Goal: Task Accomplishment & Management: Complete application form

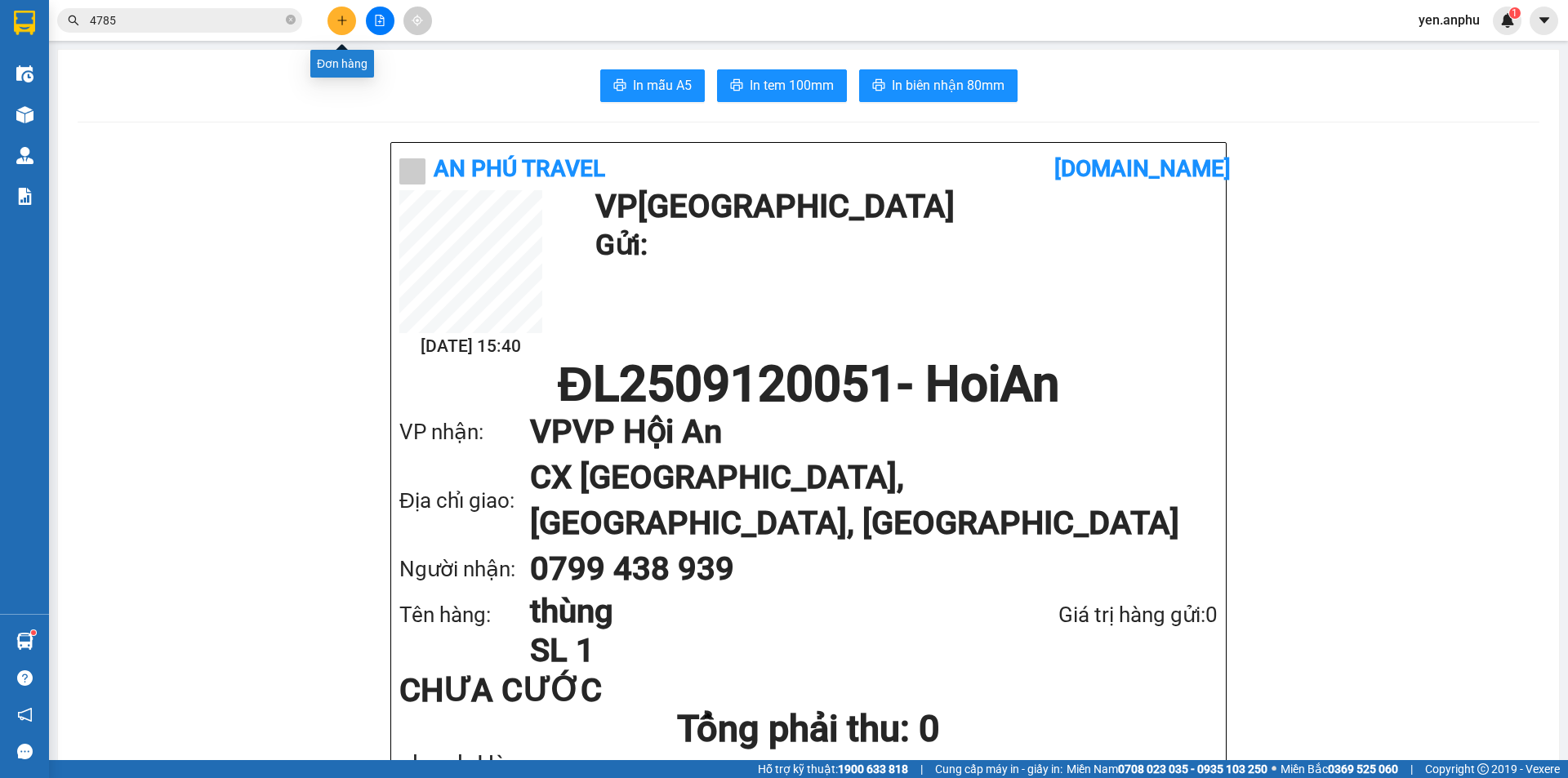
click at [343, 13] on button at bounding box center [341, 21] width 29 height 29
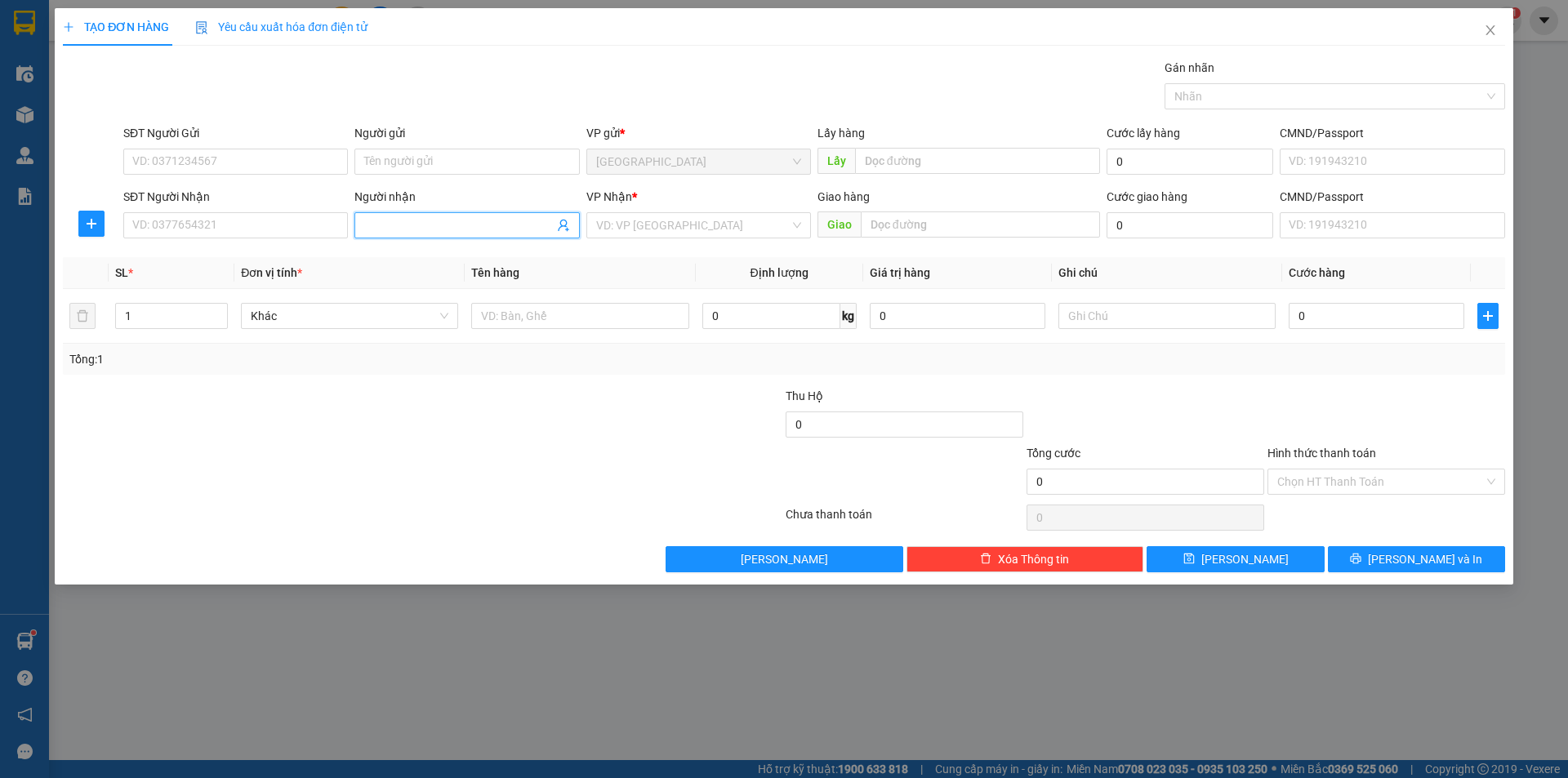
click at [405, 232] on input "Người nhận" at bounding box center [458, 225] width 188 height 18
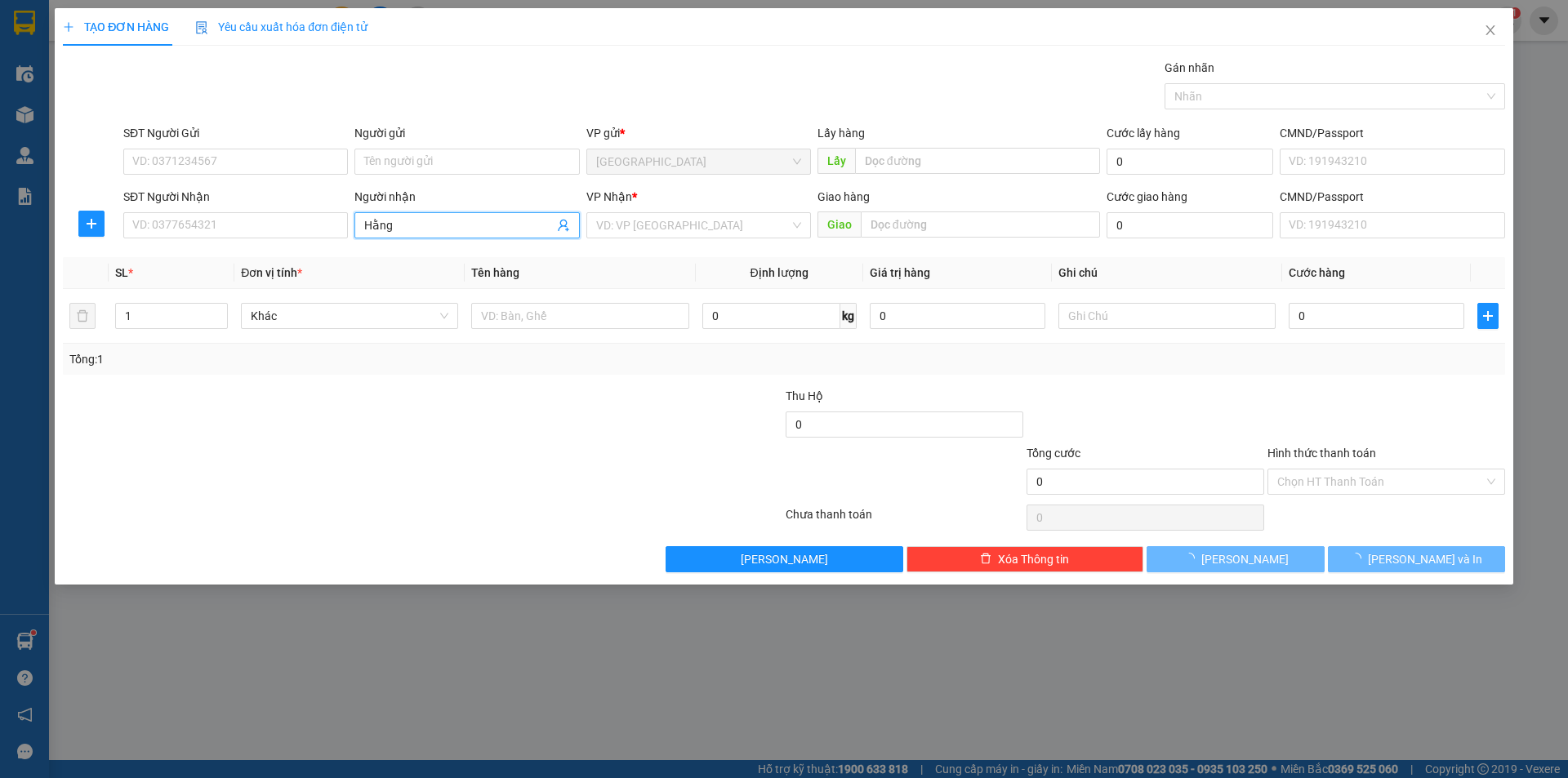
type input "Hằng"
drag, startPoint x: 583, startPoint y: 214, endPoint x: 629, endPoint y: 242, distance: 53.9
click at [595, 221] on div "VP Nhận * VD: VP [GEOGRAPHIC_DATA]" at bounding box center [698, 216] width 231 height 57
drag, startPoint x: 654, startPoint y: 221, endPoint x: 655, endPoint y: 234, distance: 13.0
click at [654, 222] on input "search" at bounding box center [692, 225] width 194 height 24
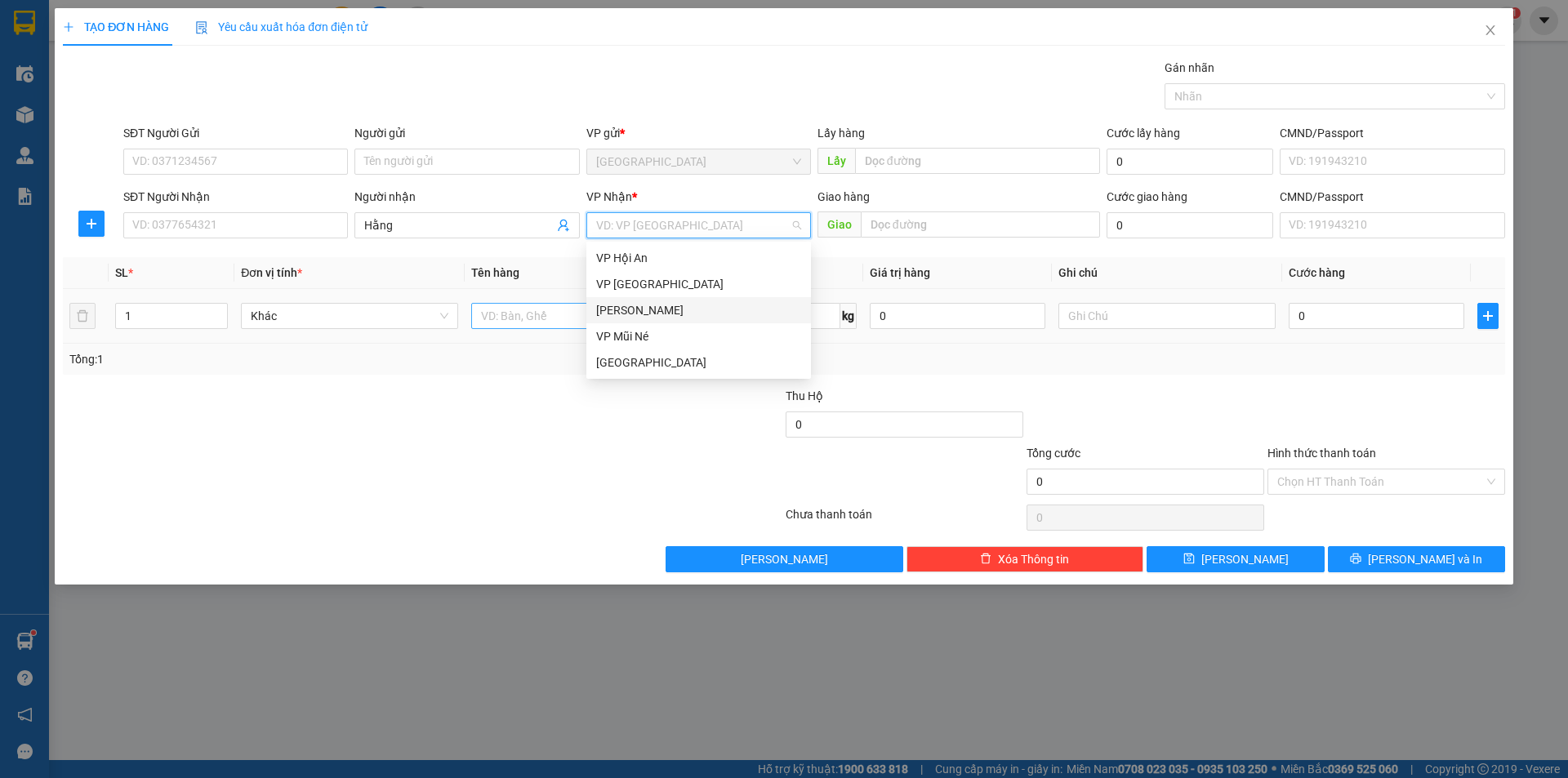
drag, startPoint x: 642, startPoint y: 312, endPoint x: 558, endPoint y: 315, distance: 84.1
click at [637, 313] on div "[PERSON_NAME]" at bounding box center [698, 310] width 205 height 18
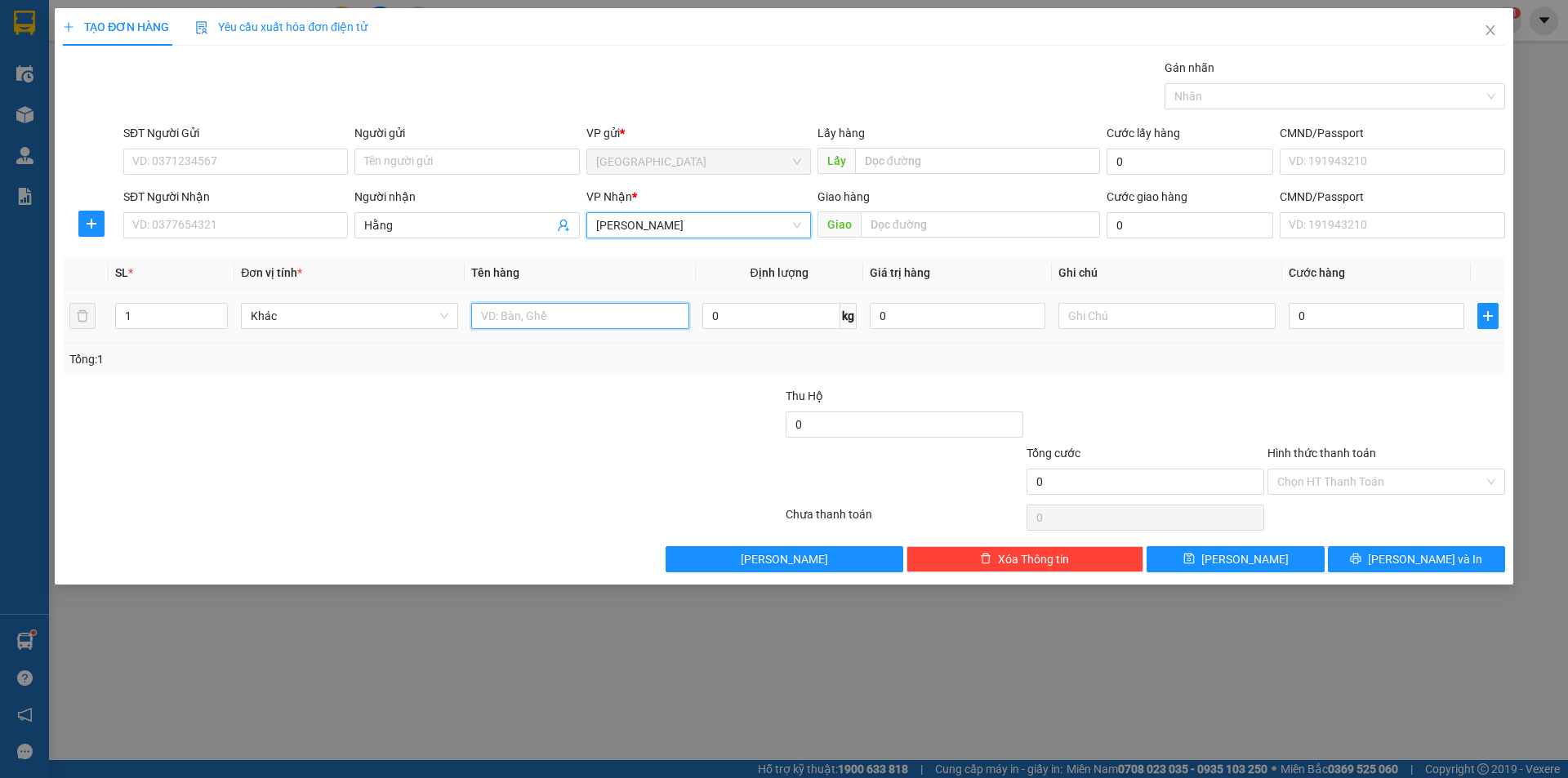
click at [555, 313] on input "text" at bounding box center [580, 316] width 217 height 26
type input "dâu"
click at [775, 315] on input "0" at bounding box center [771, 316] width 138 height 26
click at [1321, 308] on input "0" at bounding box center [1376, 316] width 175 height 26
type input "1"
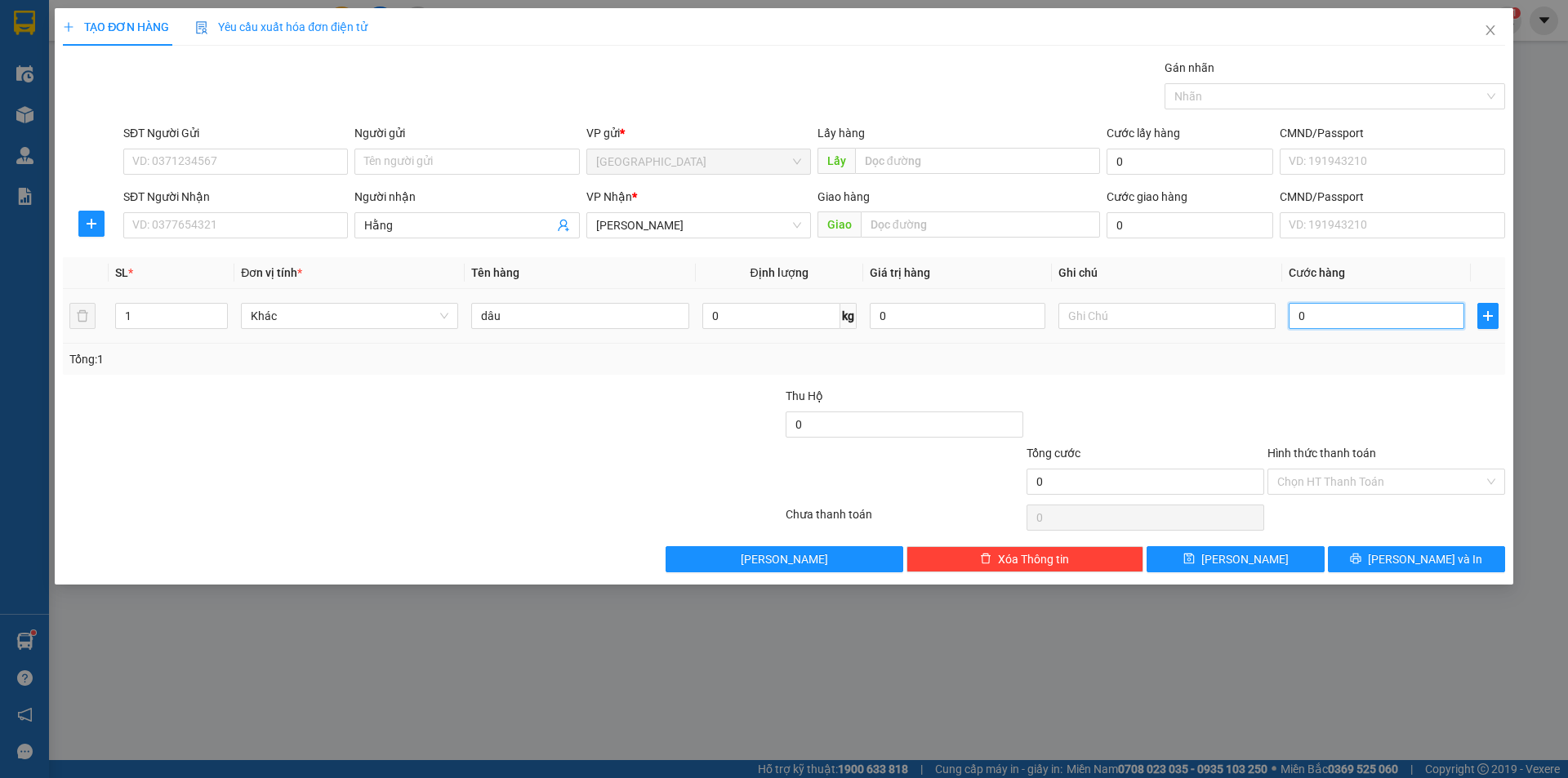
type input "1"
type input "10"
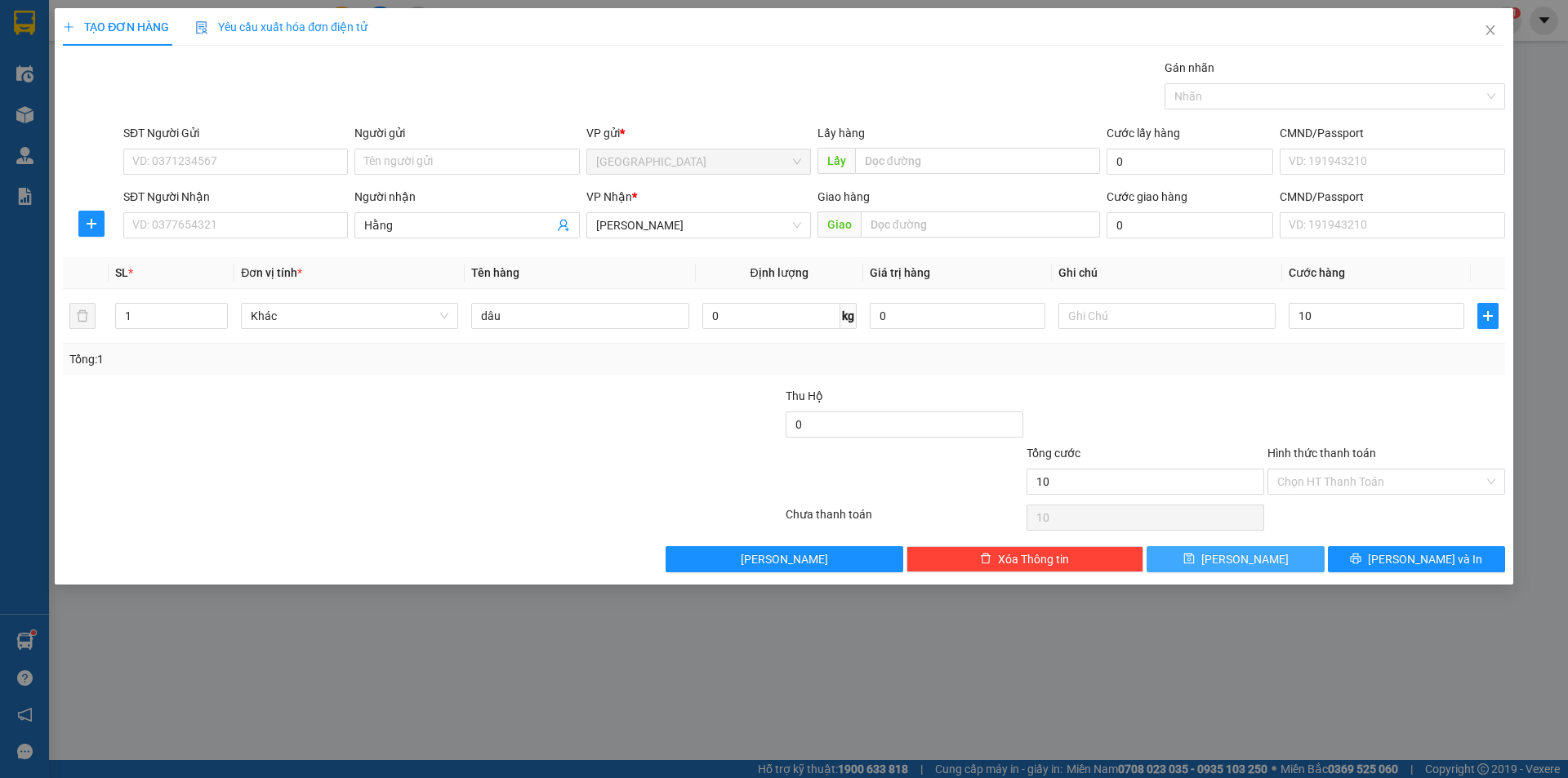
type input "10.000"
click at [1241, 564] on span "[PERSON_NAME]" at bounding box center [1244, 559] width 88 height 18
type input "0"
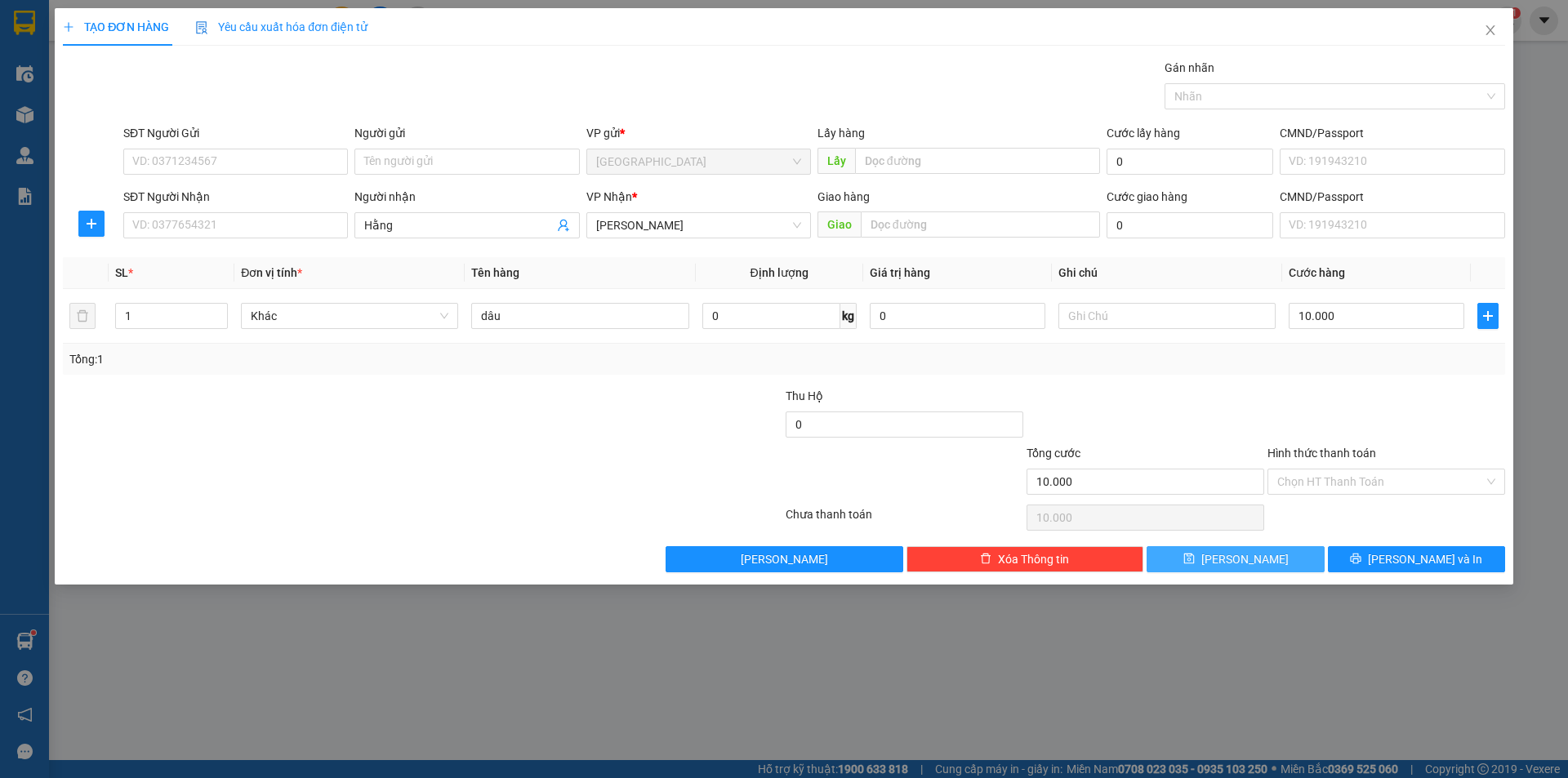
type input "0"
click at [424, 227] on input "Người nhận" at bounding box center [458, 225] width 188 height 18
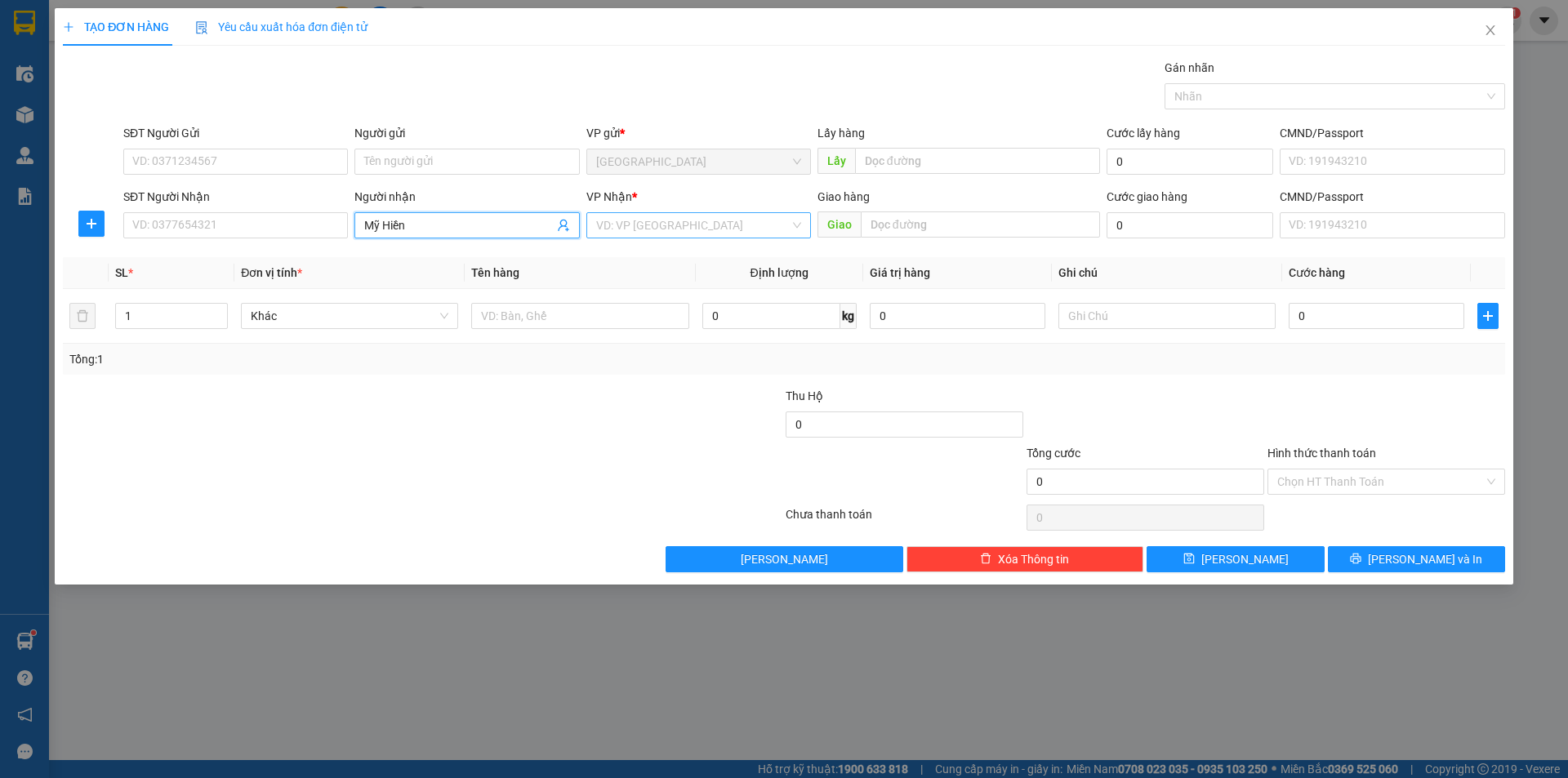
type input "Mỹ Hiền"
click at [717, 234] on input "search" at bounding box center [692, 225] width 194 height 24
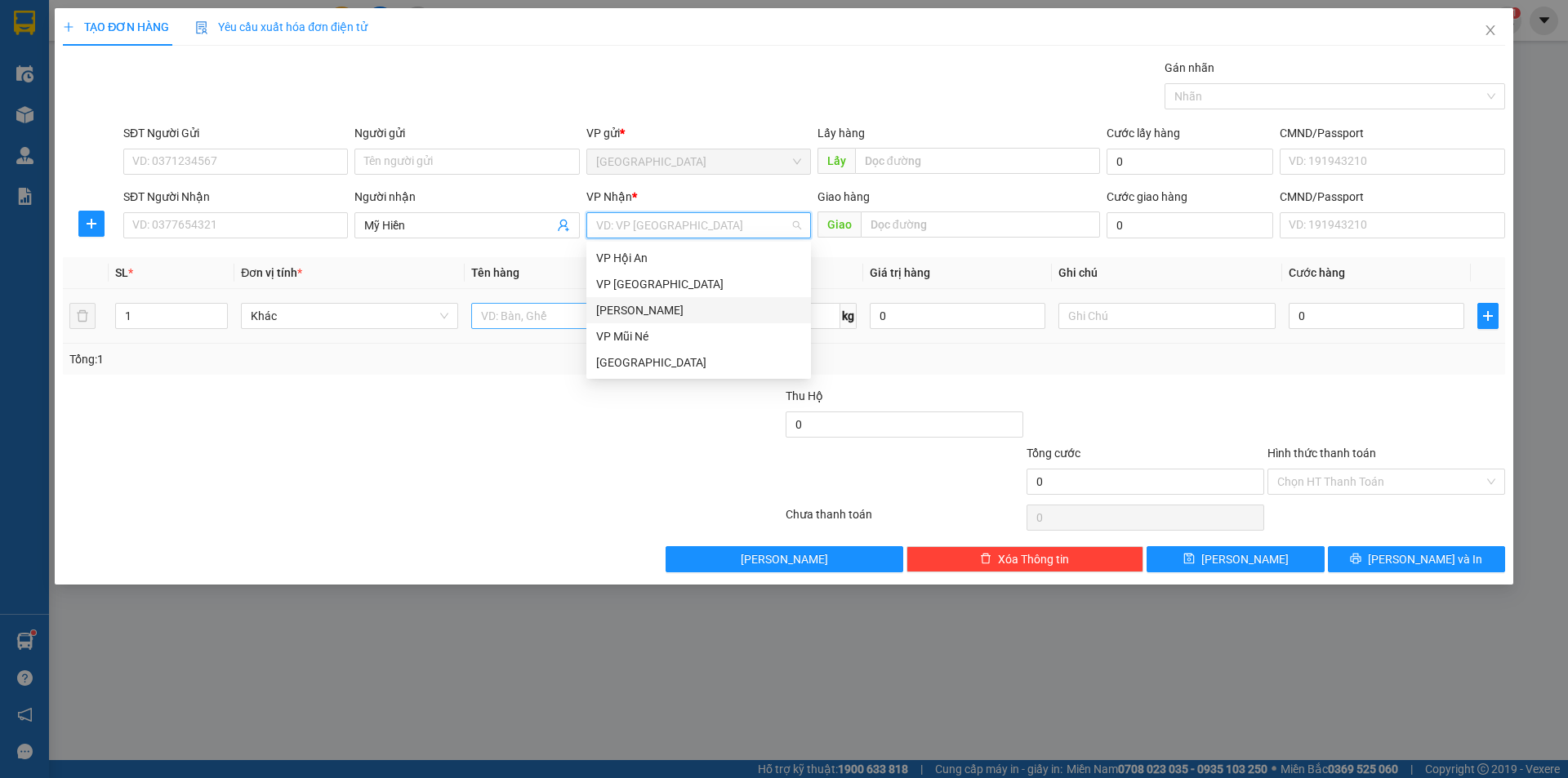
drag, startPoint x: 664, startPoint y: 318, endPoint x: 571, endPoint y: 321, distance: 93.0
click at [662, 318] on div "[PERSON_NAME]" at bounding box center [698, 310] width 205 height 18
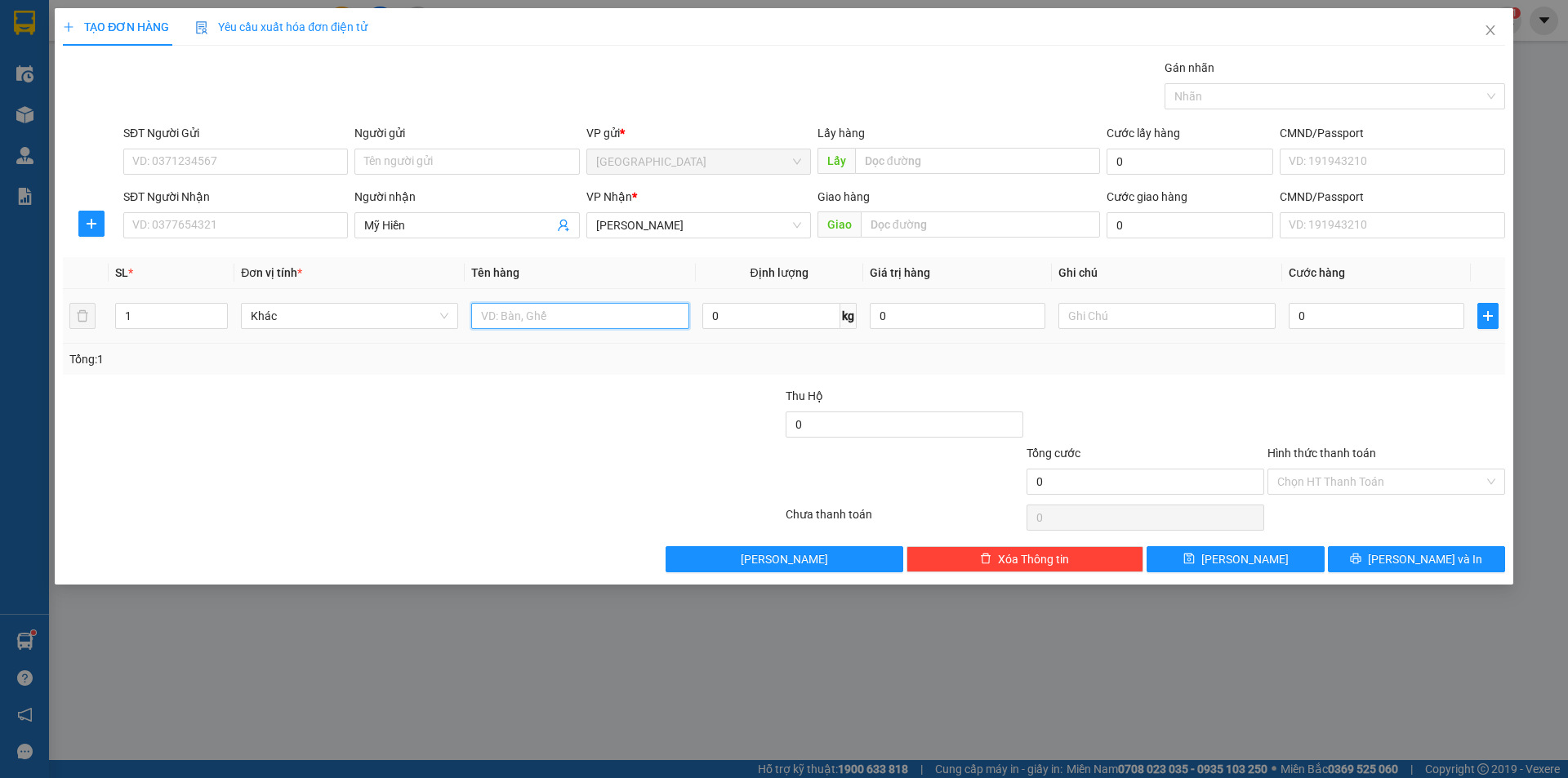
click at [570, 322] on input "text" at bounding box center [580, 316] width 217 height 26
type input "thùng"
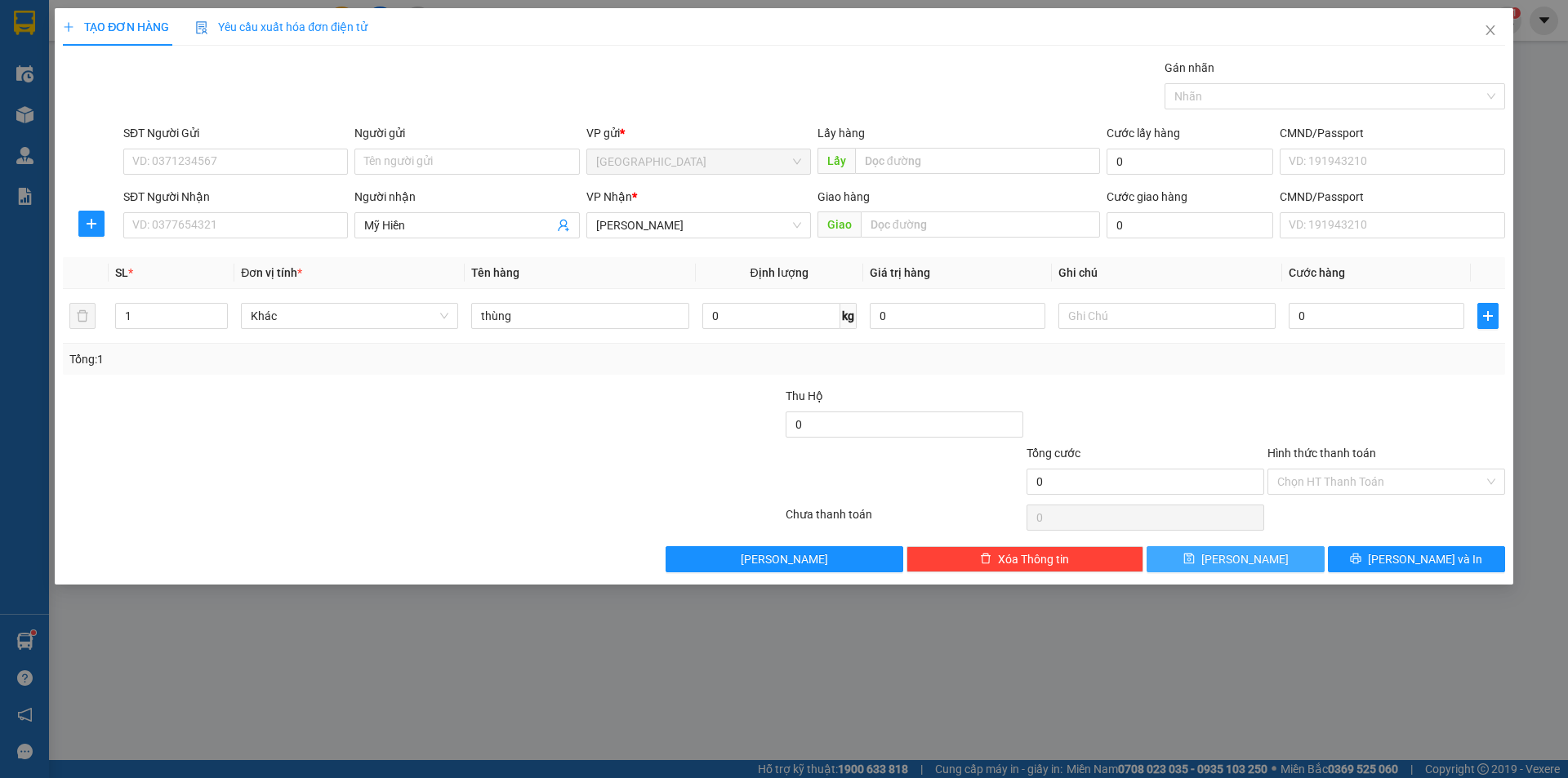
click at [1234, 566] on button "[PERSON_NAME]" at bounding box center [1235, 559] width 177 height 26
click at [1485, 27] on icon "close" at bounding box center [1490, 30] width 13 height 13
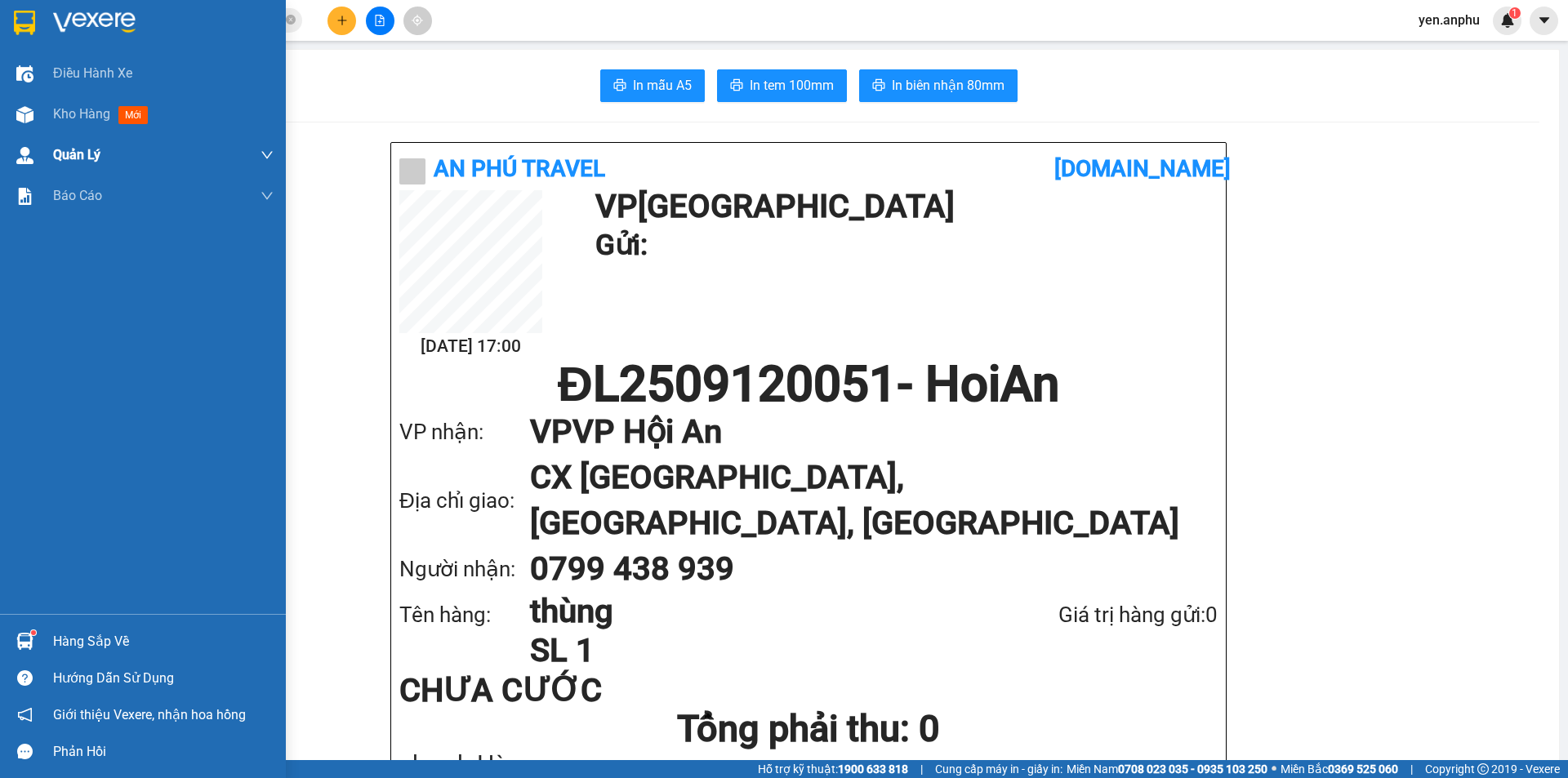
click at [37, 116] on div at bounding box center [24, 115] width 29 height 29
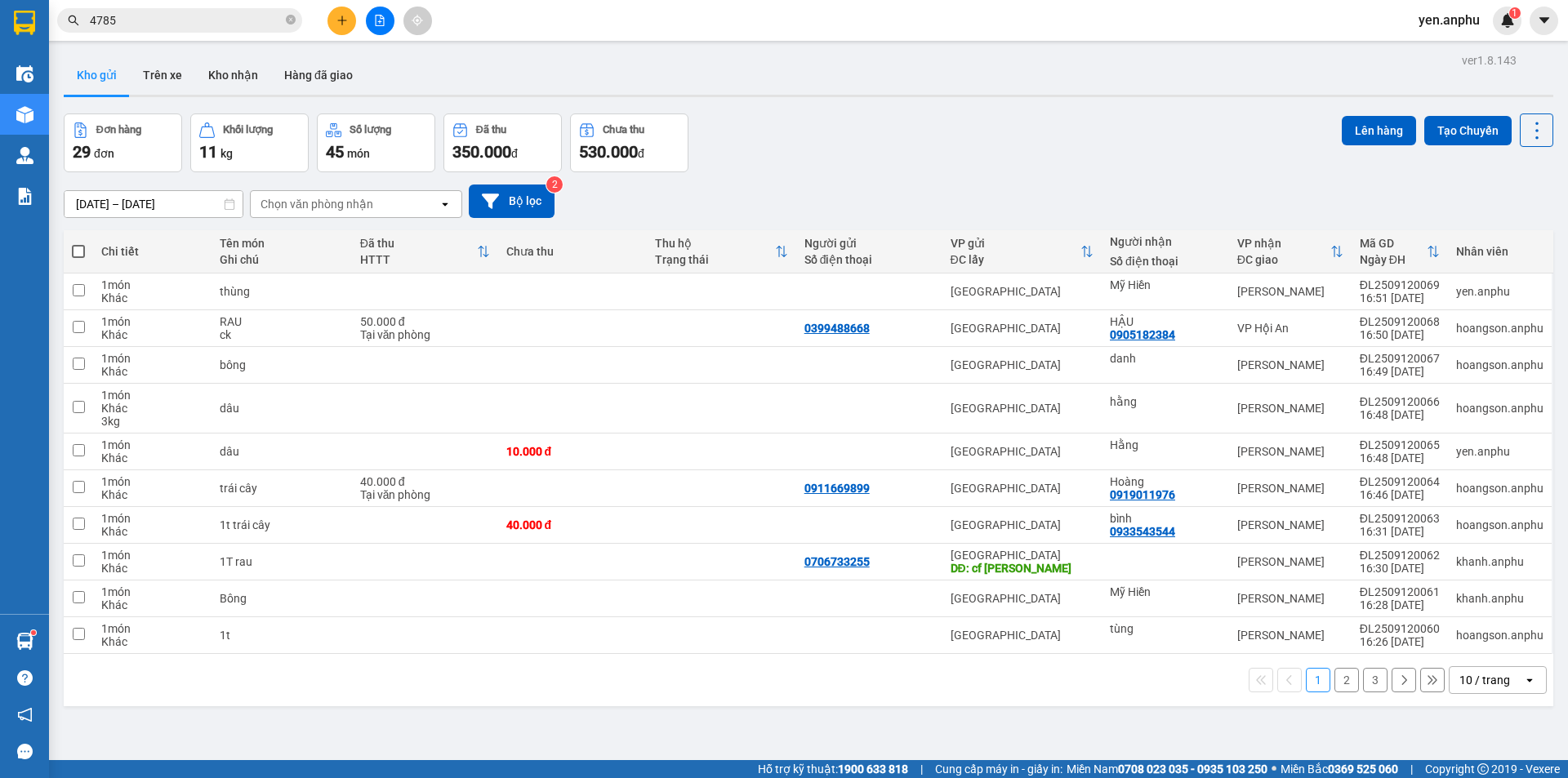
click at [300, 199] on div "Chọn văn phòng nhận" at bounding box center [317, 204] width 113 height 16
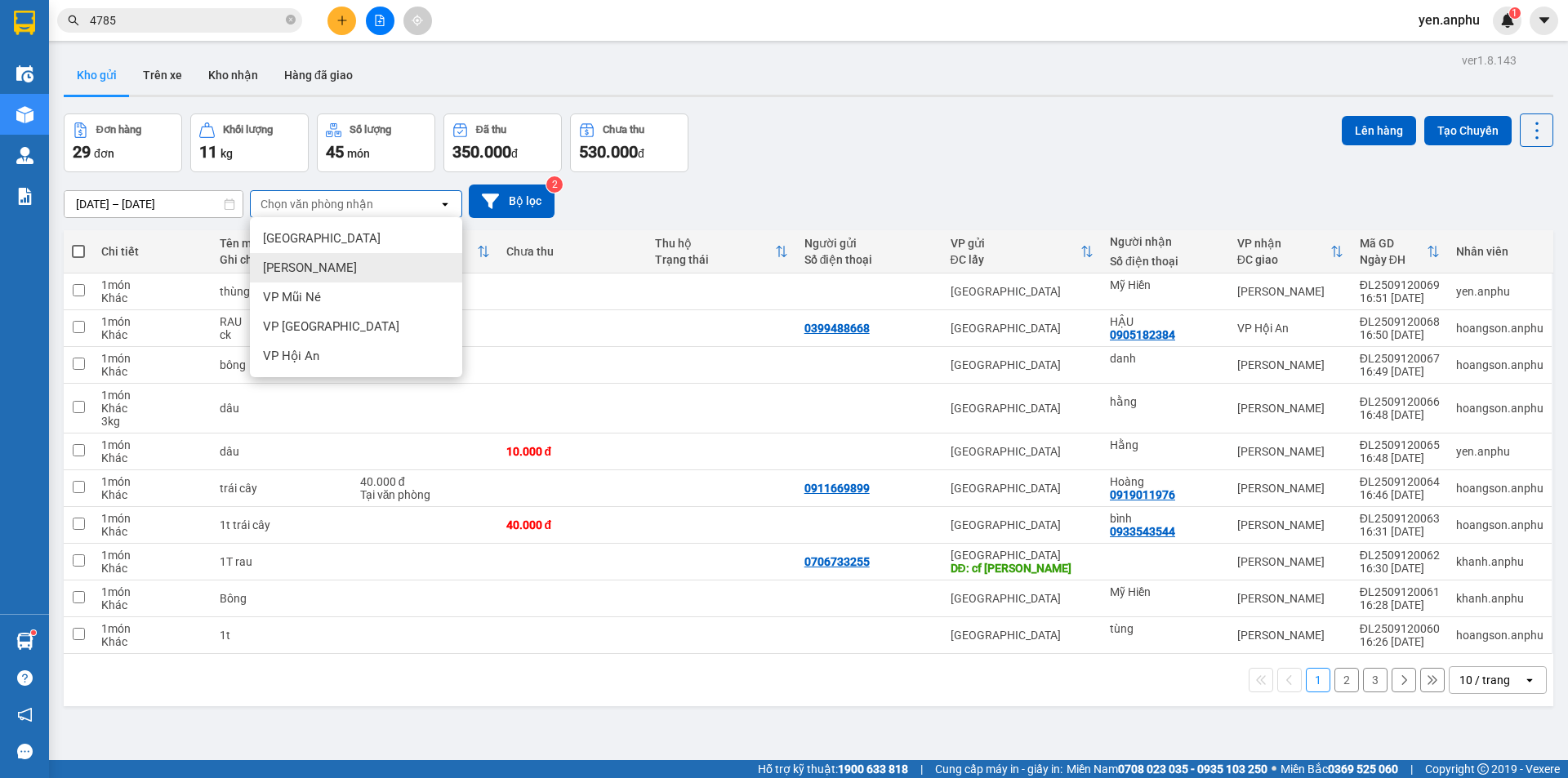
click at [346, 279] on div "[PERSON_NAME]" at bounding box center [356, 268] width 213 height 30
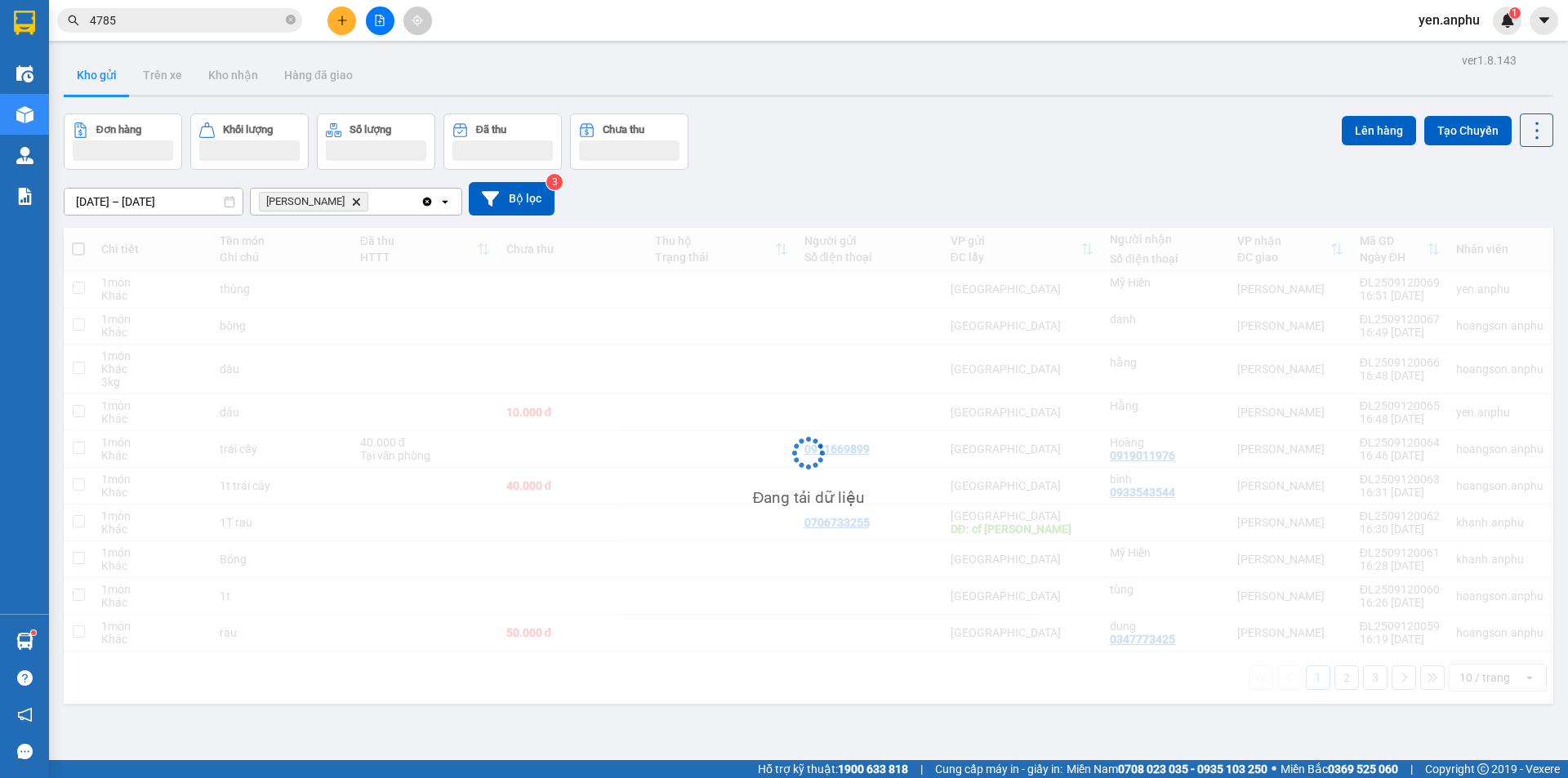
click at [1472, 681] on div "10 / trang" at bounding box center [1485, 677] width 50 height 16
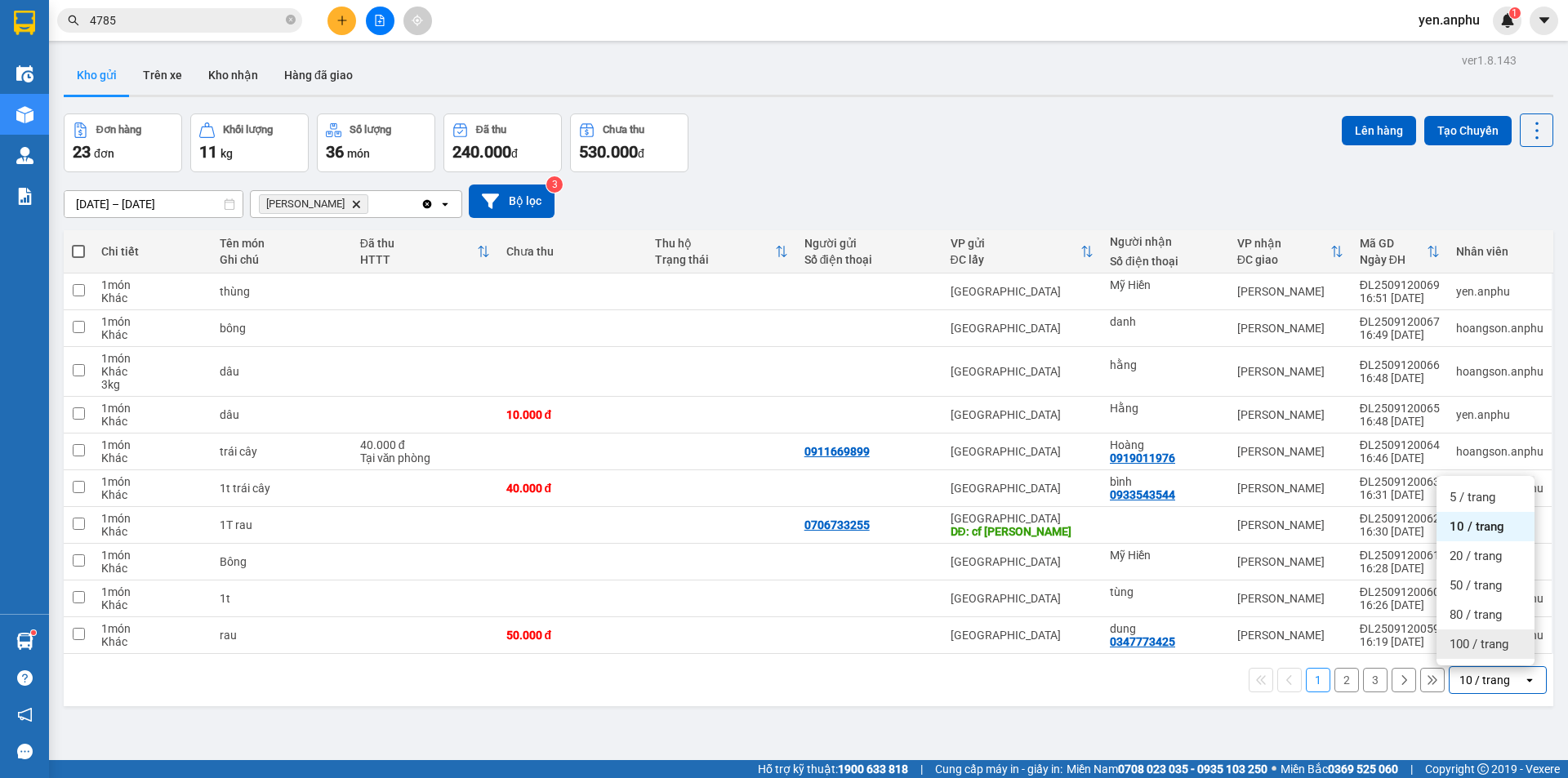
click at [1472, 636] on span "100 / trang" at bounding box center [1479, 644] width 59 height 16
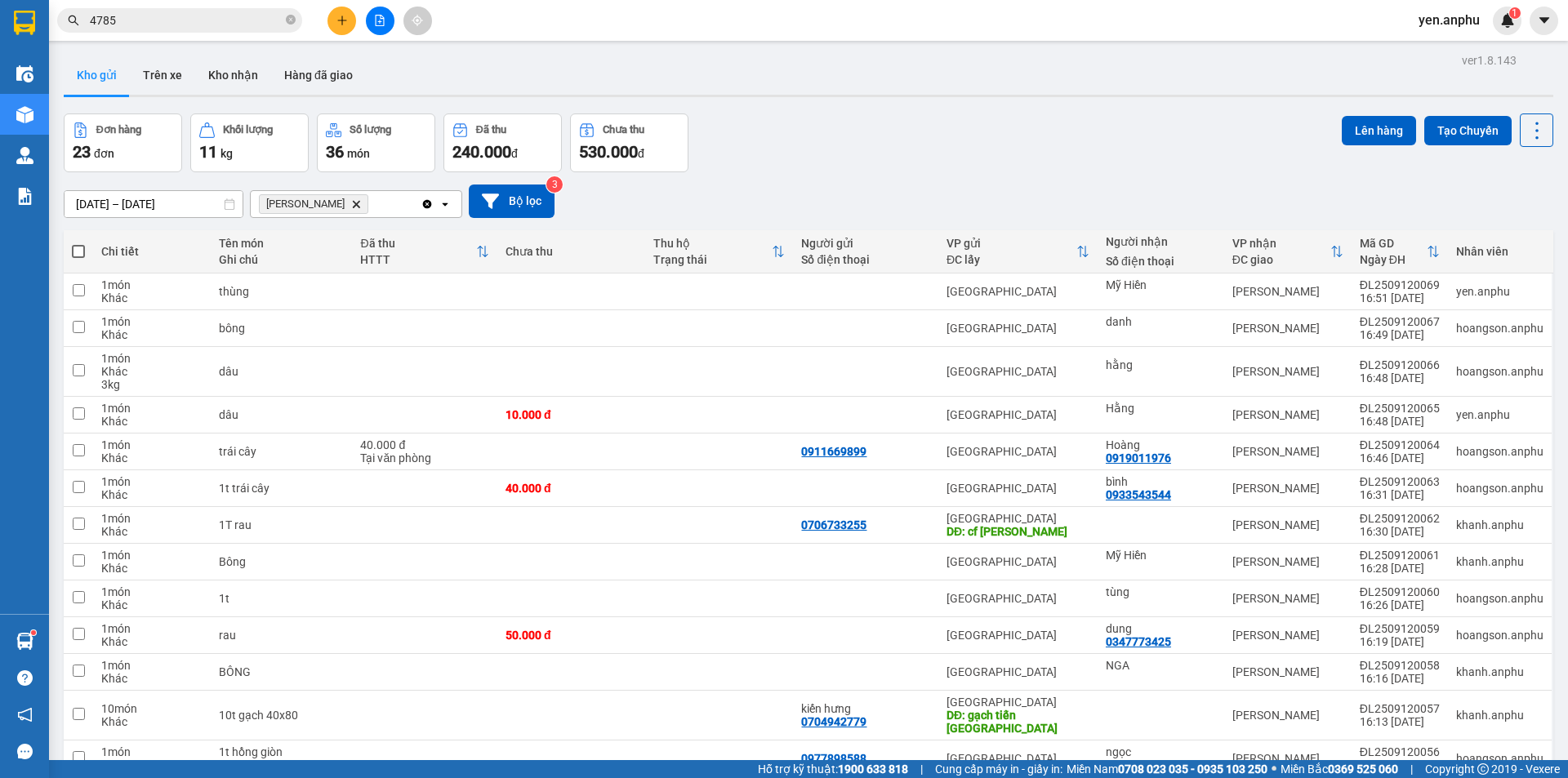
click at [81, 253] on span at bounding box center [78, 251] width 13 height 13
click at [78, 243] on input "checkbox" at bounding box center [78, 243] width 0 height 0
checkbox input "true"
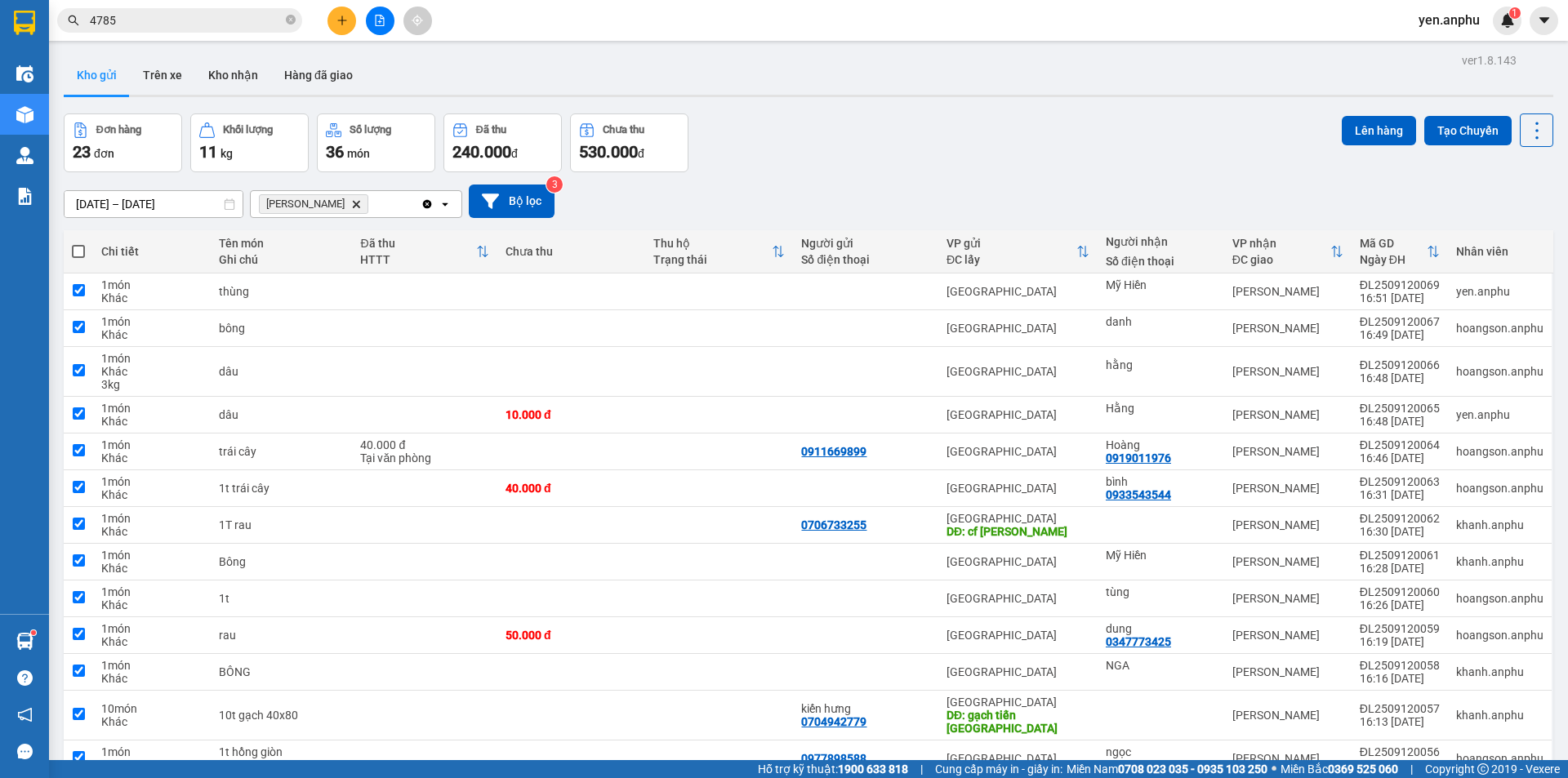
checkbox input "true"
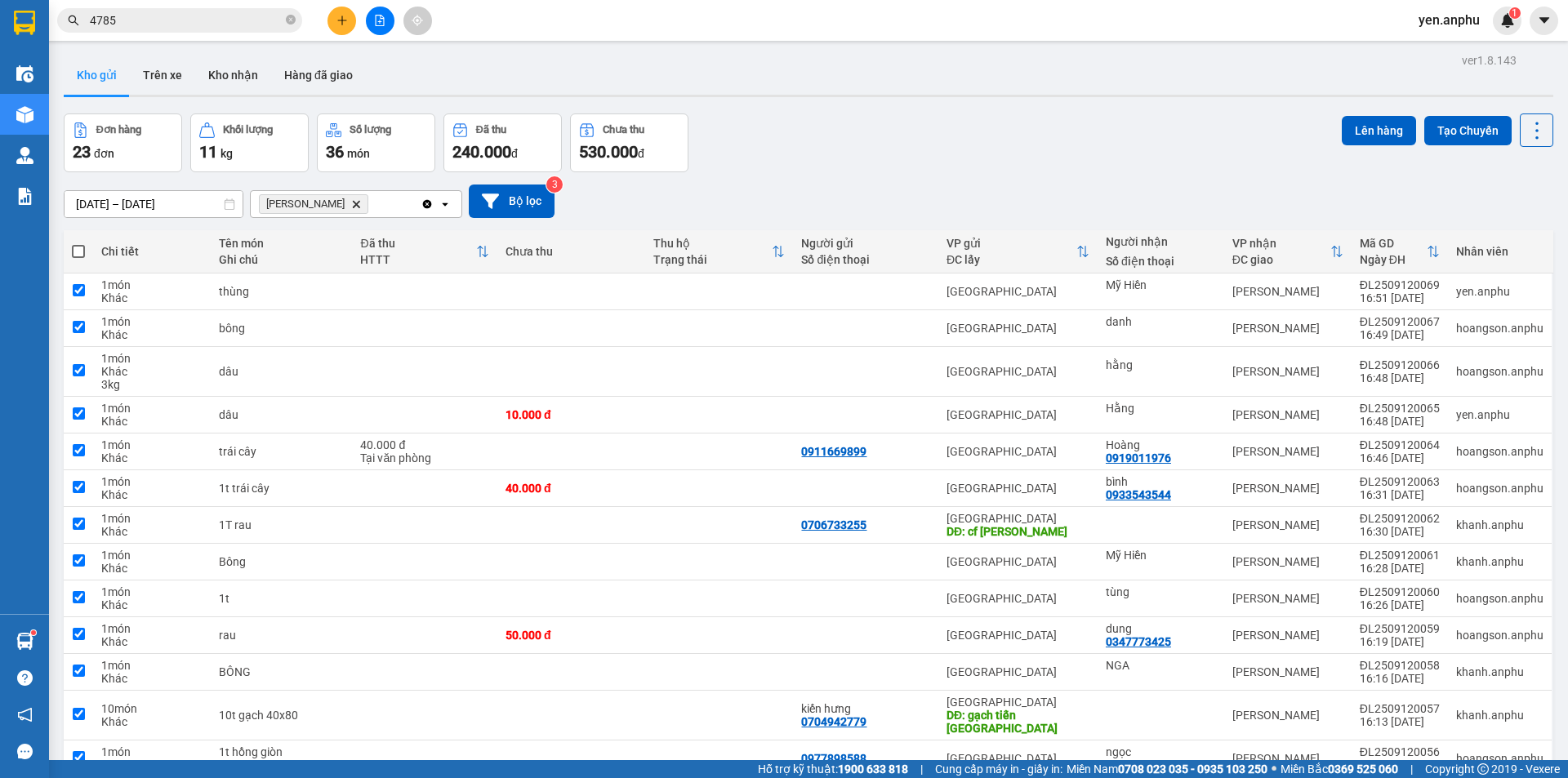
checkbox input "true"
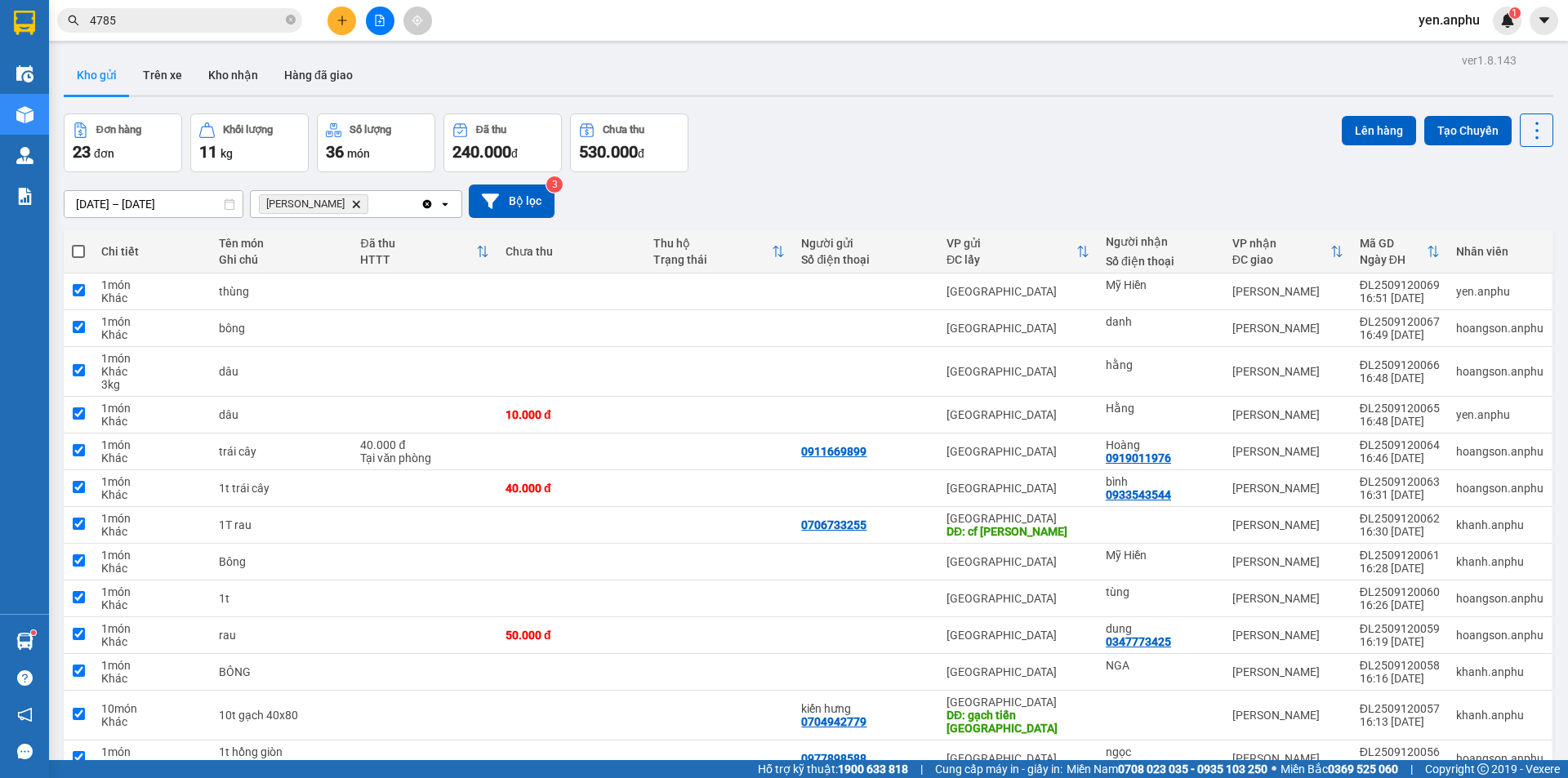
checkbox input "true"
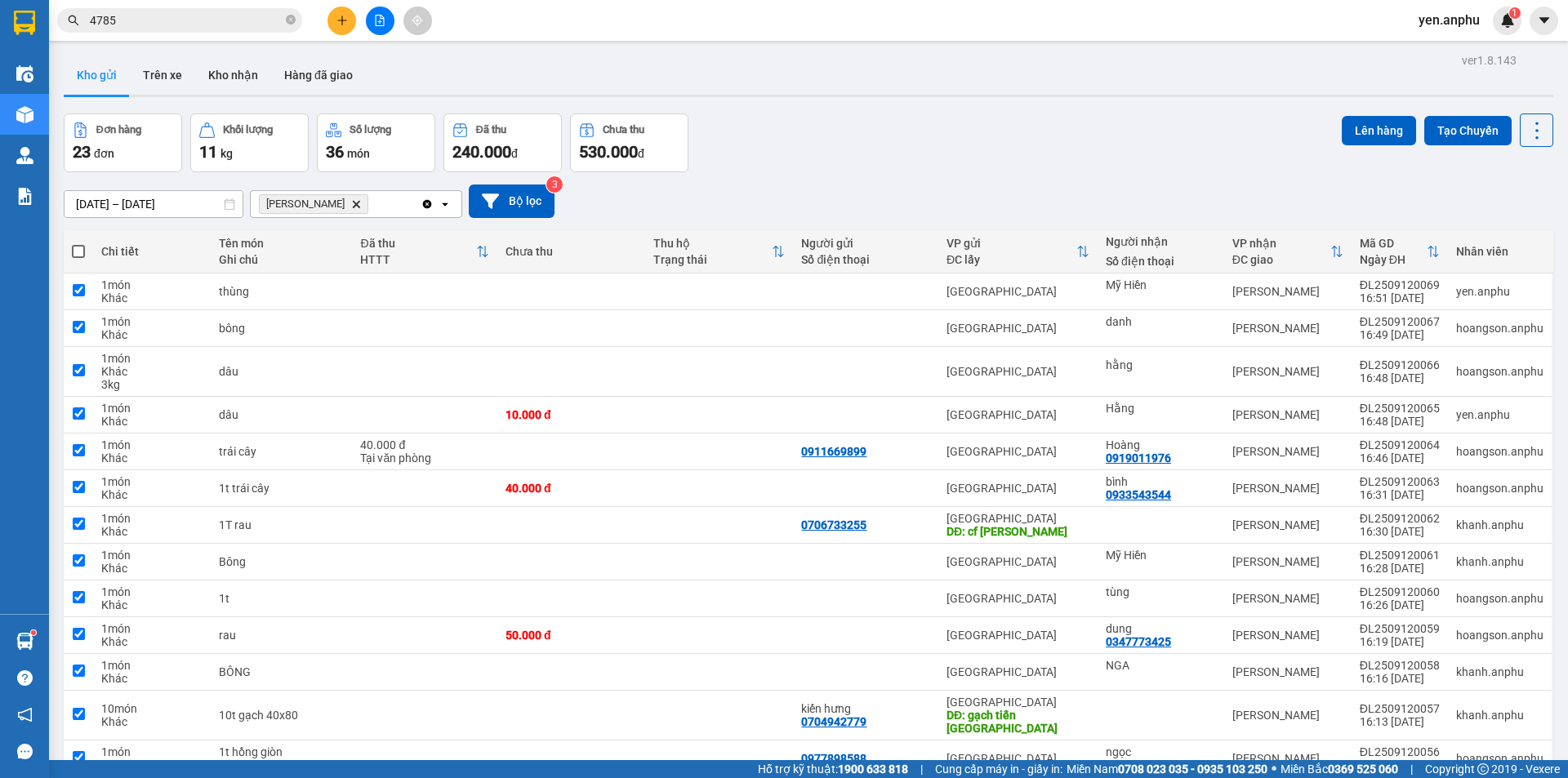
checkbox input "true"
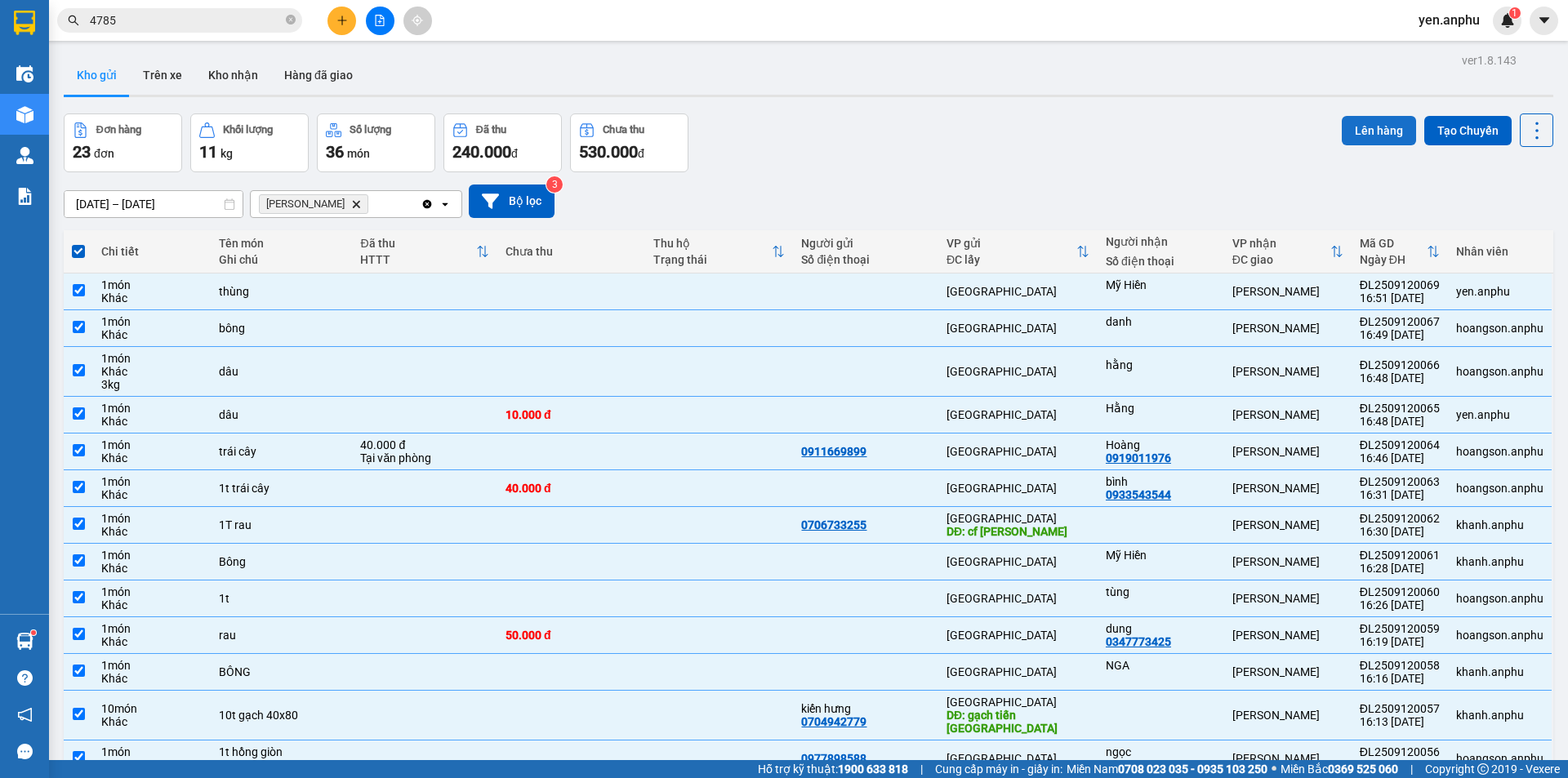
click at [1362, 123] on button "Lên hàng" at bounding box center [1379, 131] width 75 height 30
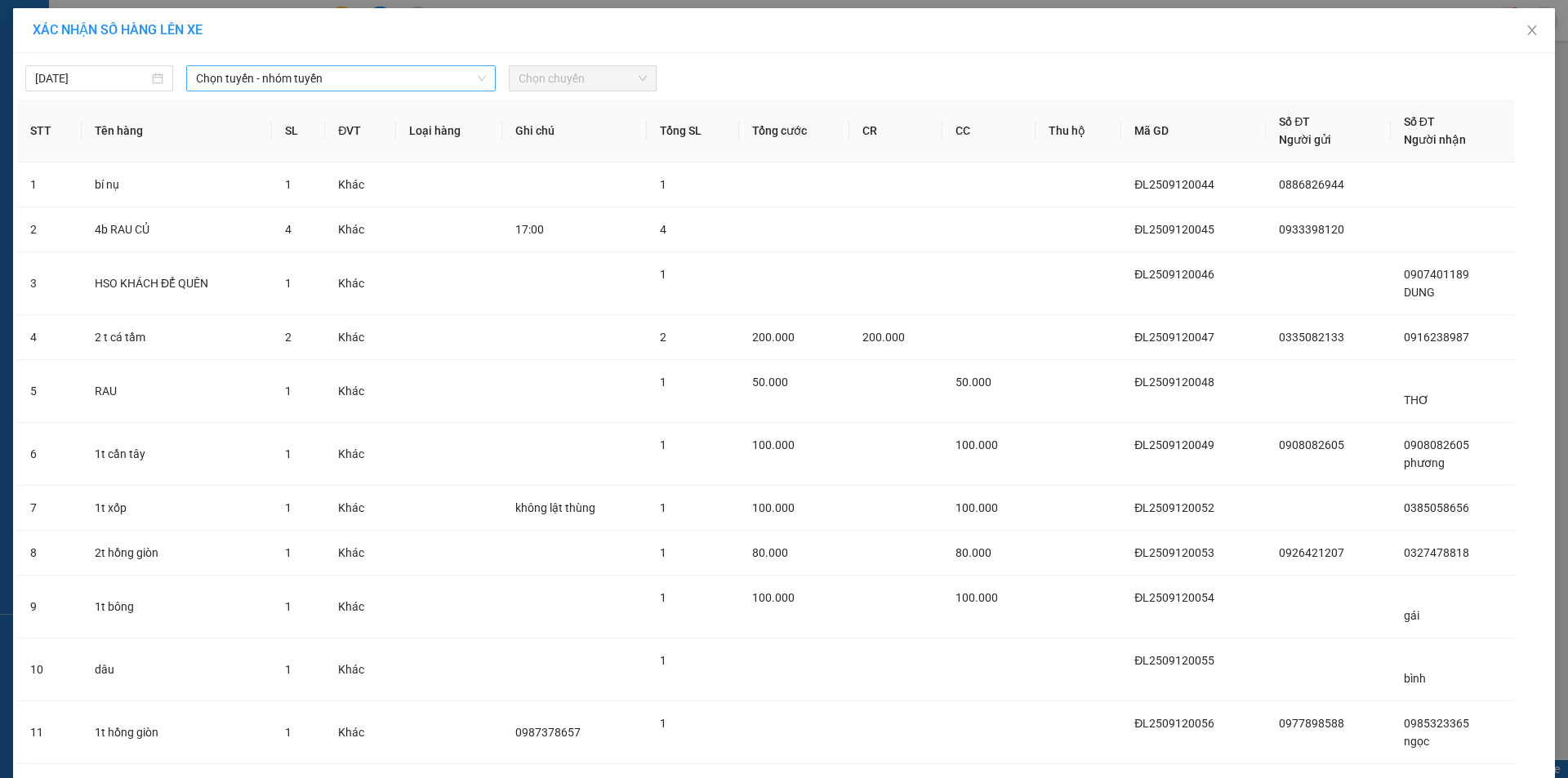
drag, startPoint x: 313, startPoint y: 80, endPoint x: 254, endPoint y: 329, distance: 255.9
click at [313, 82] on span "Chọn tuyến - nhóm tuyến" at bounding box center [341, 78] width 290 height 24
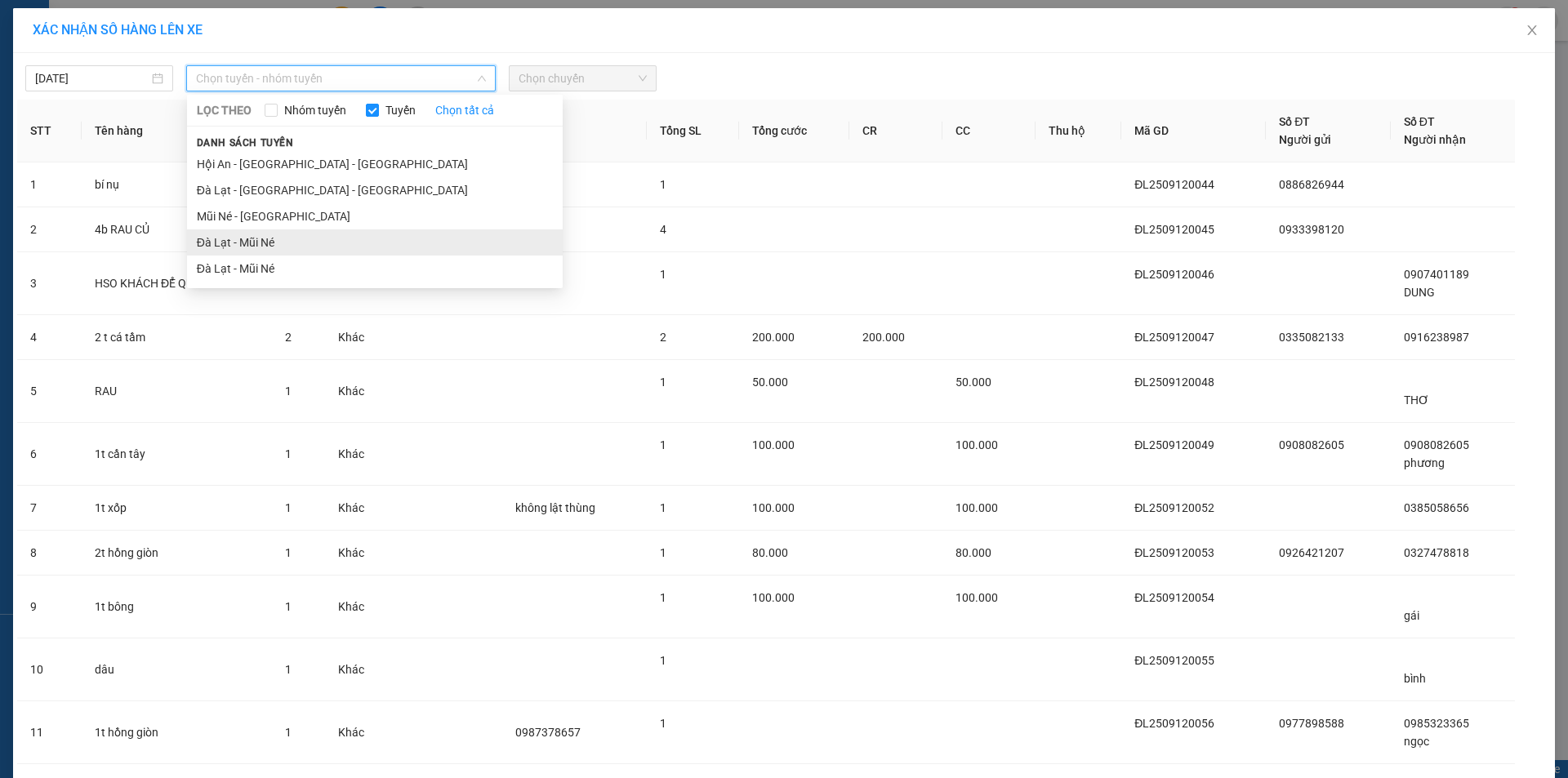
click at [251, 247] on li "Đà Lạt - Mũi Né" at bounding box center [374, 242] width 376 height 26
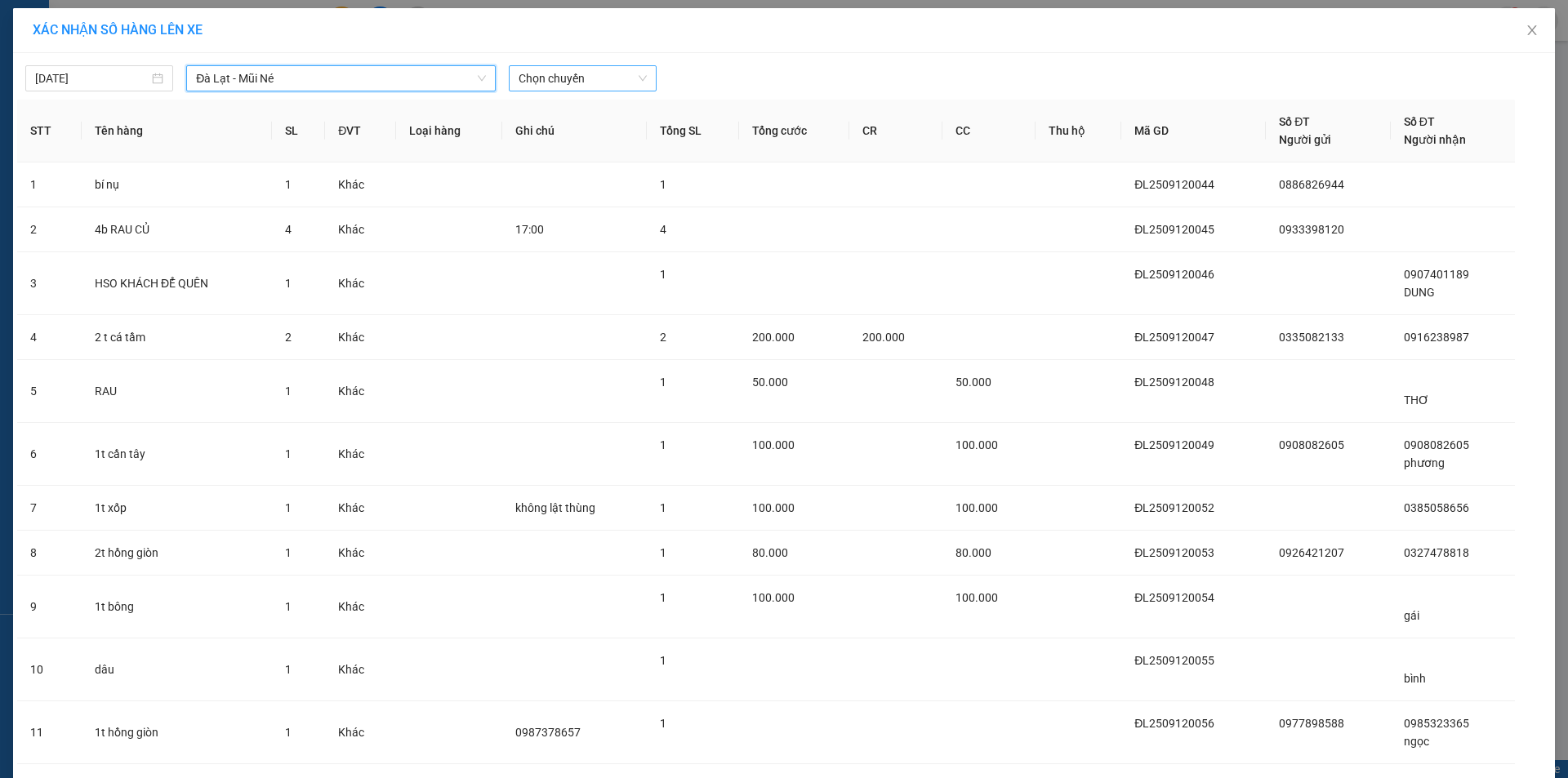
click at [580, 79] on span "Chọn chuyến" at bounding box center [583, 78] width 128 height 24
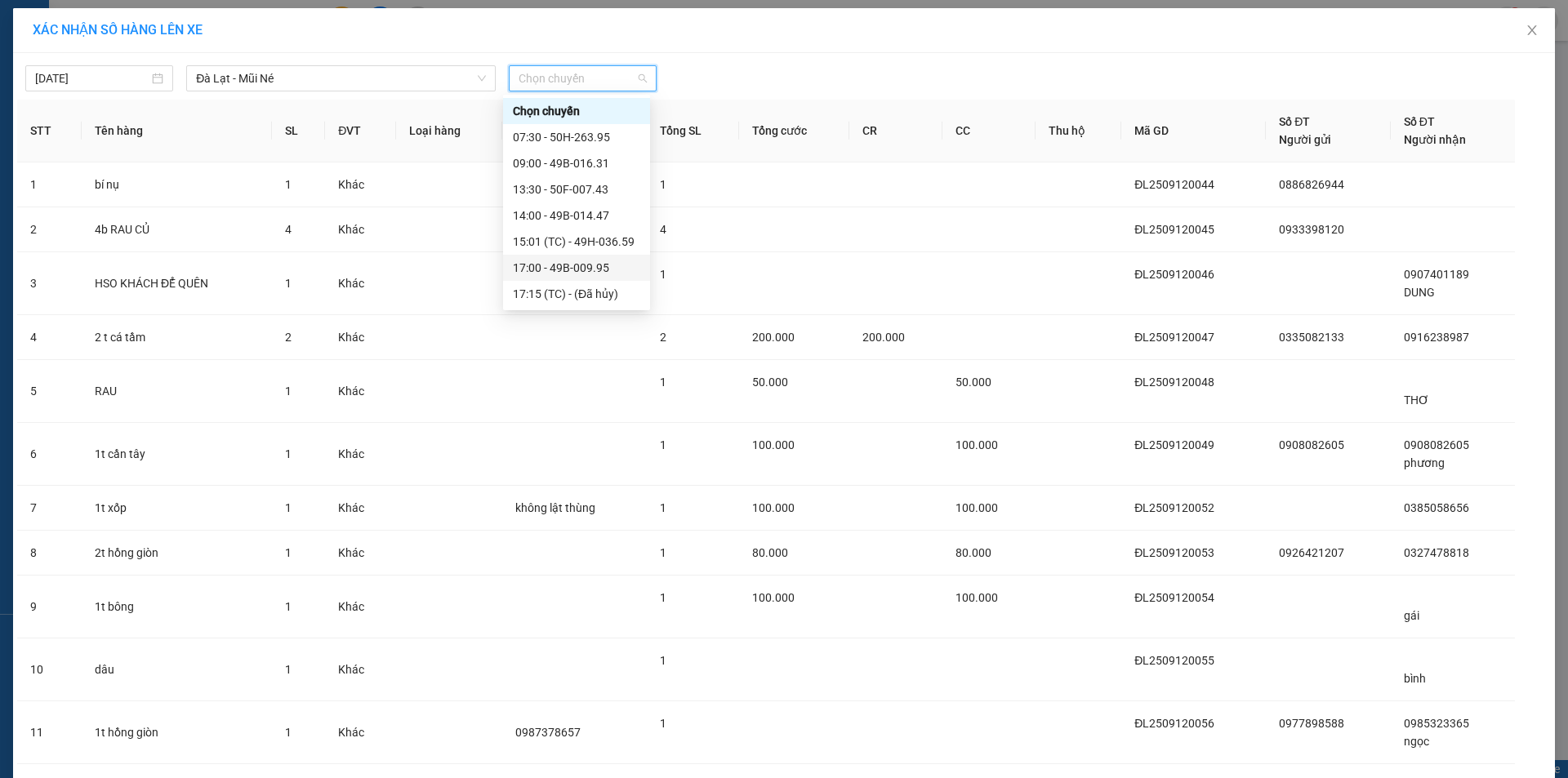
click at [590, 274] on div "17:00 - 49B-009.95" at bounding box center [576, 267] width 128 height 18
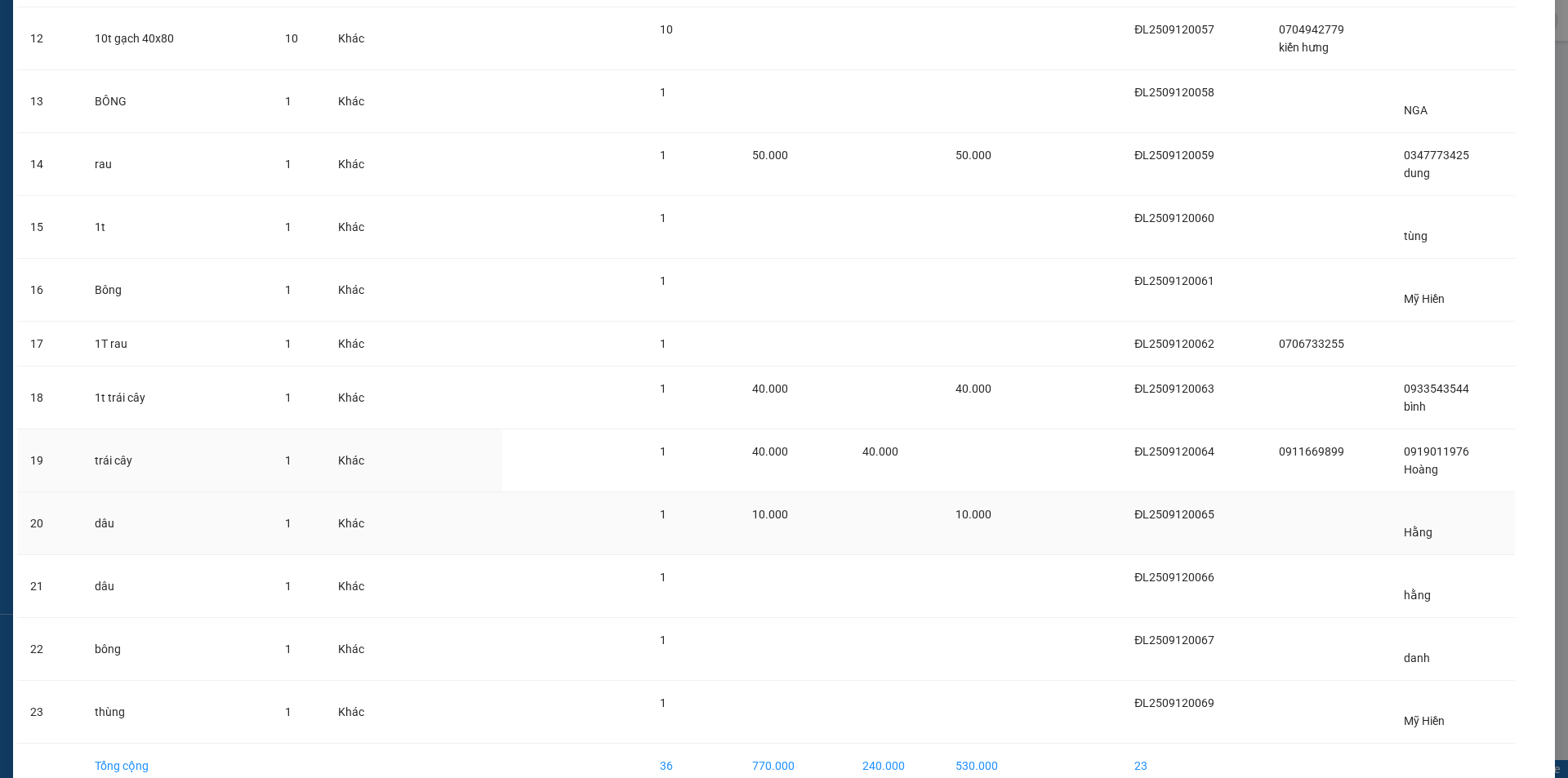
scroll to position [852, 0]
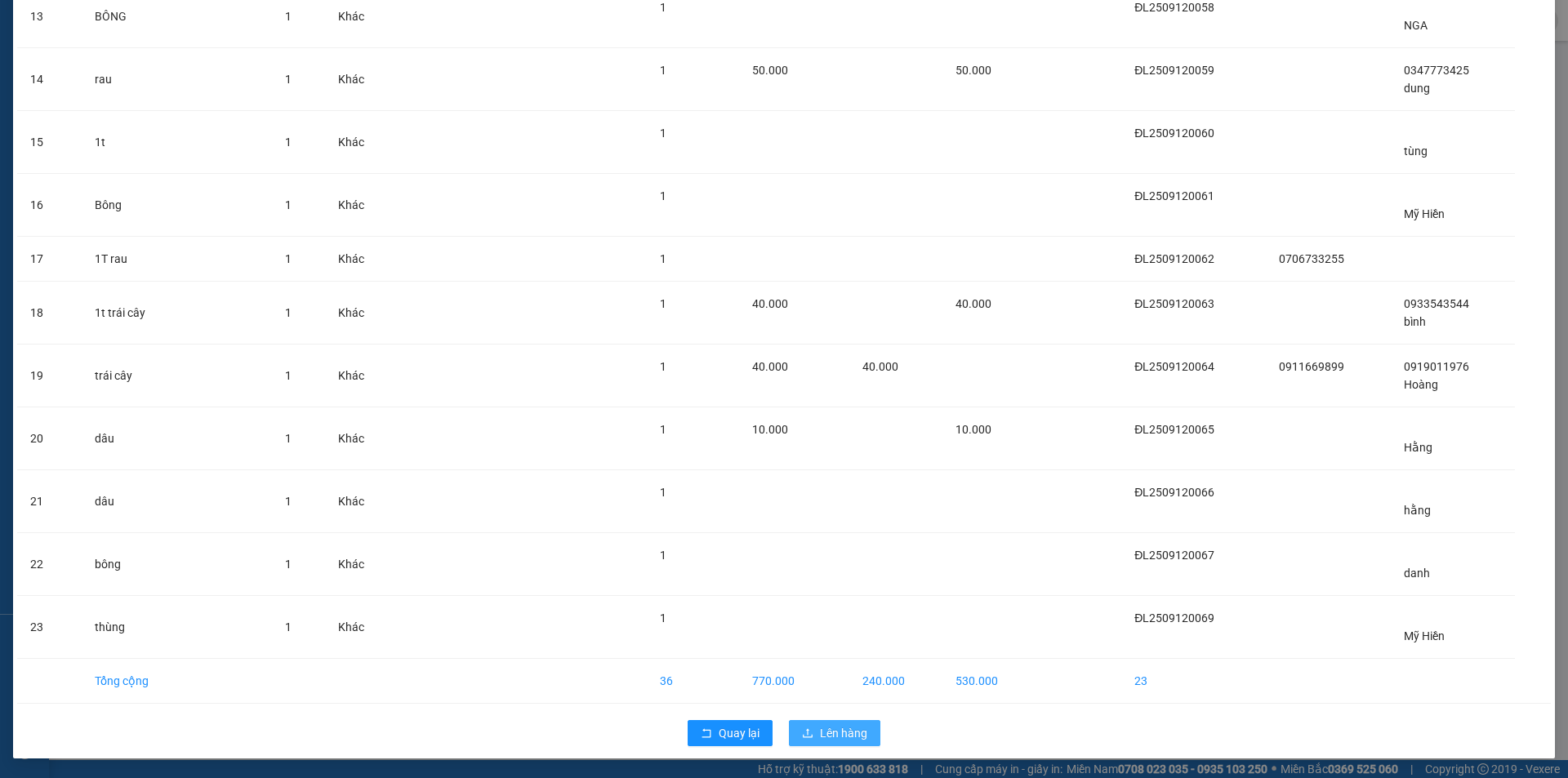
click at [827, 734] on span "Lên hàng" at bounding box center [843, 733] width 48 height 18
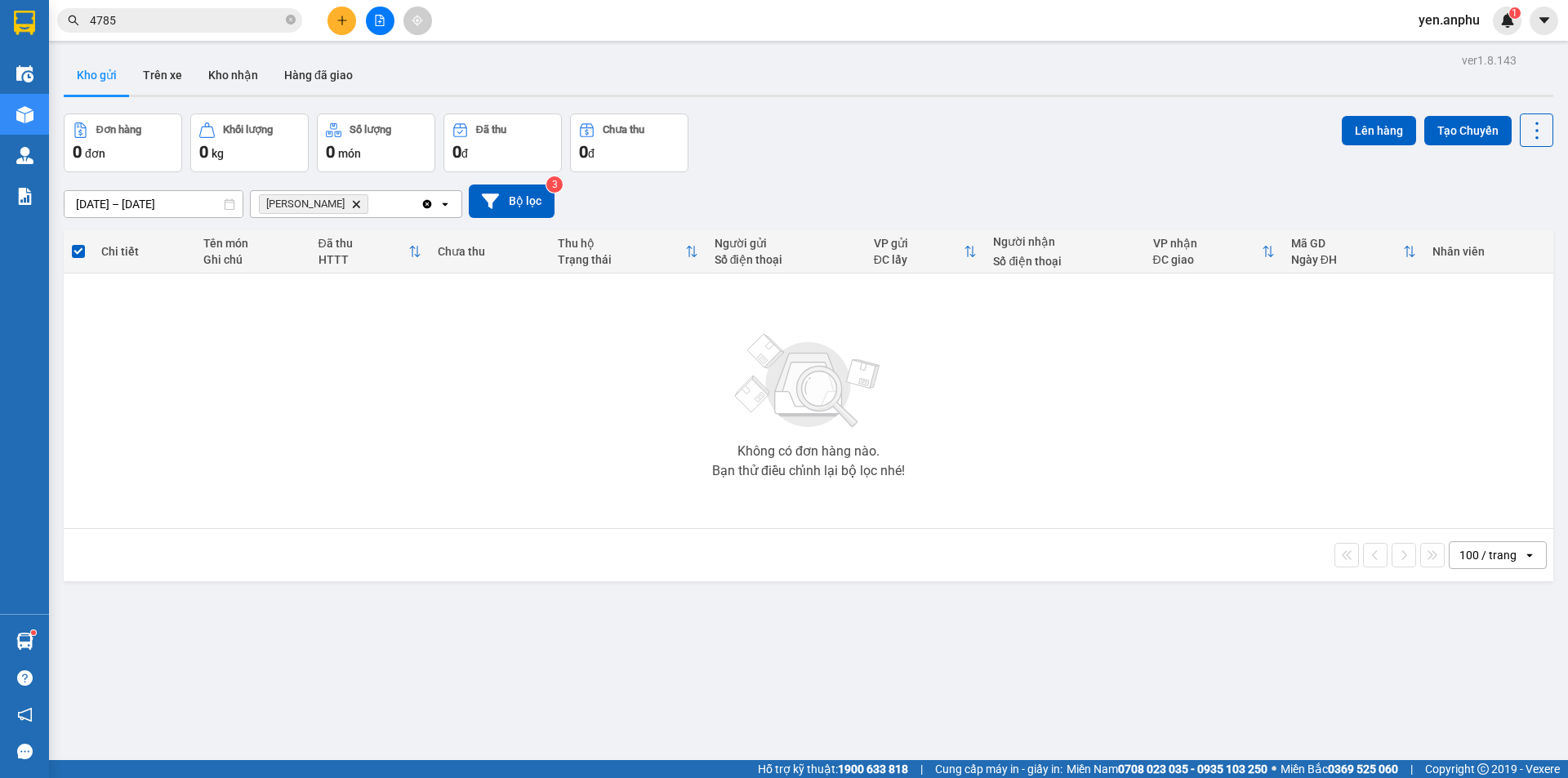
click at [385, 30] on button at bounding box center [379, 21] width 29 height 29
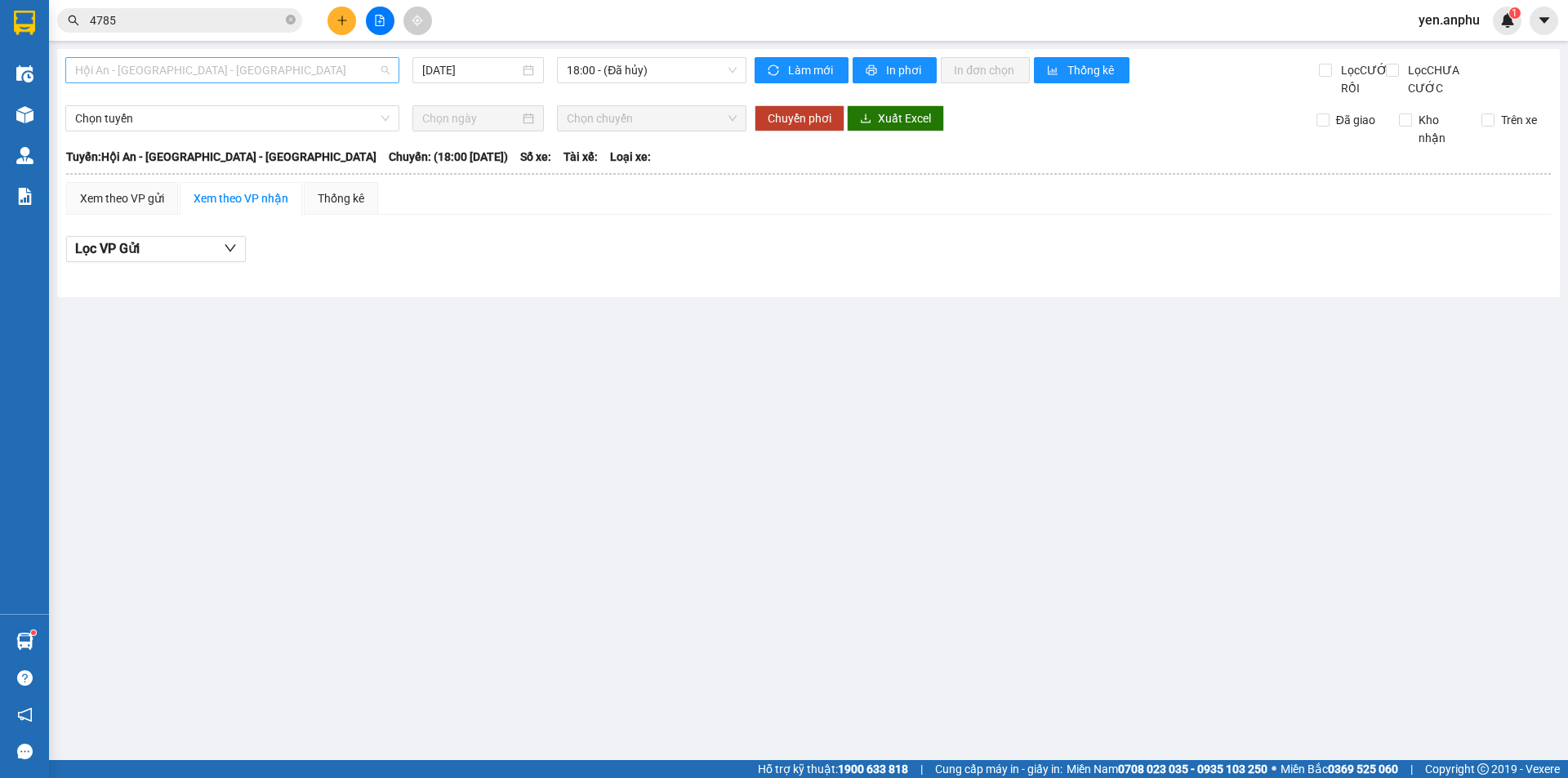
click at [188, 67] on span "Hội An - [GEOGRAPHIC_DATA] - [GEOGRAPHIC_DATA]" at bounding box center [233, 70] width 314 height 24
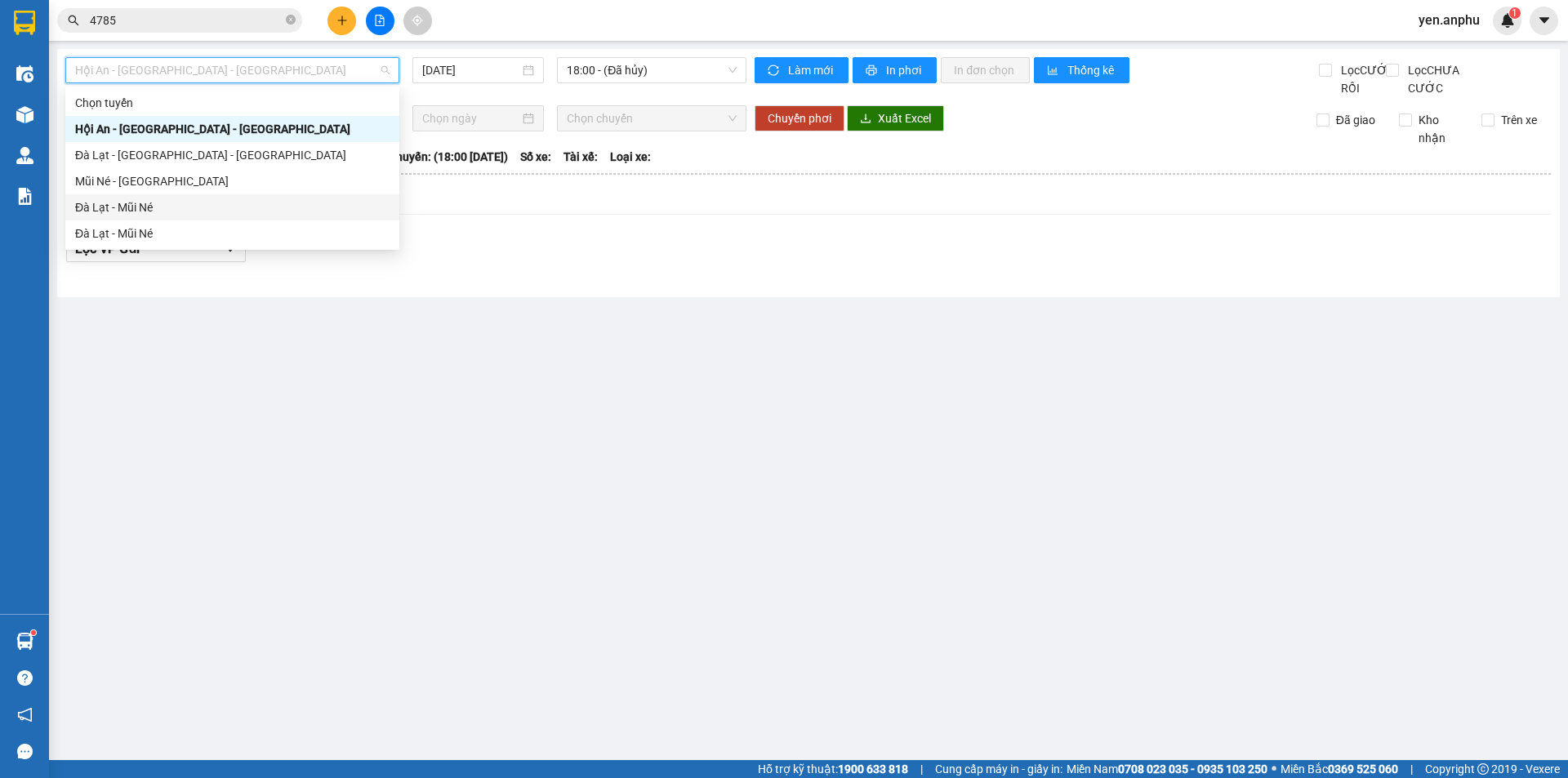
click at [134, 217] on div "Đà Lạt - Mũi Né" at bounding box center [232, 208] width 334 height 26
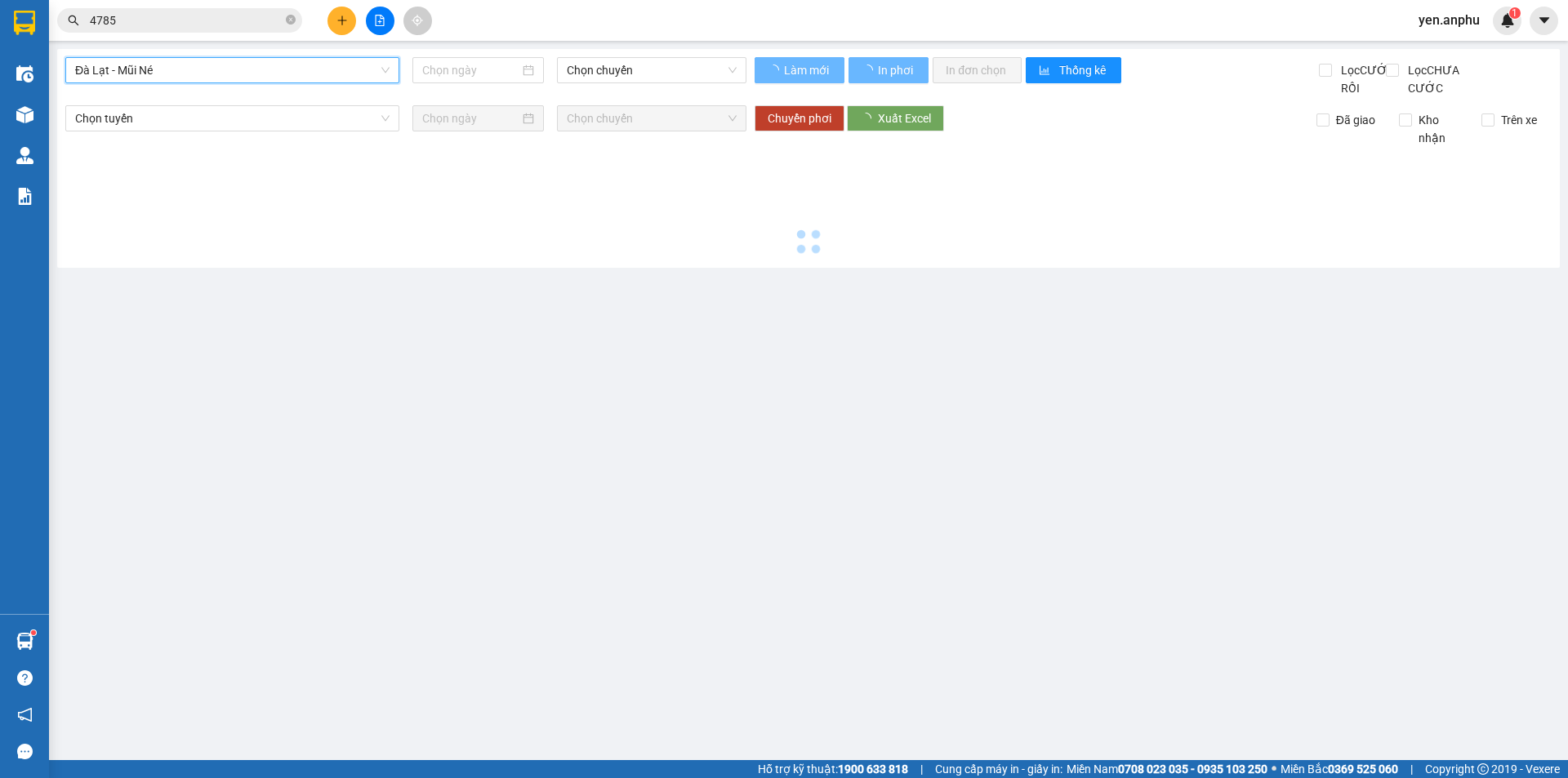
type input "[DATE]"
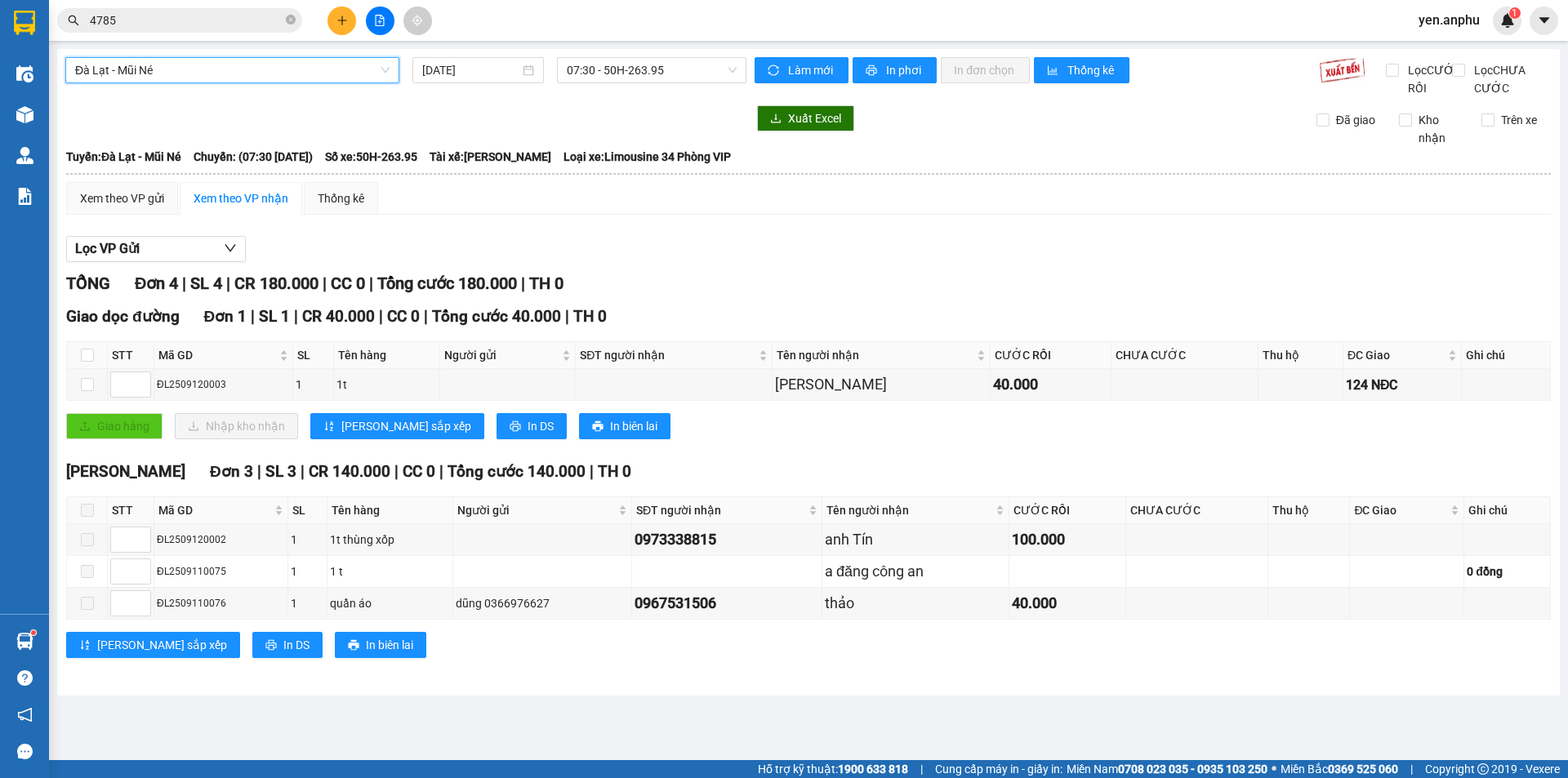
click at [610, 84] on div "Đà Lạt - Mũi Né Đà Lạt - Mũi Né [DATE] 07:30 - 50H-263.95" at bounding box center [405, 77] width 681 height 40
click at [615, 76] on span "07:30 - 50H-263.95" at bounding box center [652, 70] width 170 height 24
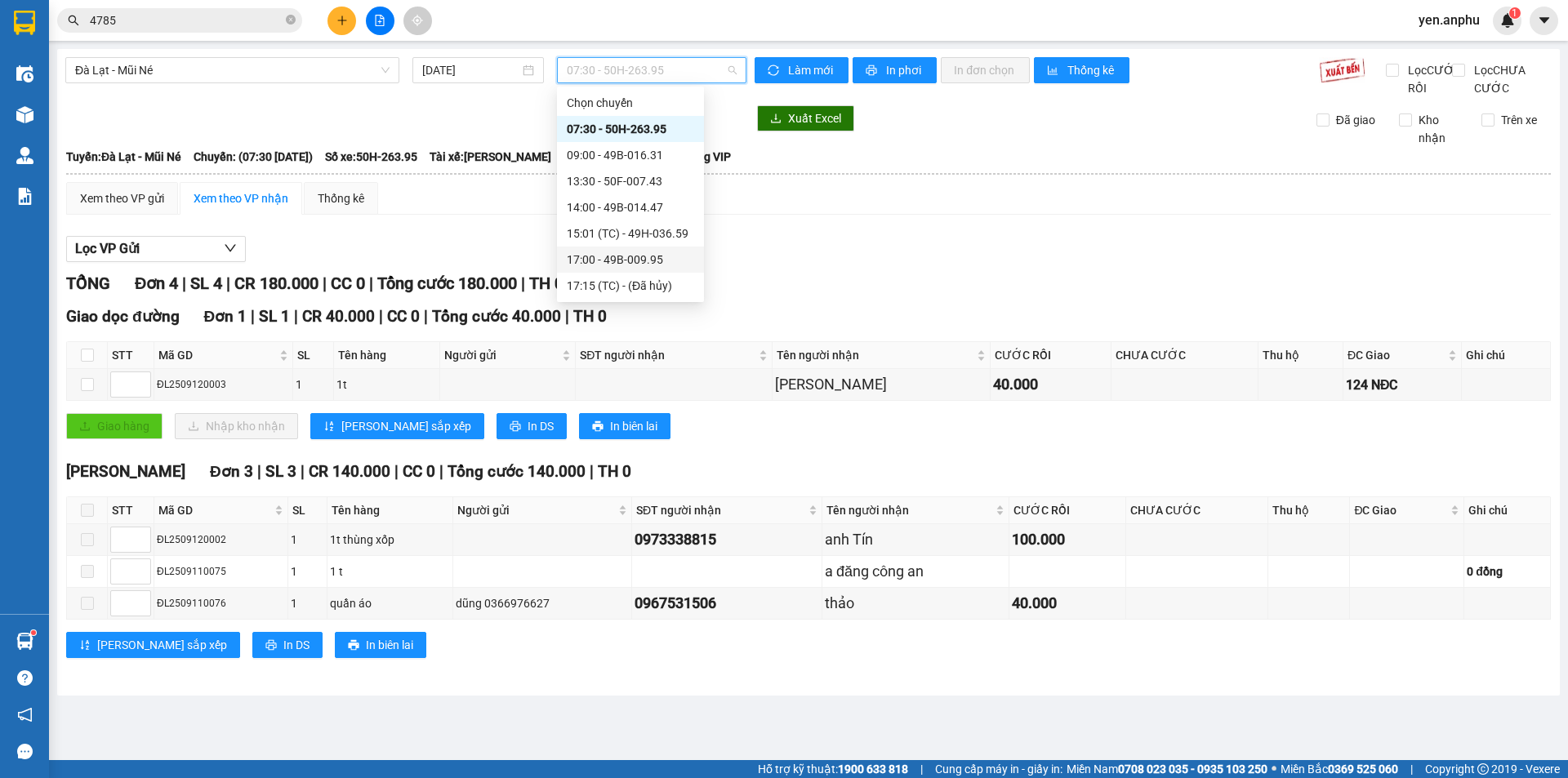
click at [615, 257] on div "17:00 - 49B-009.95" at bounding box center [630, 260] width 128 height 18
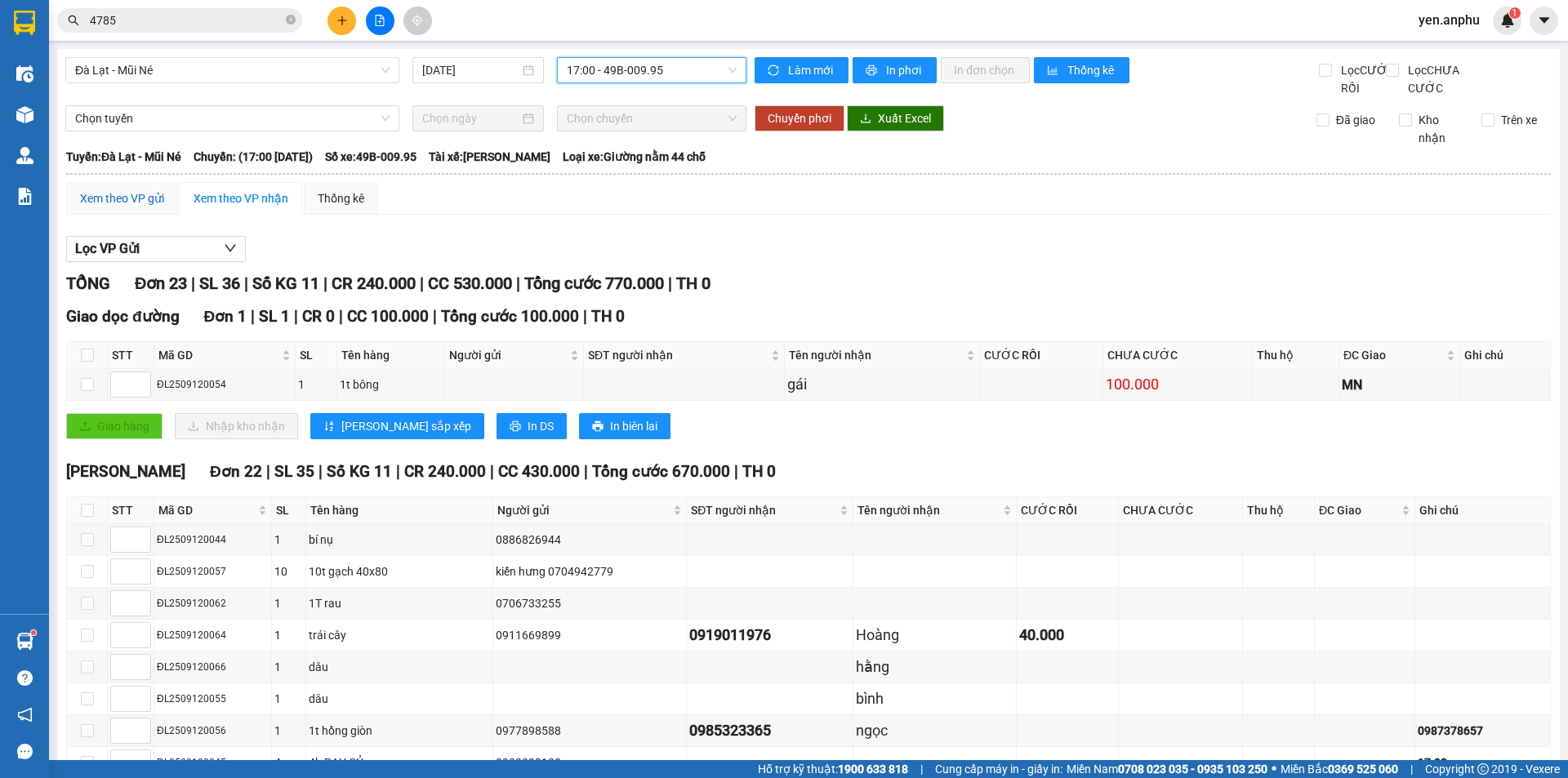
click at [162, 208] on div "Xem theo VP gửi" at bounding box center [122, 198] width 84 height 18
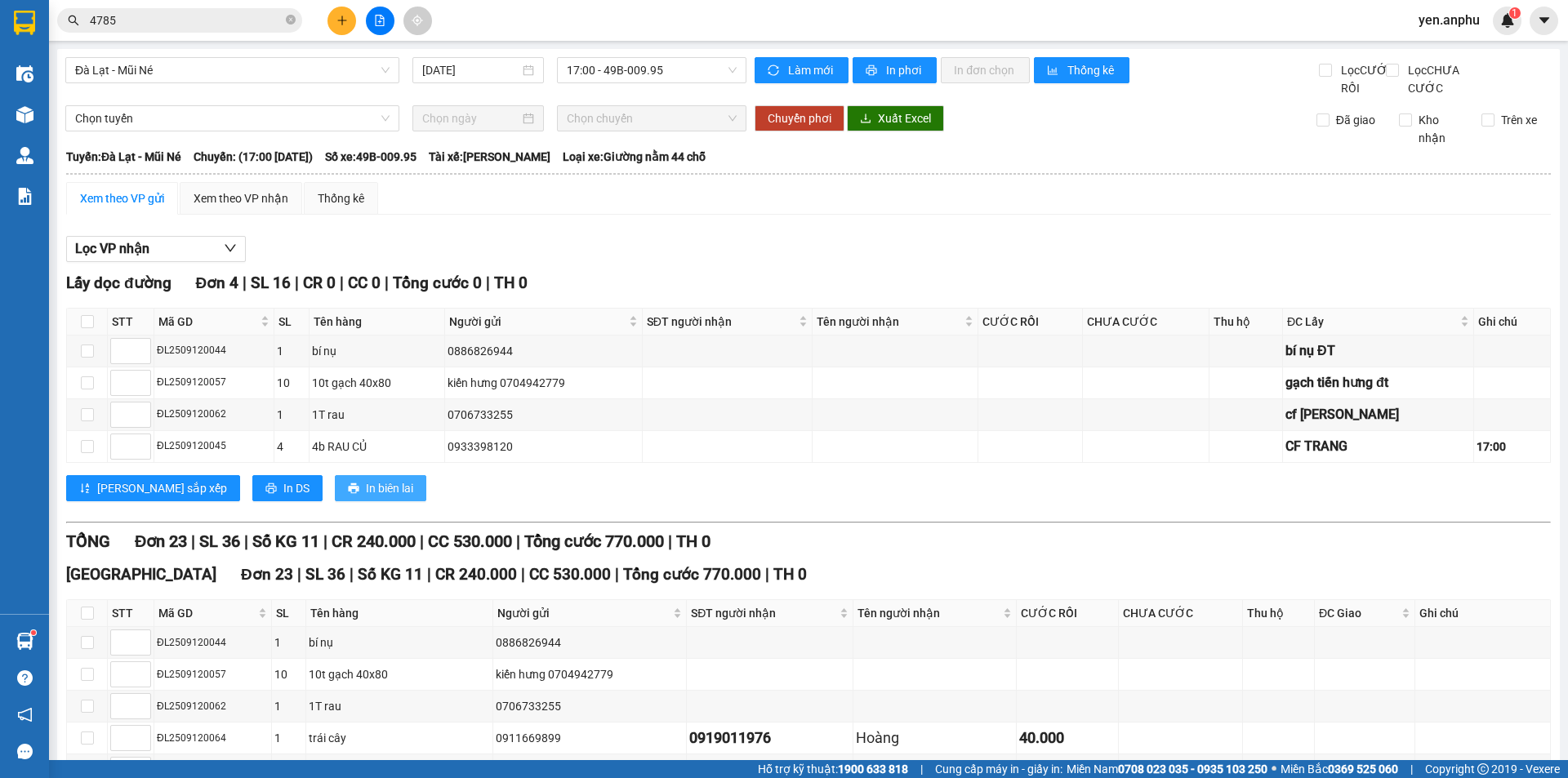
click at [366, 498] on span "In biên lai" at bounding box center [389, 488] width 48 height 18
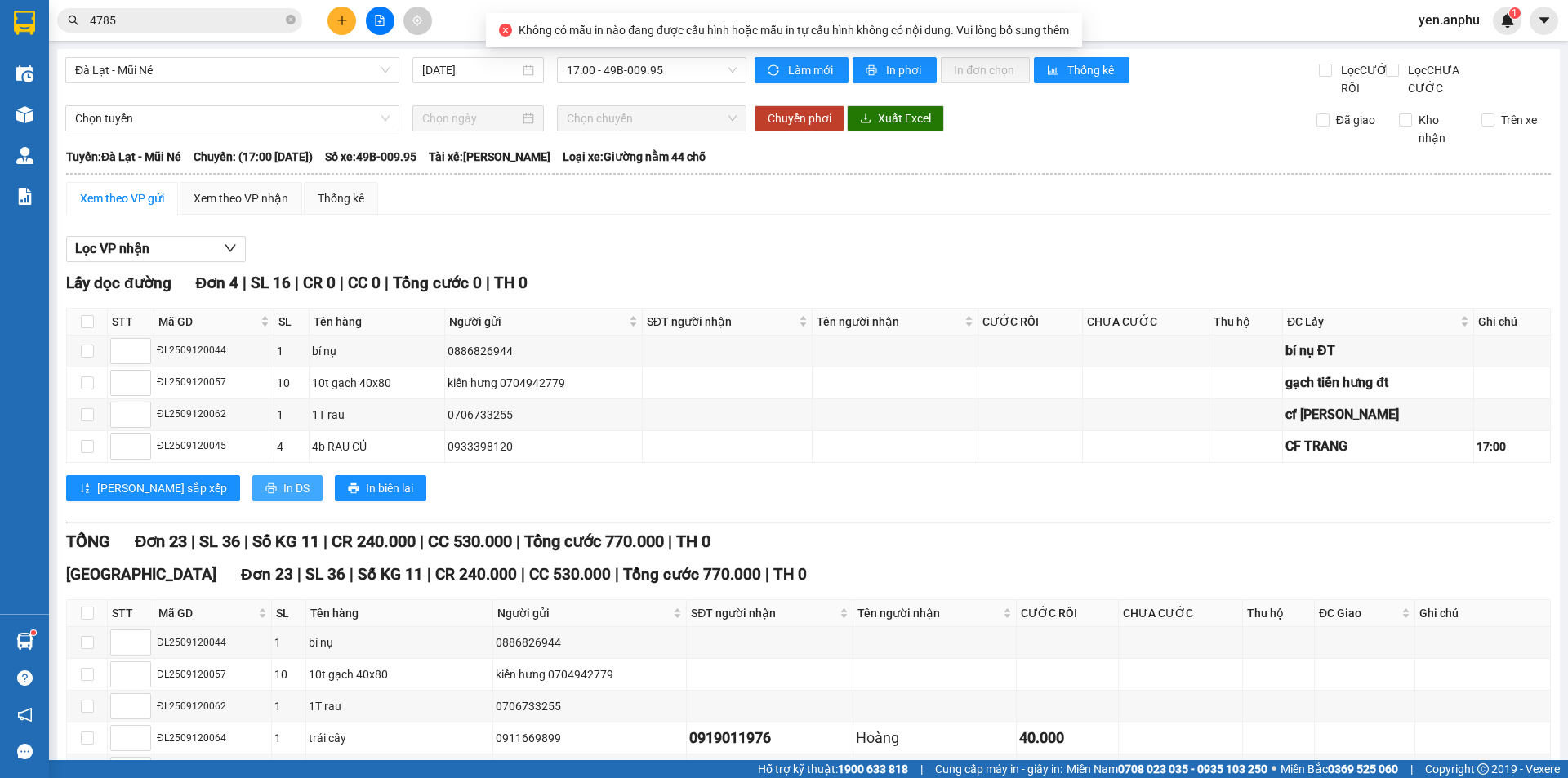
click at [283, 498] on span "In DS" at bounding box center [296, 488] width 26 height 18
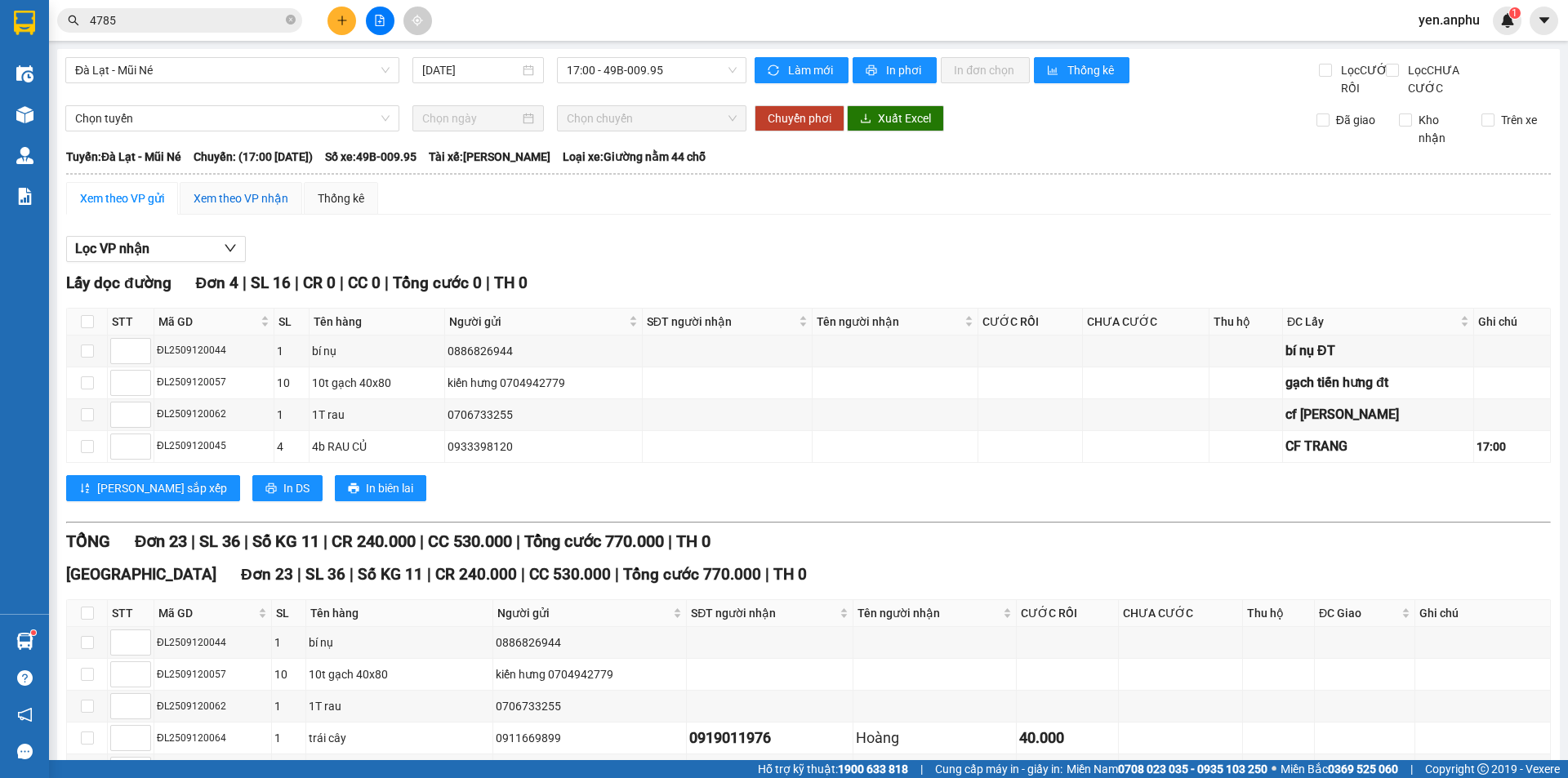
click at [245, 208] on div "Xem theo VP nhận" at bounding box center [240, 198] width 95 height 18
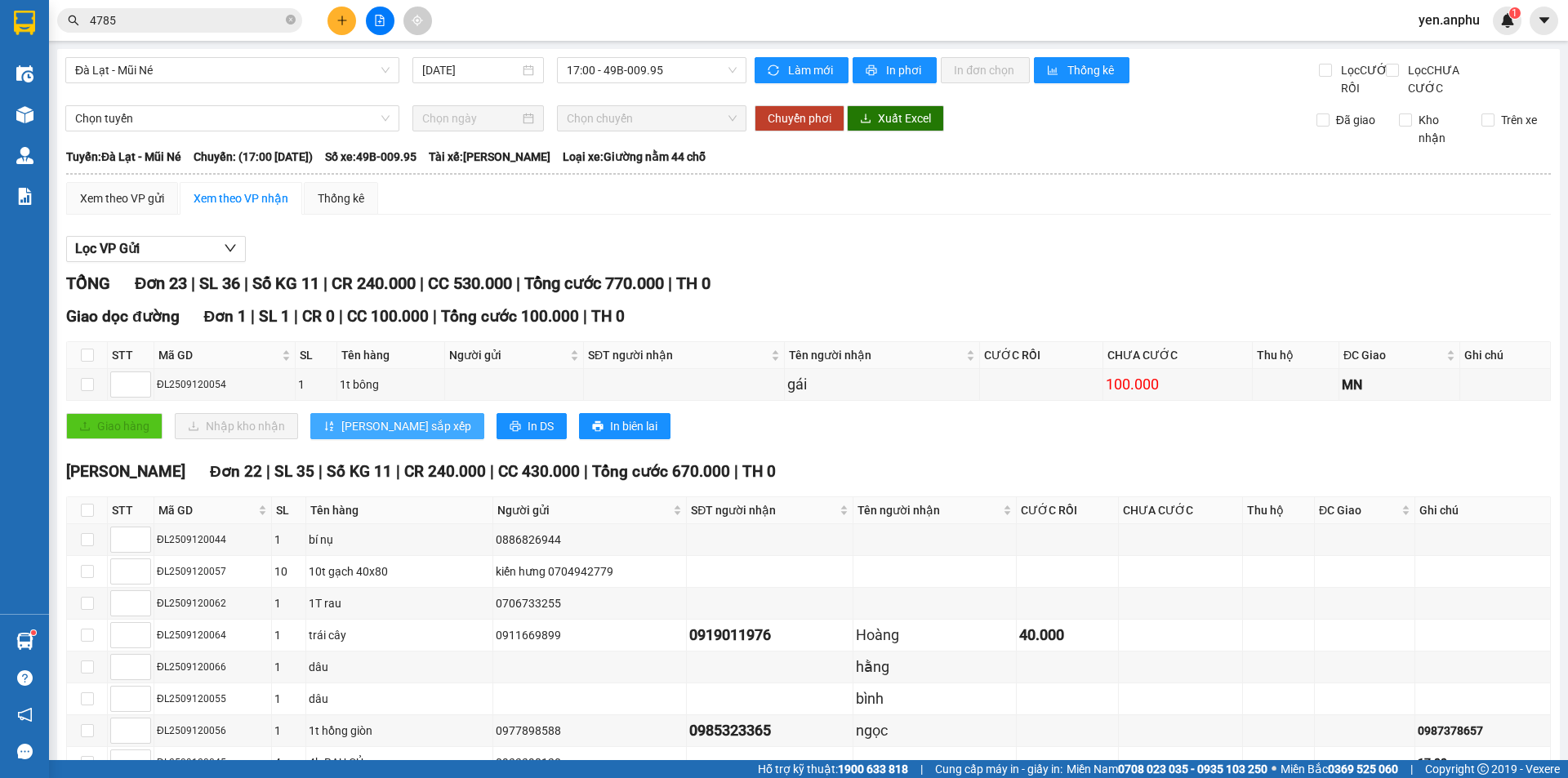
click at [372, 435] on span "[PERSON_NAME] sắp xếp" at bounding box center [406, 426] width 130 height 18
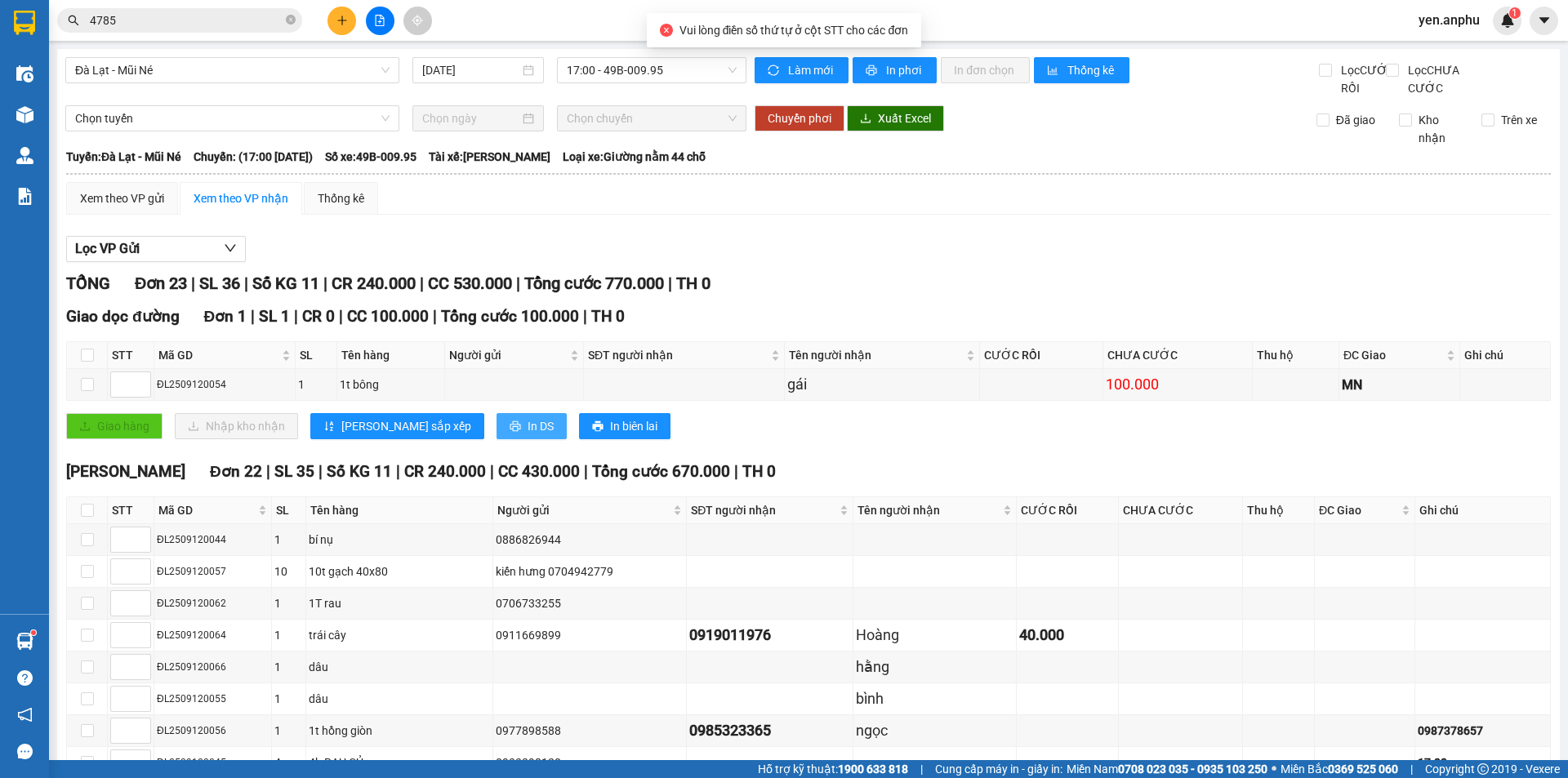
click at [497, 439] on button "In DS" at bounding box center [531, 426] width 70 height 26
drag, startPoint x: 216, startPoint y: 405, endPoint x: 141, endPoint y: 402, distance: 75.1
click at [141, 401] on tr "ĐL2509120054 1 1t bông gái 100.000 MN" at bounding box center [808, 385] width 1484 height 32
copy tr "ĐL2509120054"
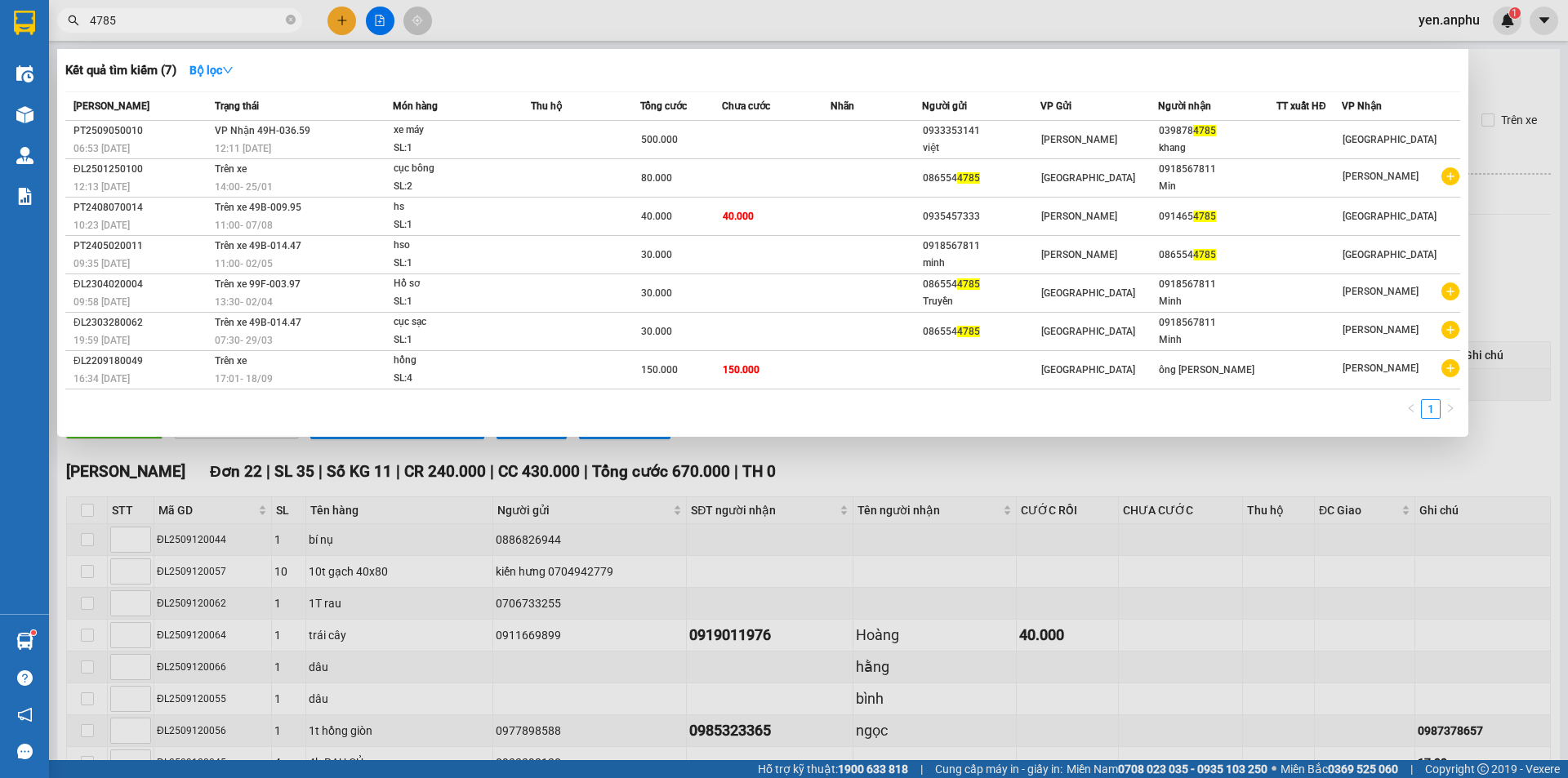
click at [126, 22] on input "4785" at bounding box center [186, 20] width 193 height 18
paste input "ĐL2509120054"
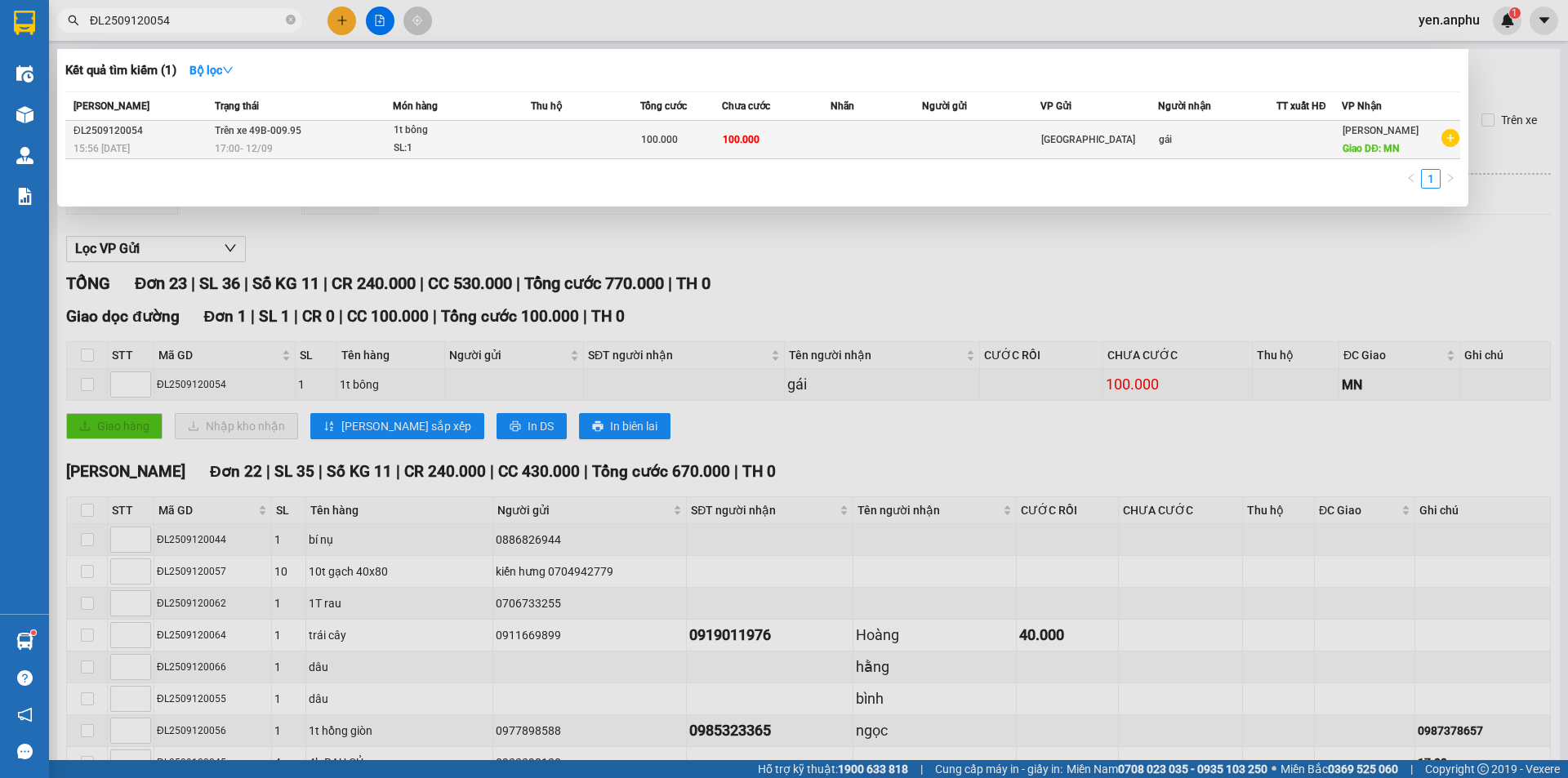
type input "ĐL2509120054"
click at [913, 148] on td at bounding box center [875, 140] width 90 height 38
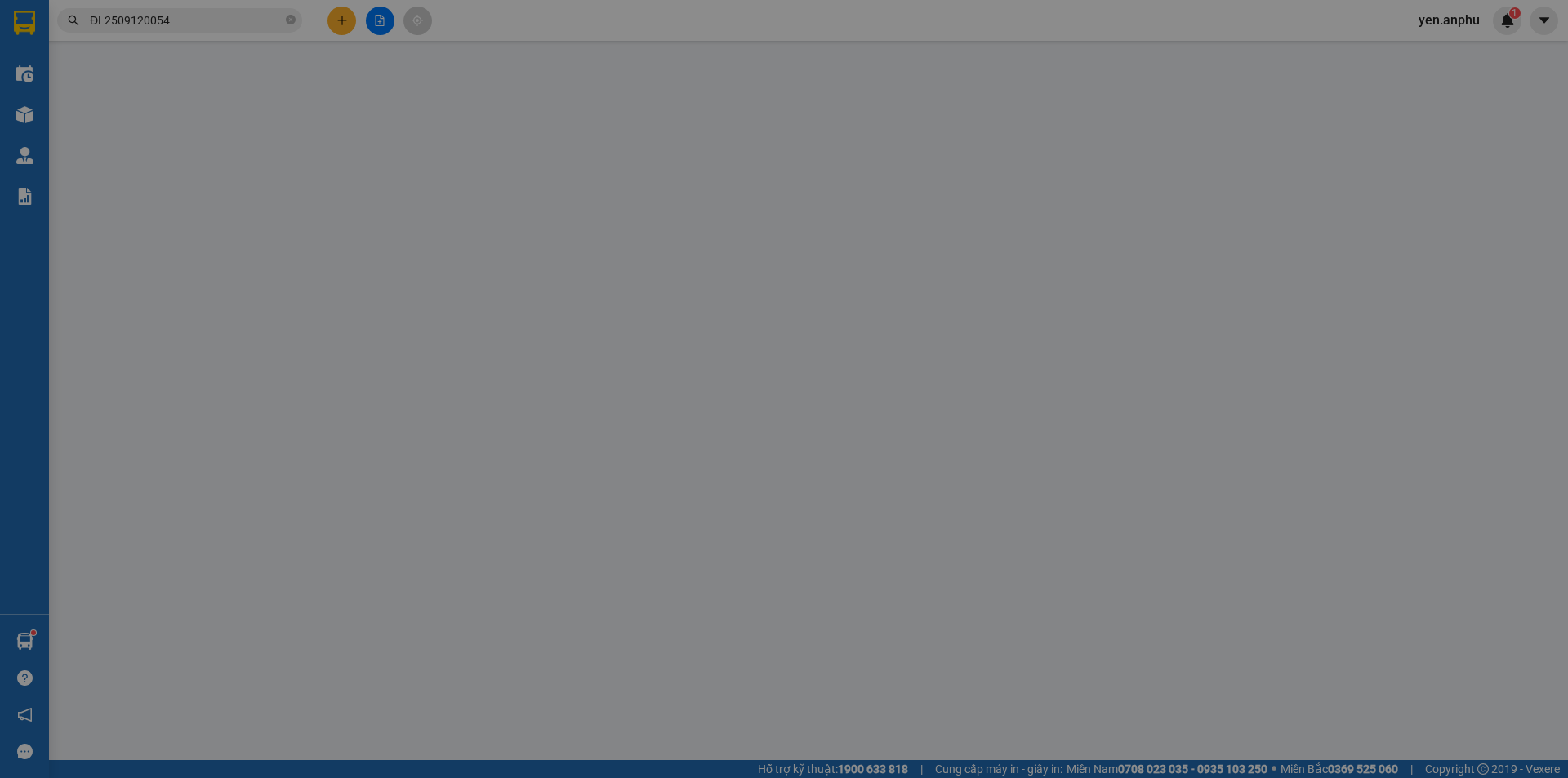
type input "gái"
type input "MN"
type input "100.000"
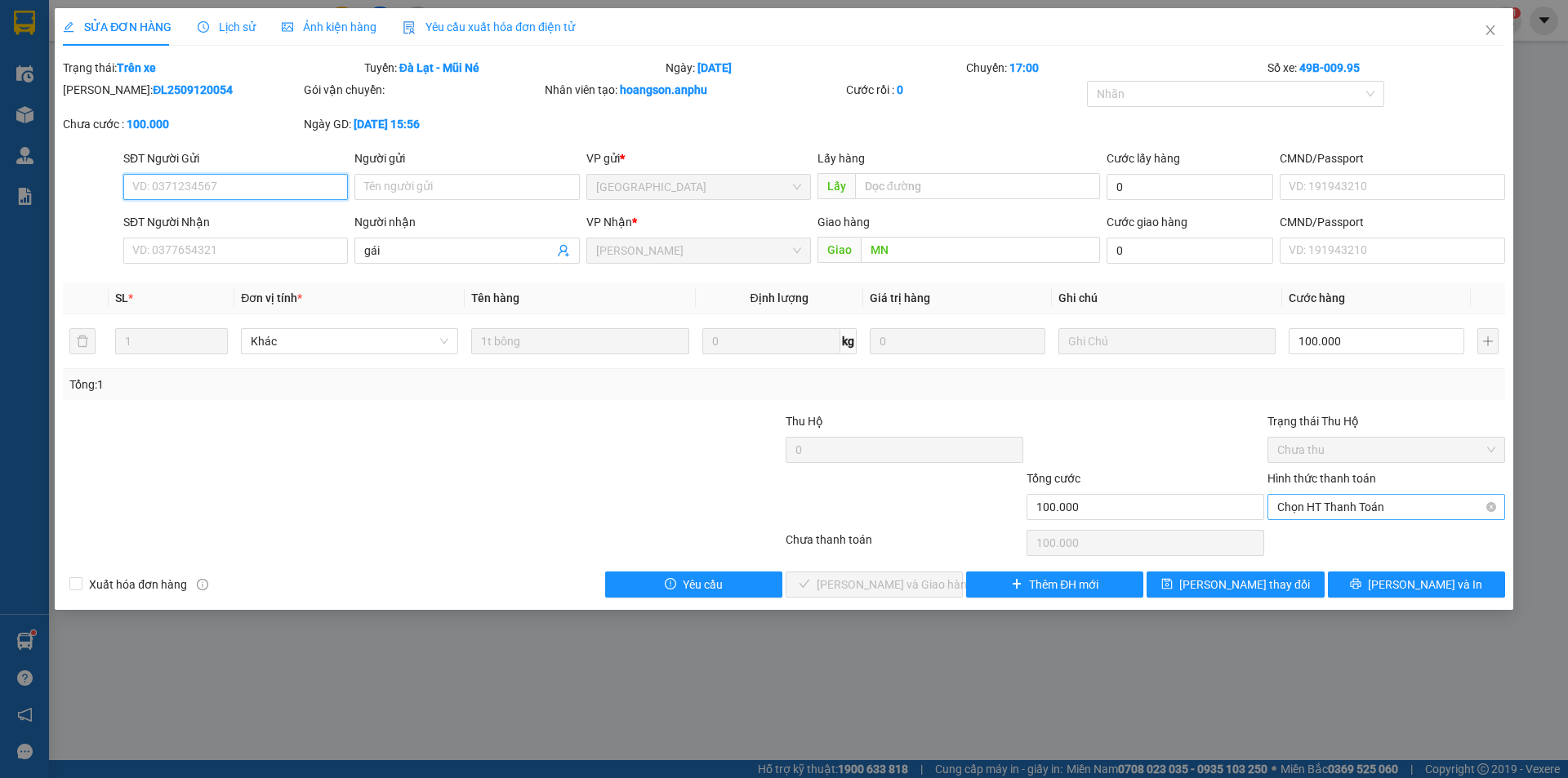
drag, startPoint x: 1338, startPoint y: 499, endPoint x: 1323, endPoint y: 531, distance: 35.3
click at [1337, 502] on span "Chọn HT Thanh Toán" at bounding box center [1386, 507] width 218 height 24
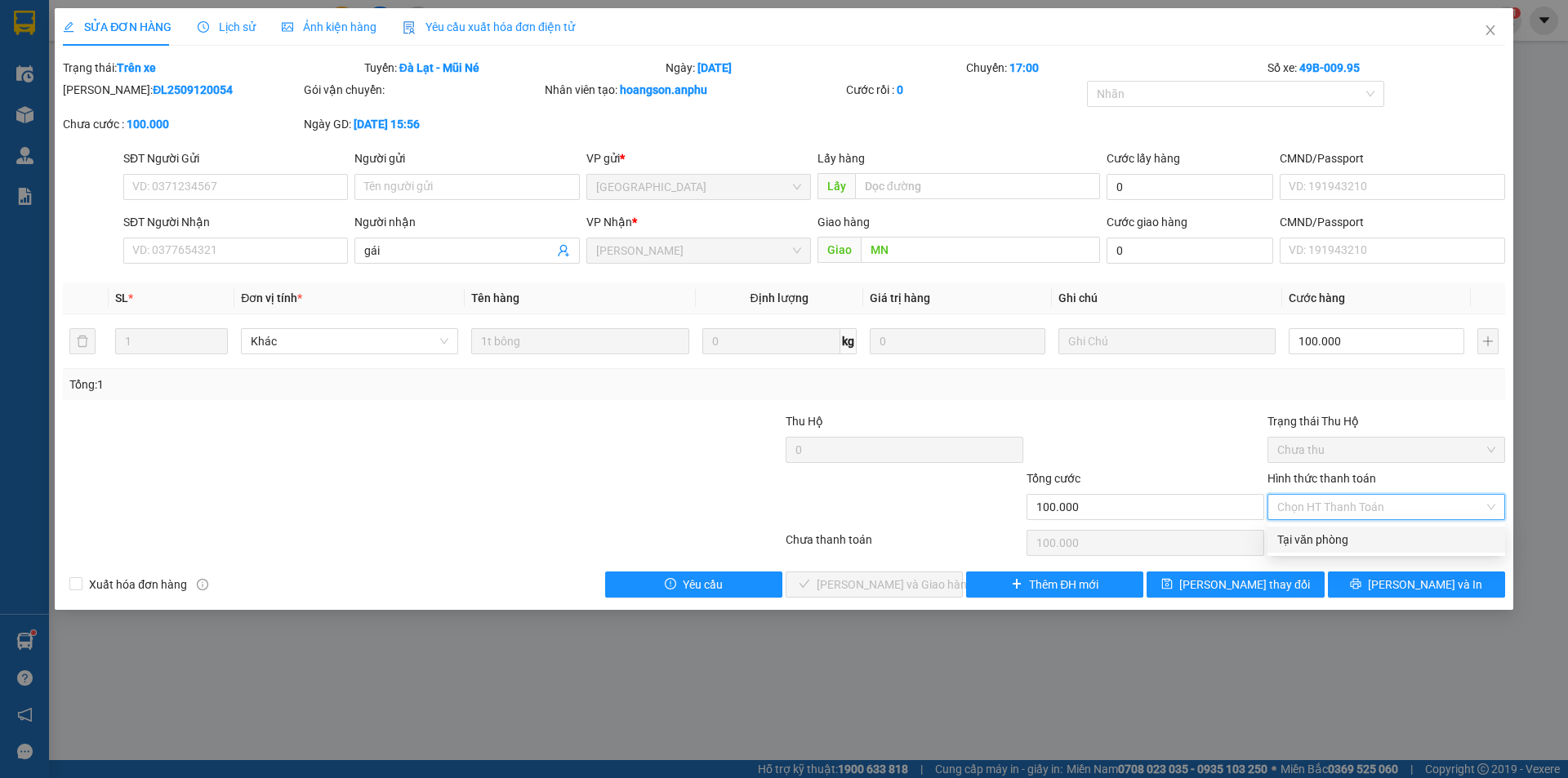
drag, startPoint x: 1308, startPoint y: 541, endPoint x: 1318, endPoint y: 552, distance: 14.9
click at [1308, 542] on div "Tại văn phòng" at bounding box center [1386, 539] width 218 height 18
type input "0"
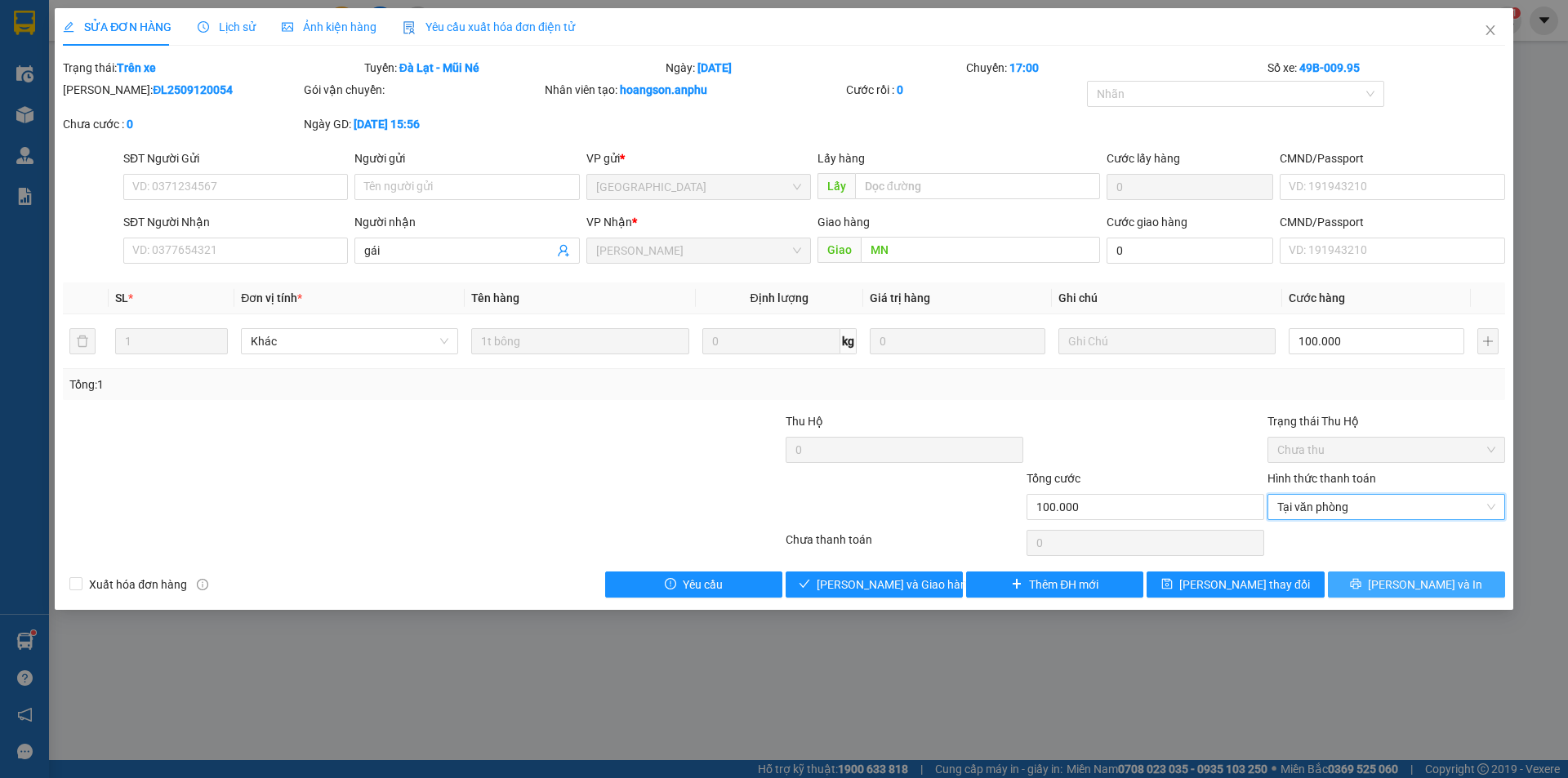
click at [1361, 589] on icon "printer" at bounding box center [1354, 584] width 11 height 11
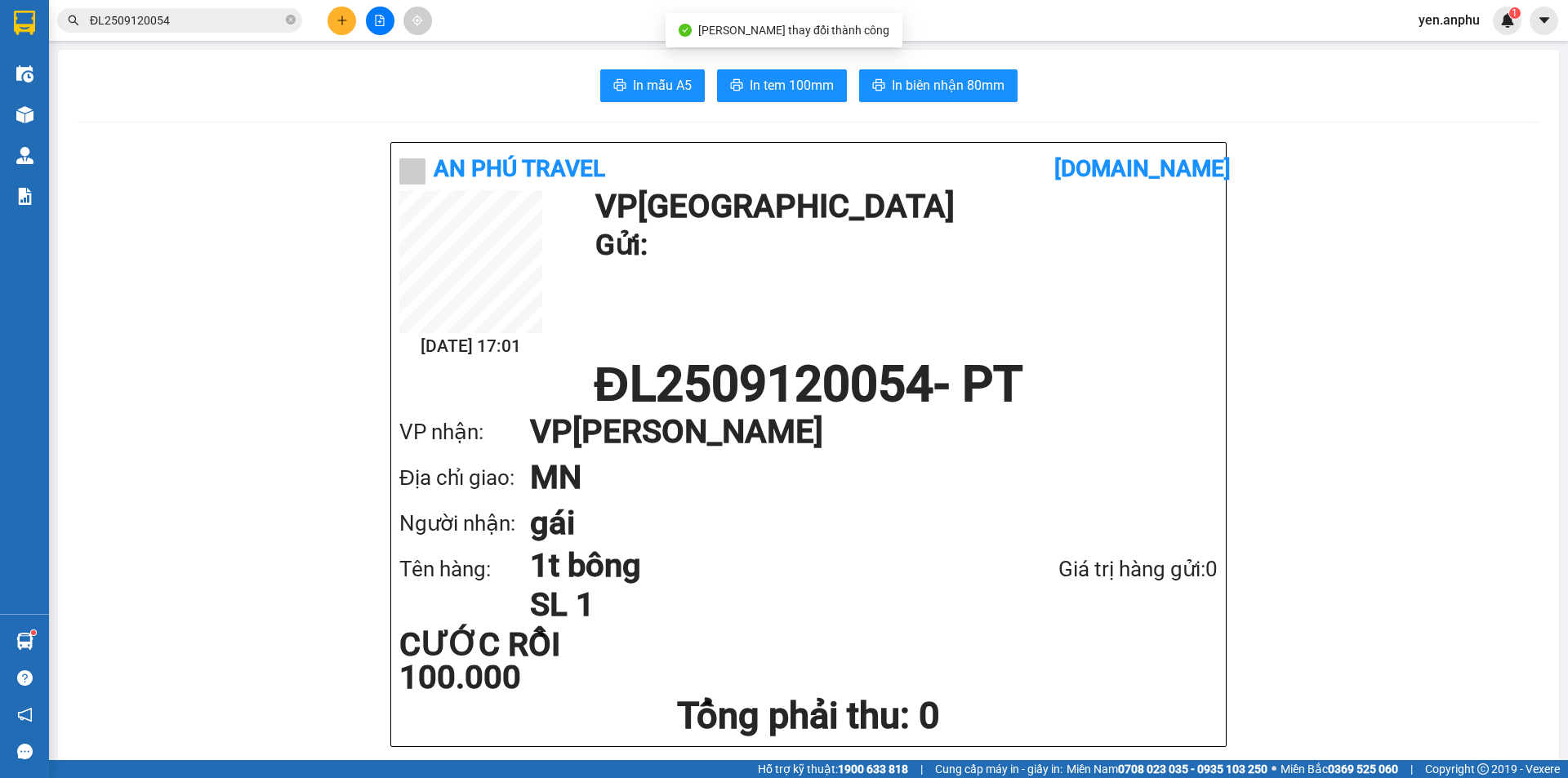
click at [387, 17] on button at bounding box center [379, 21] width 29 height 29
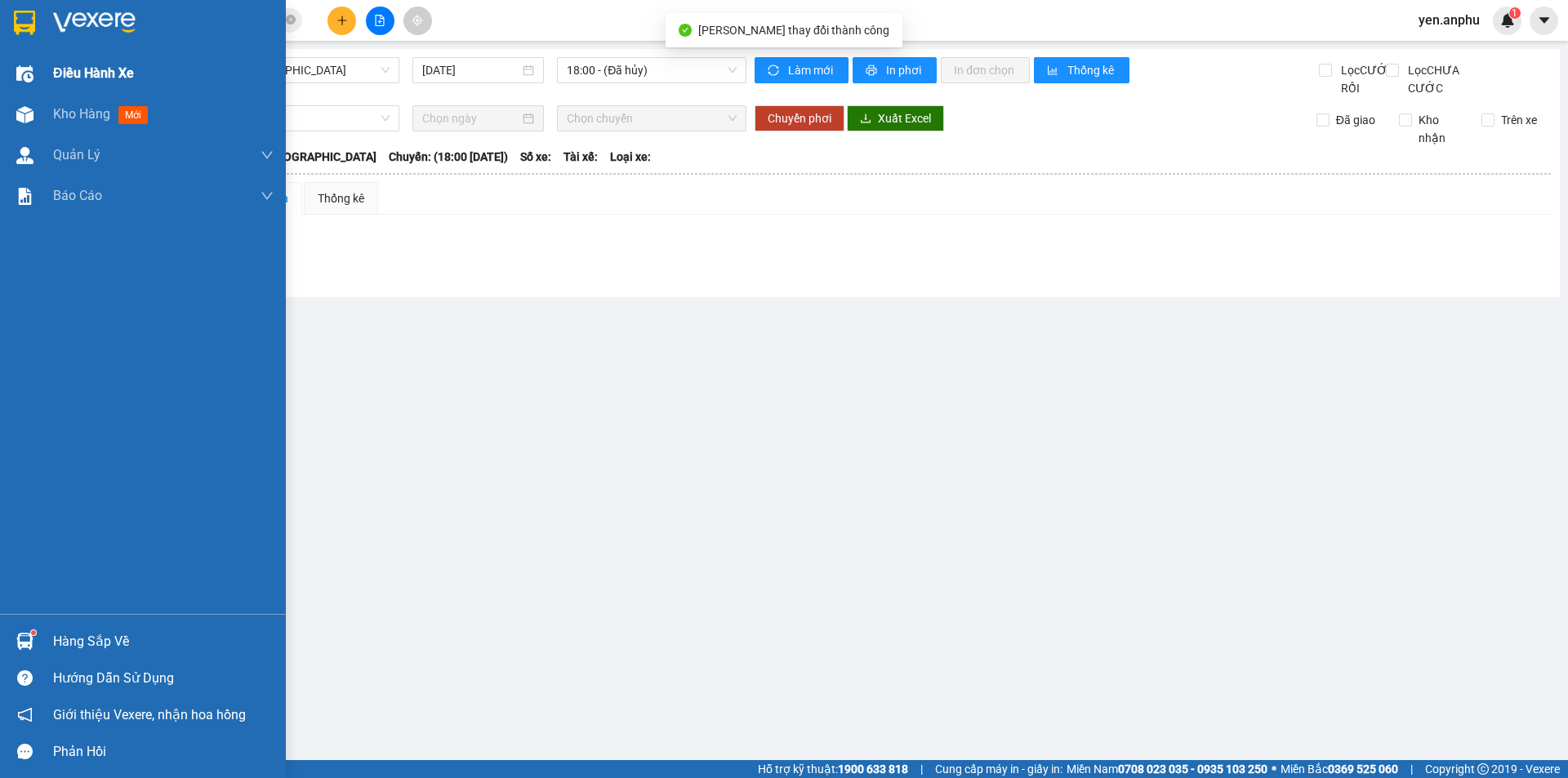
click at [143, 70] on div "Điều hành xe" at bounding box center [163, 73] width 221 height 41
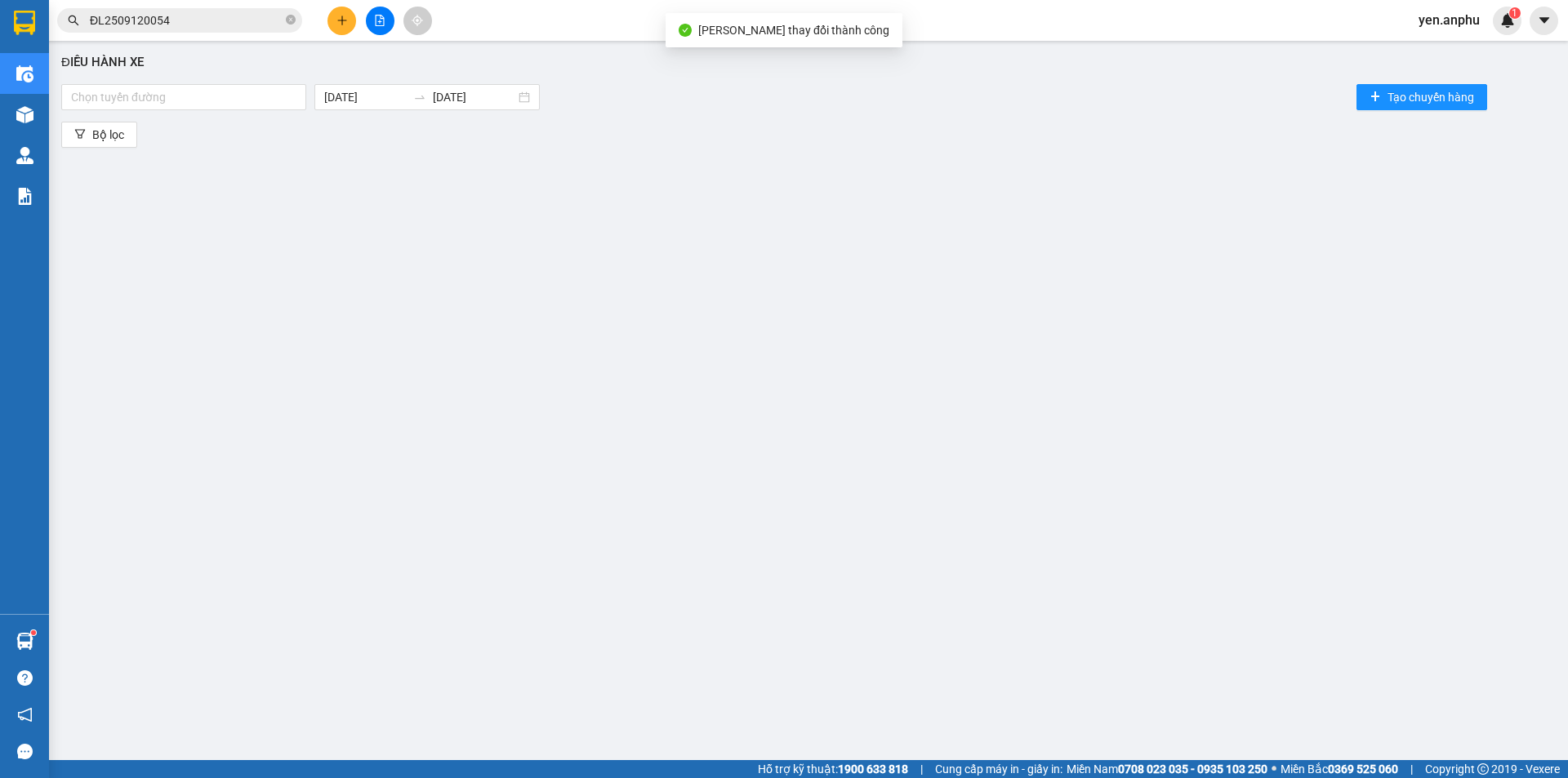
click at [358, 26] on div at bounding box center [379, 21] width 122 height 29
click at [386, 25] on button at bounding box center [379, 21] width 29 height 29
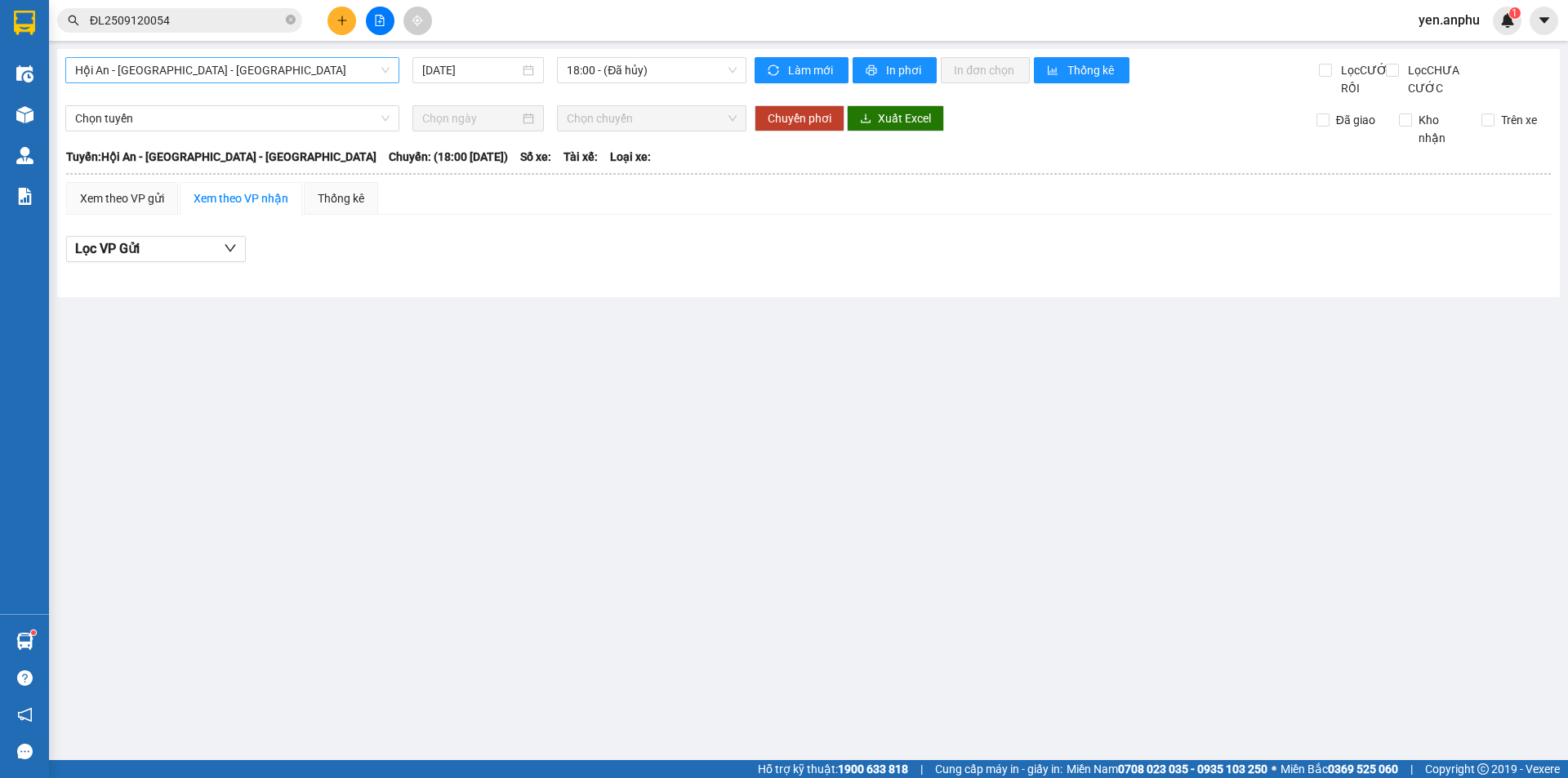
drag, startPoint x: 156, startPoint y: 62, endPoint x: 156, endPoint y: 75, distance: 13.0
click at [156, 64] on span "Hội An - [GEOGRAPHIC_DATA] - [GEOGRAPHIC_DATA]" at bounding box center [233, 70] width 314 height 24
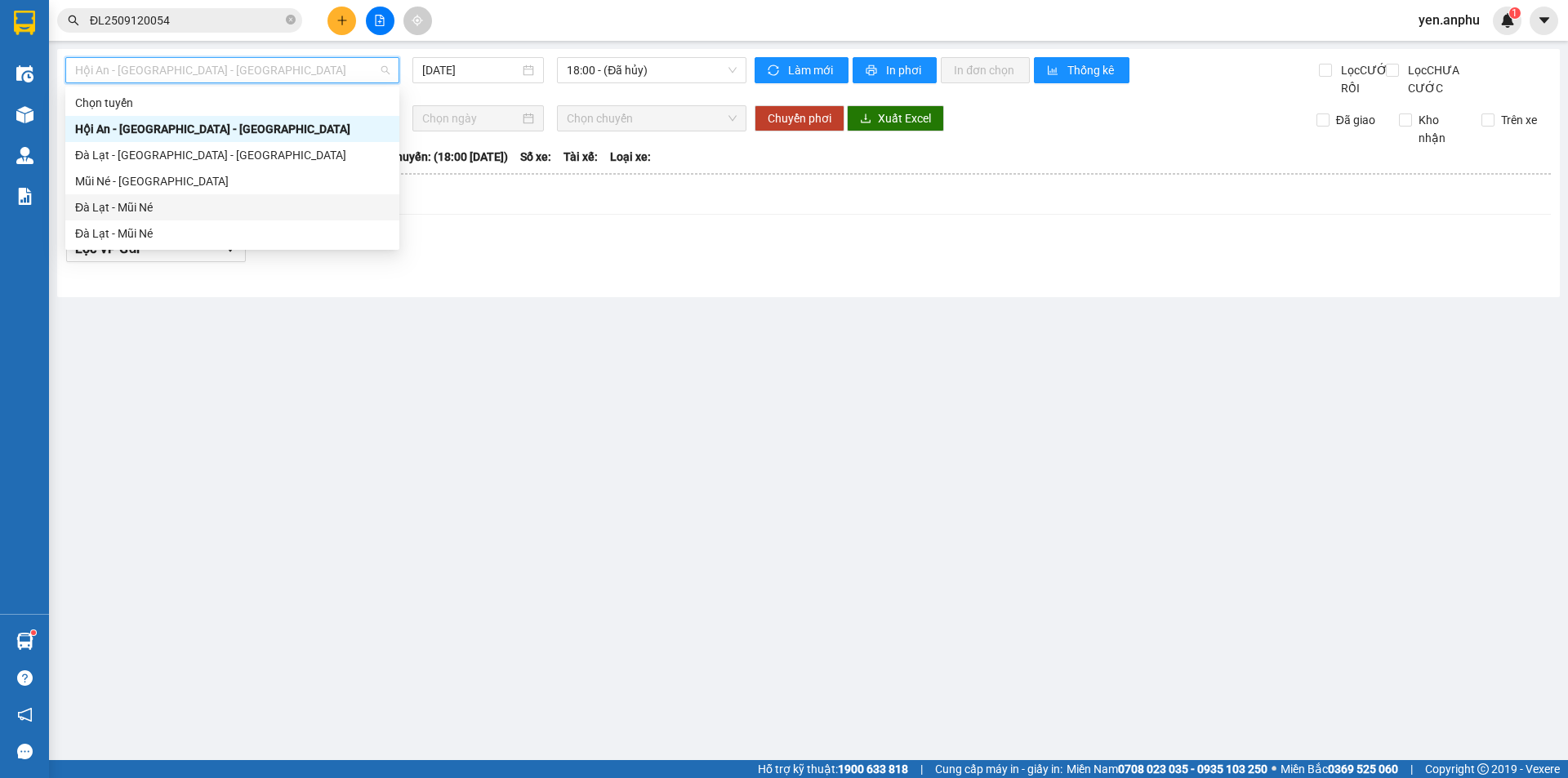
click at [141, 206] on div "Đà Lạt - Mũi Né" at bounding box center [233, 208] width 314 height 18
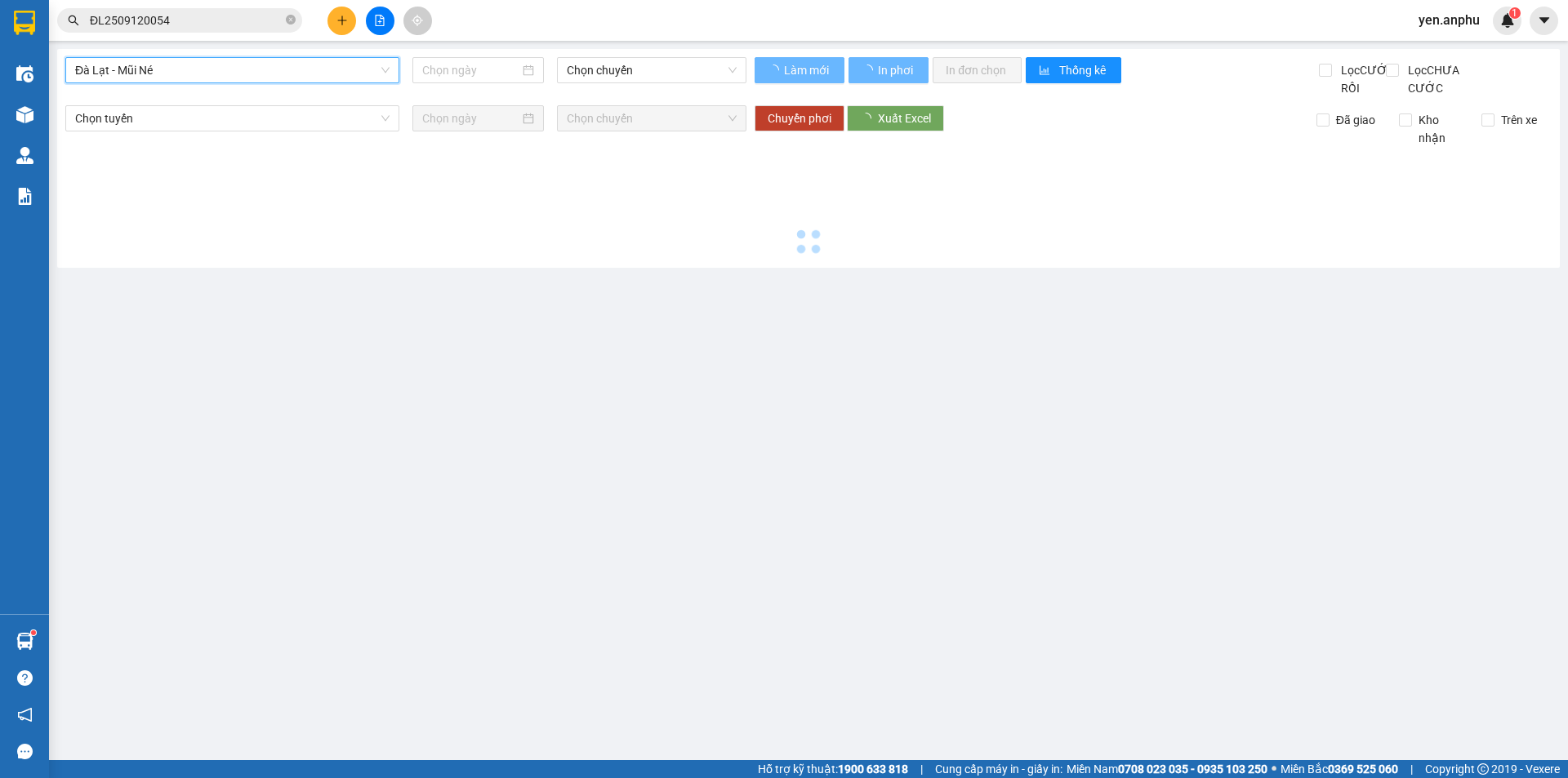
type input "[DATE]"
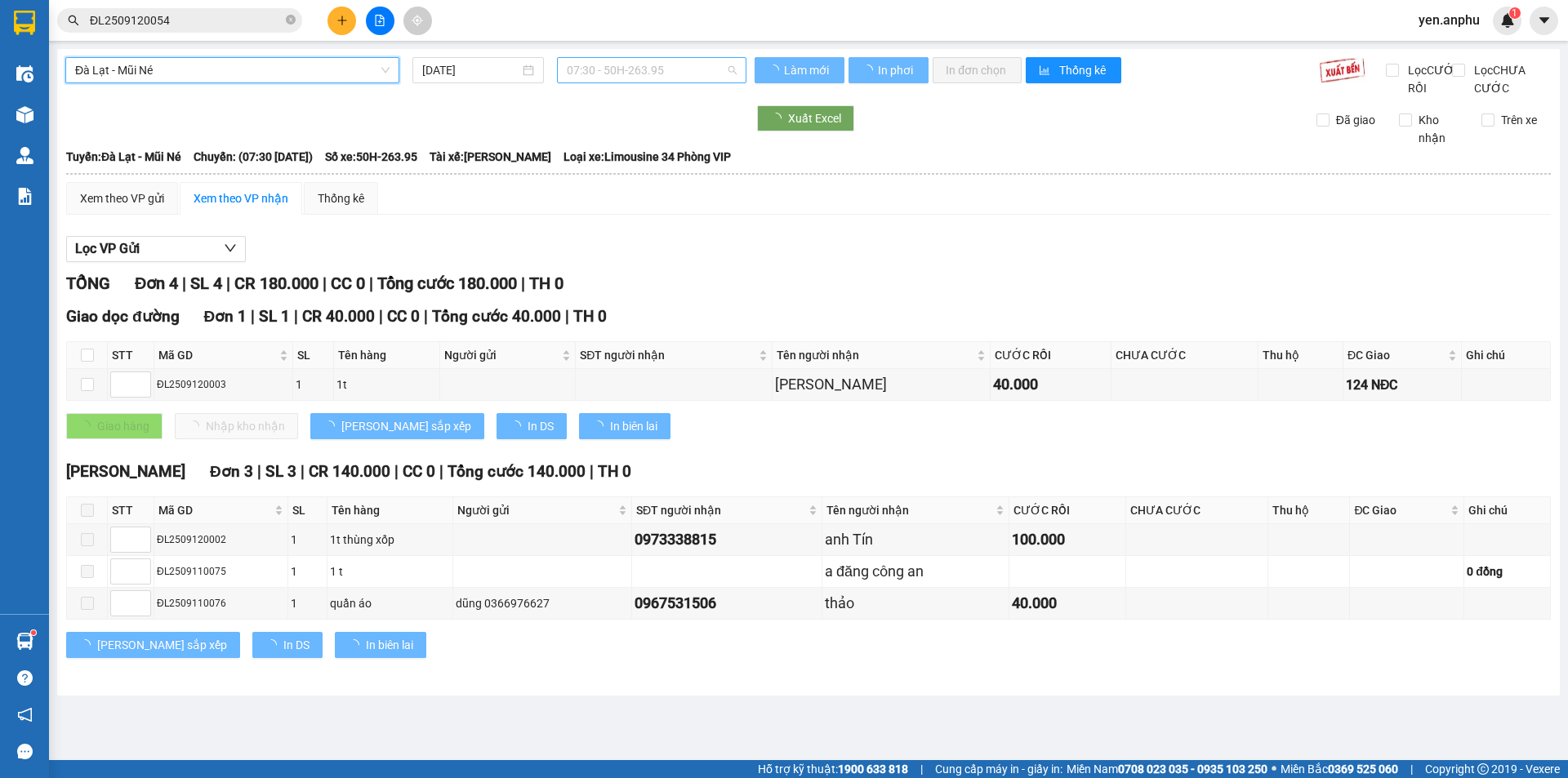
click at [590, 69] on span "07:30 - 50H-263.95" at bounding box center [652, 70] width 170 height 24
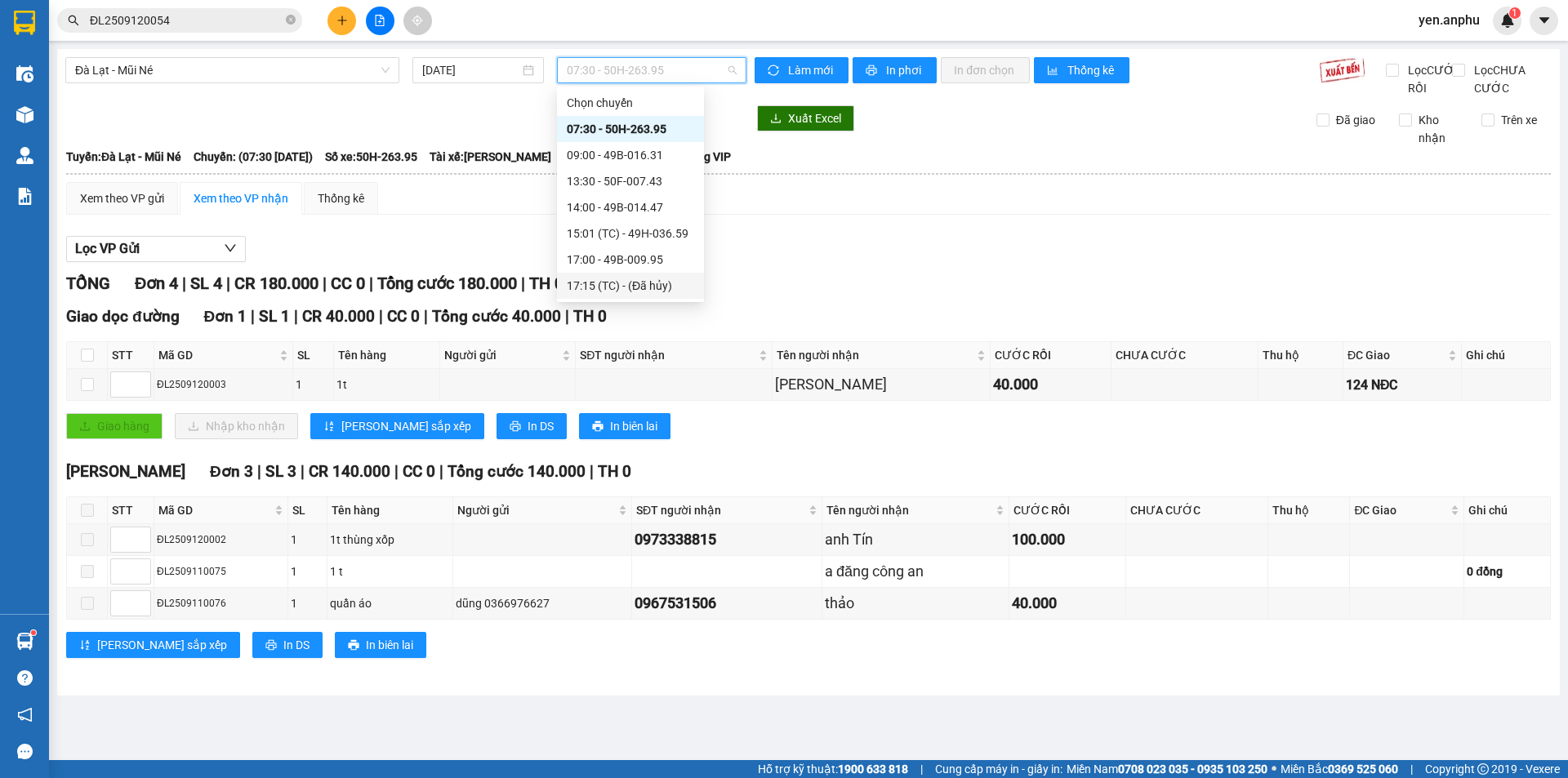
click at [624, 293] on div "17:15 (TC) - (Đã hủy)" at bounding box center [630, 286] width 128 height 18
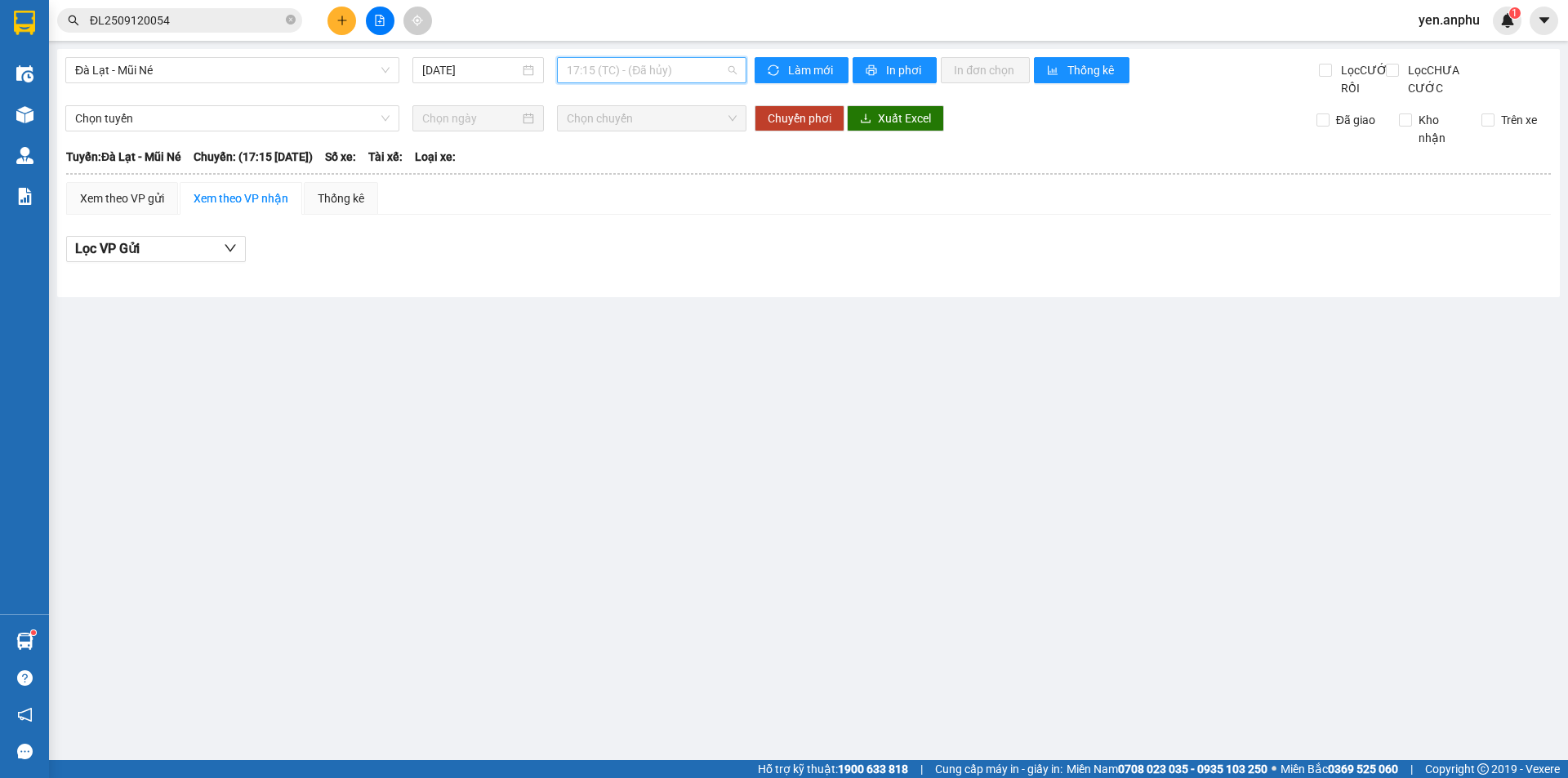
click at [643, 76] on span "17:15 (TC) - (Đã hủy)" at bounding box center [652, 70] width 170 height 24
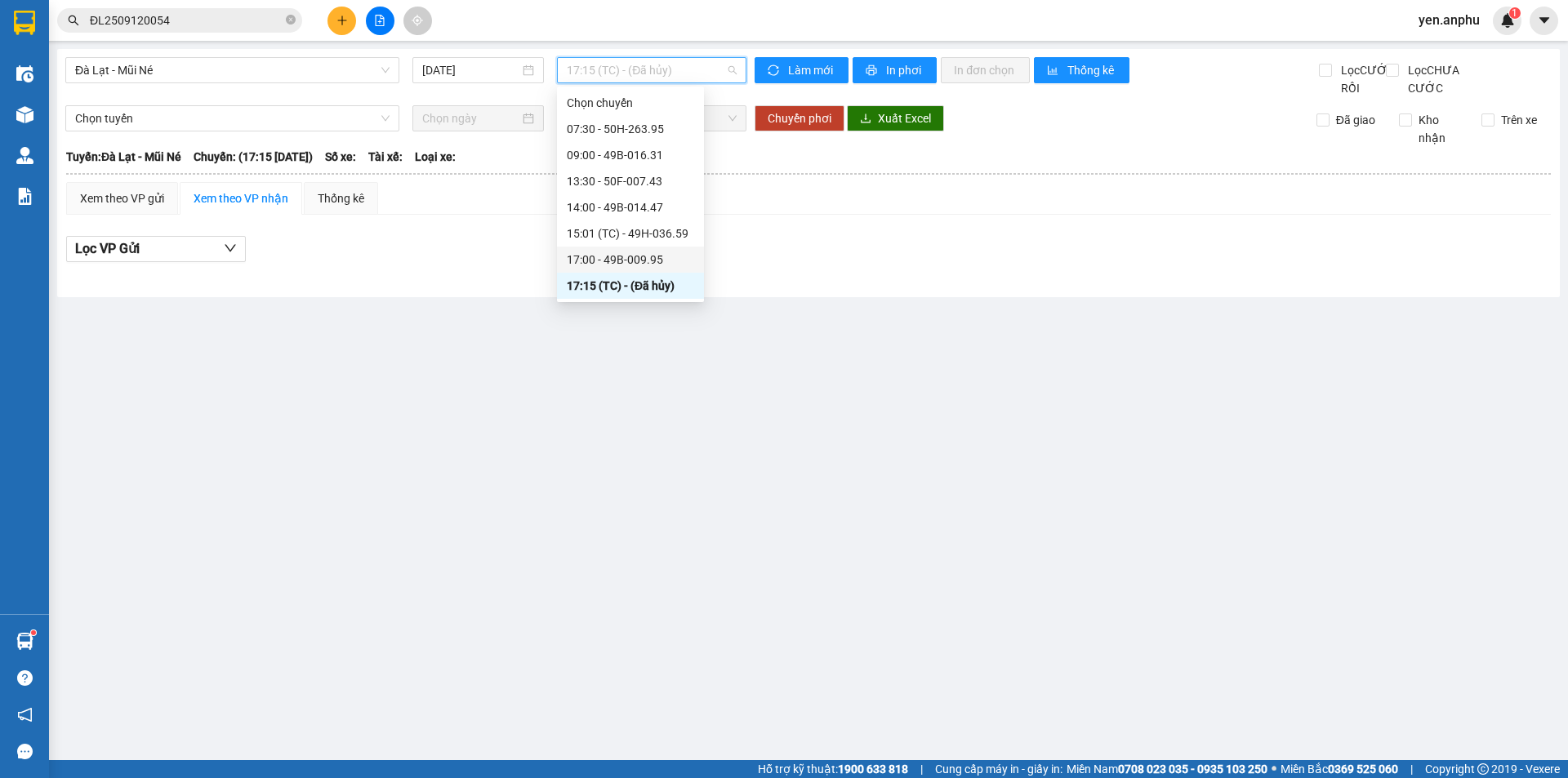
click at [630, 249] on div "17:00 - 49B-009.95" at bounding box center [629, 260] width 147 height 26
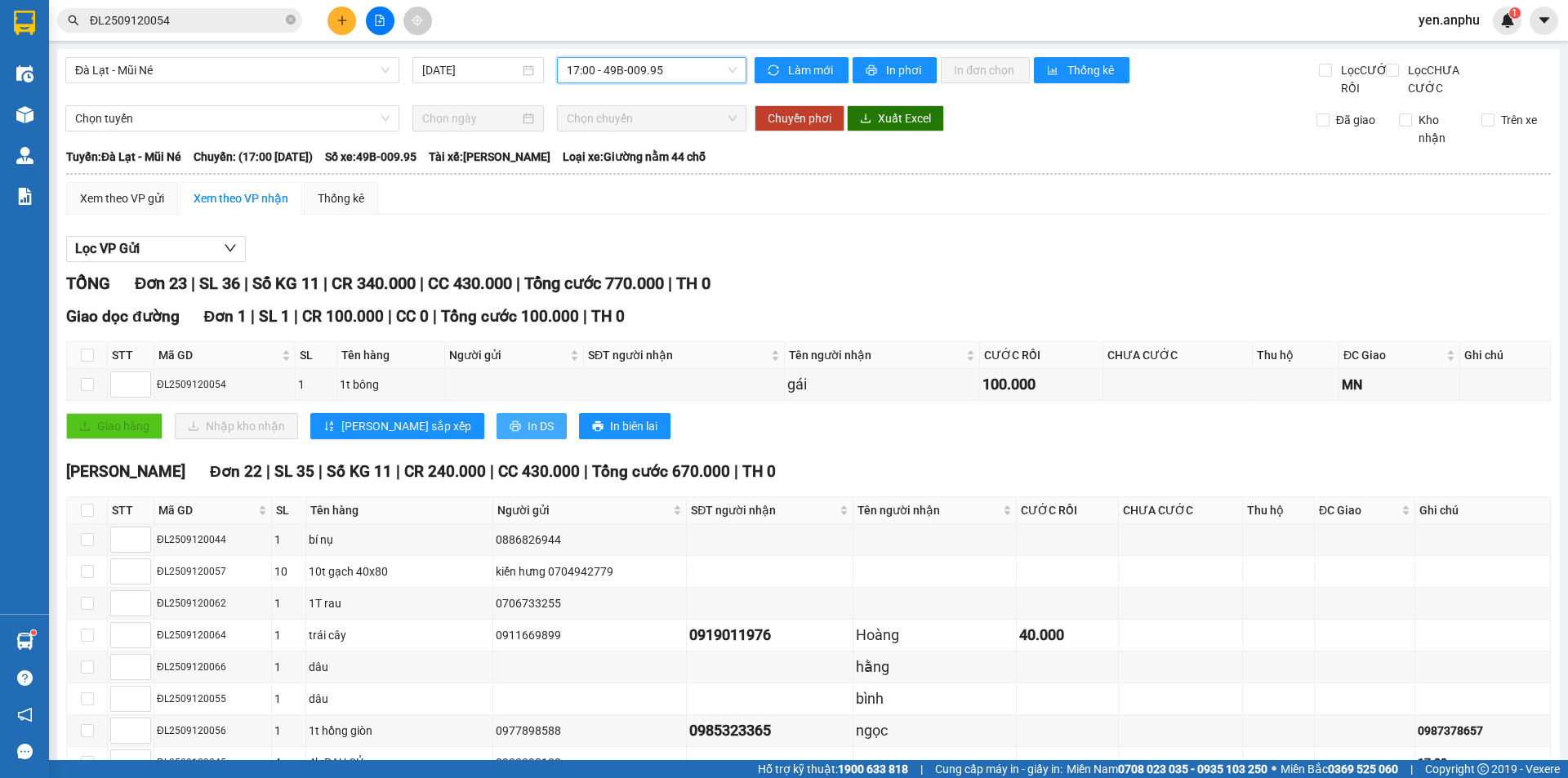
click at [528, 435] on span "In DS" at bounding box center [541, 426] width 26 height 18
click at [253, 69] on span "Đà Lạt - Mũi Né" at bounding box center [233, 70] width 314 height 24
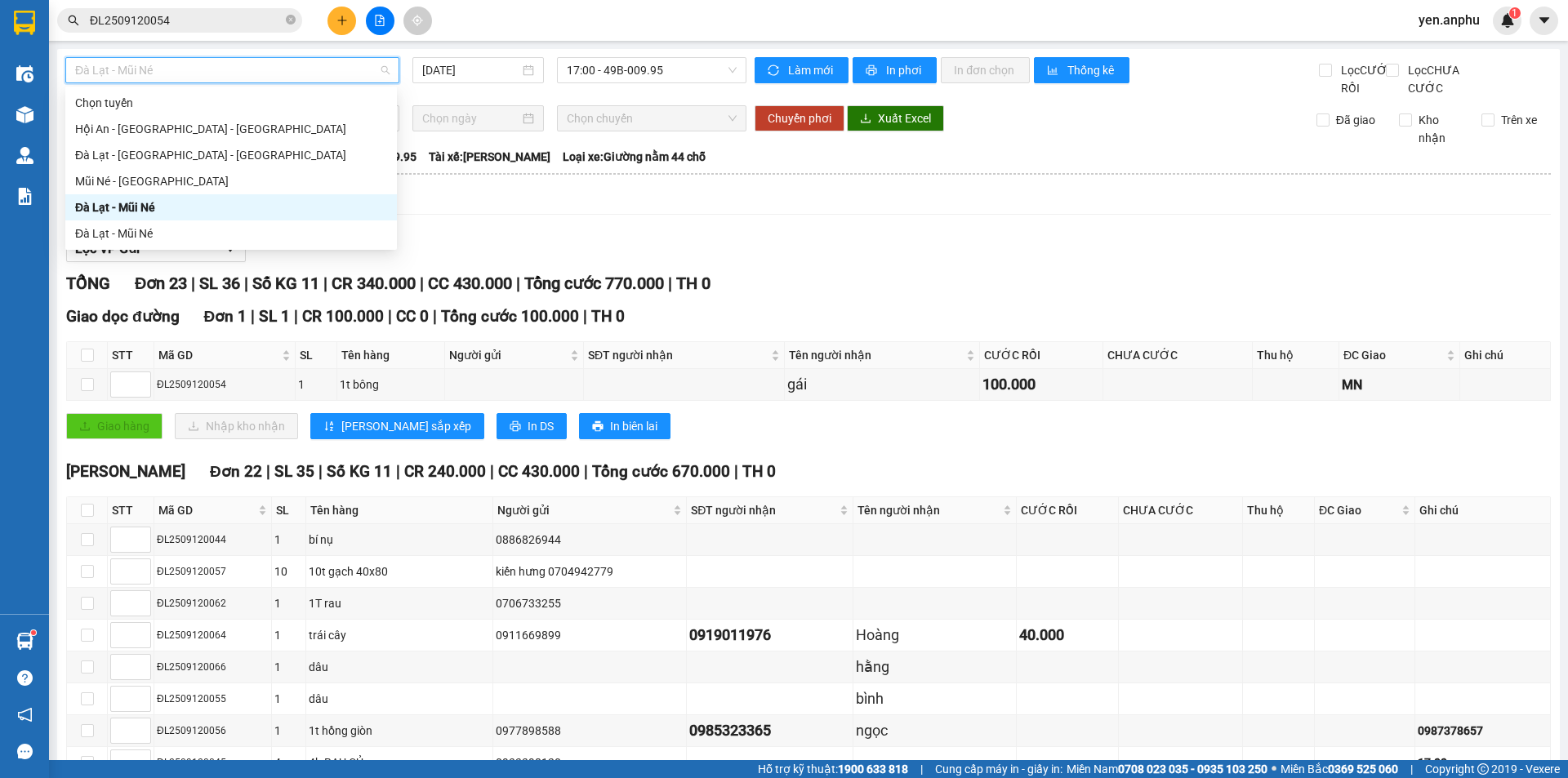
click at [636, 85] on div "Đà Lạt - Mũi Né [DATE] 17:00 - 49B-009.95" at bounding box center [405, 77] width 681 height 40
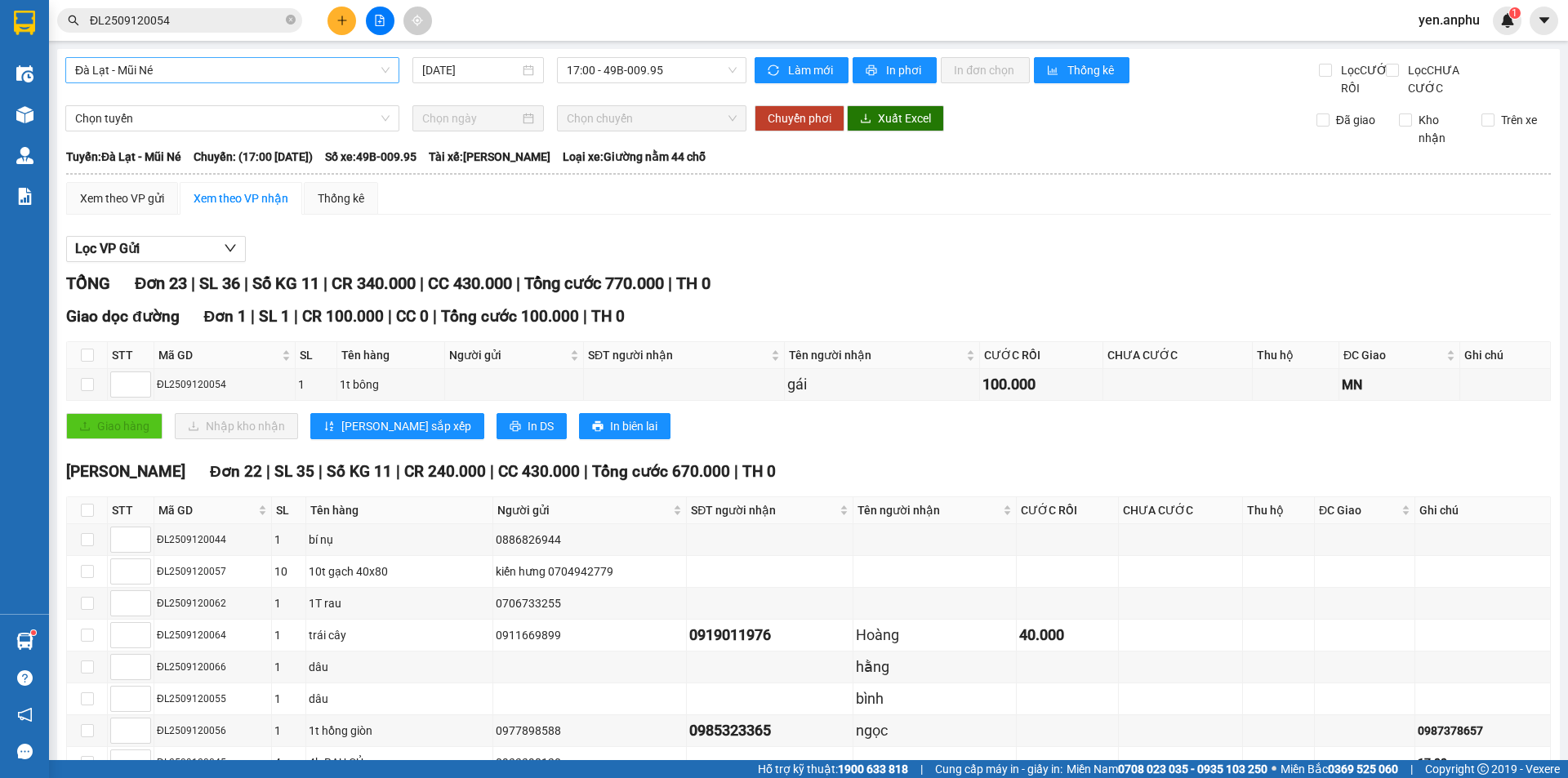
click at [229, 75] on span "Đà Lạt - Mũi Né" at bounding box center [233, 70] width 314 height 24
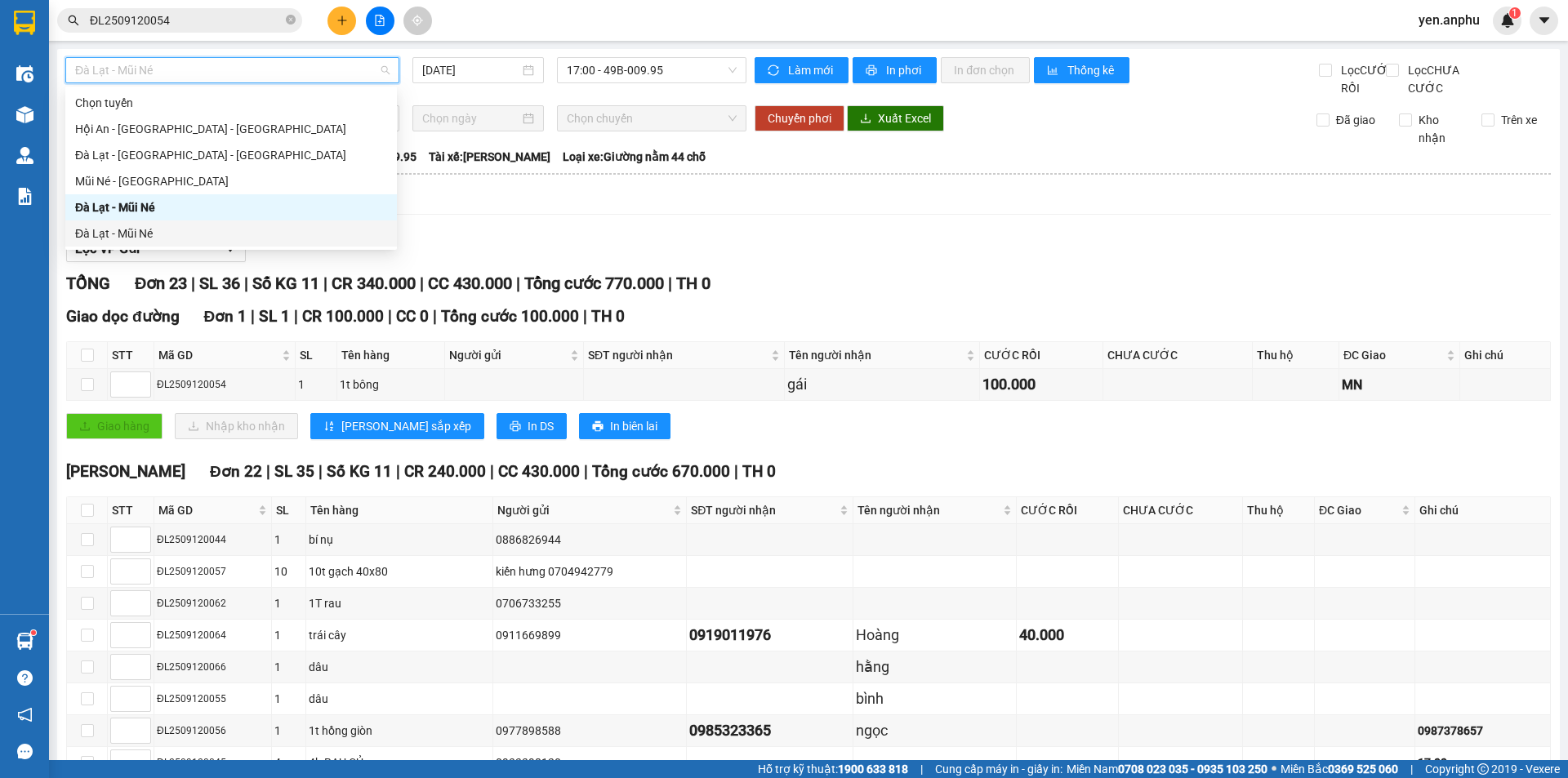
click at [522, 263] on div "Lọc VP Gửi" at bounding box center [808, 249] width 1485 height 27
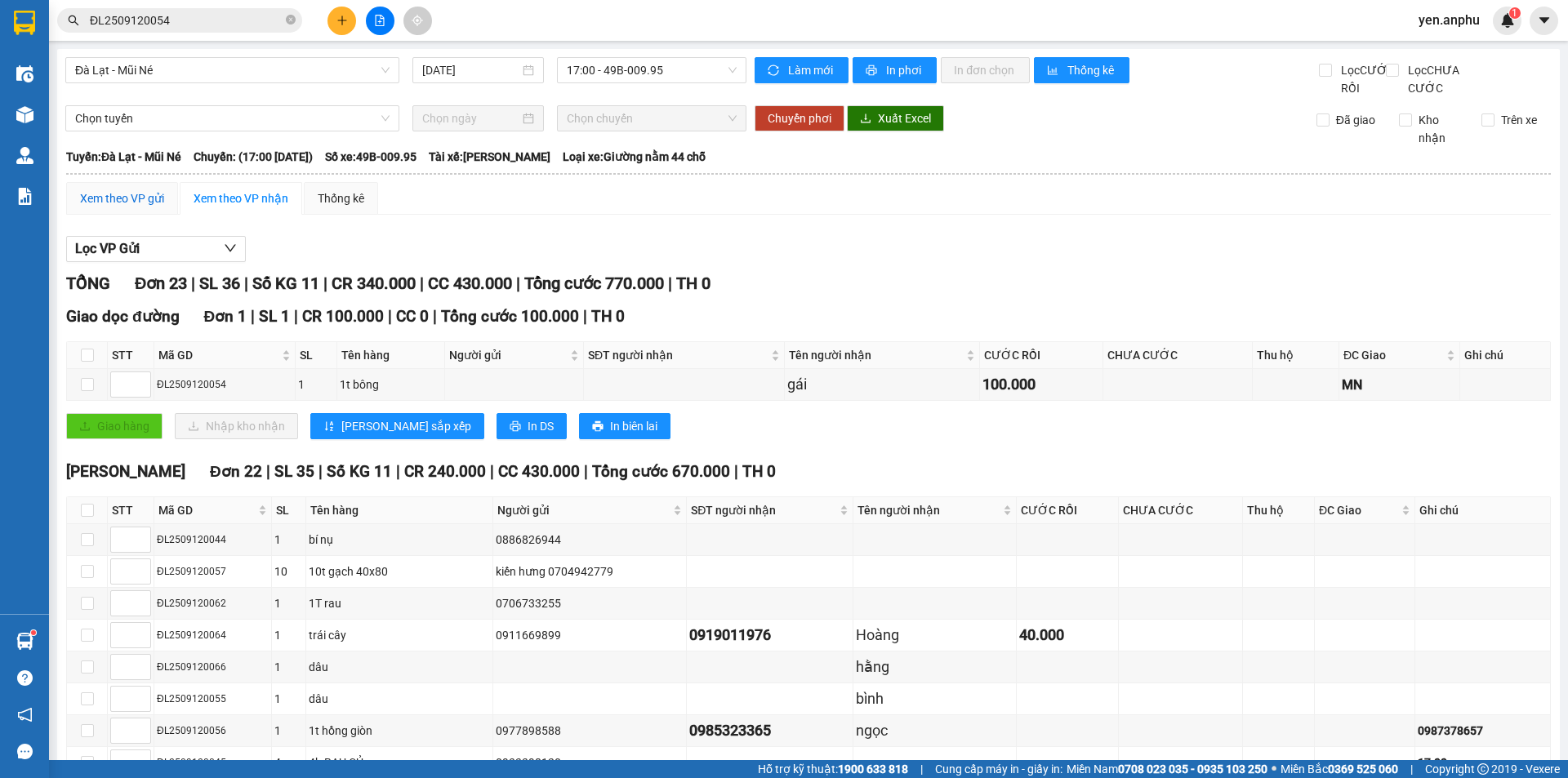
click at [123, 208] on div "Xem theo VP gửi" at bounding box center [122, 198] width 84 height 18
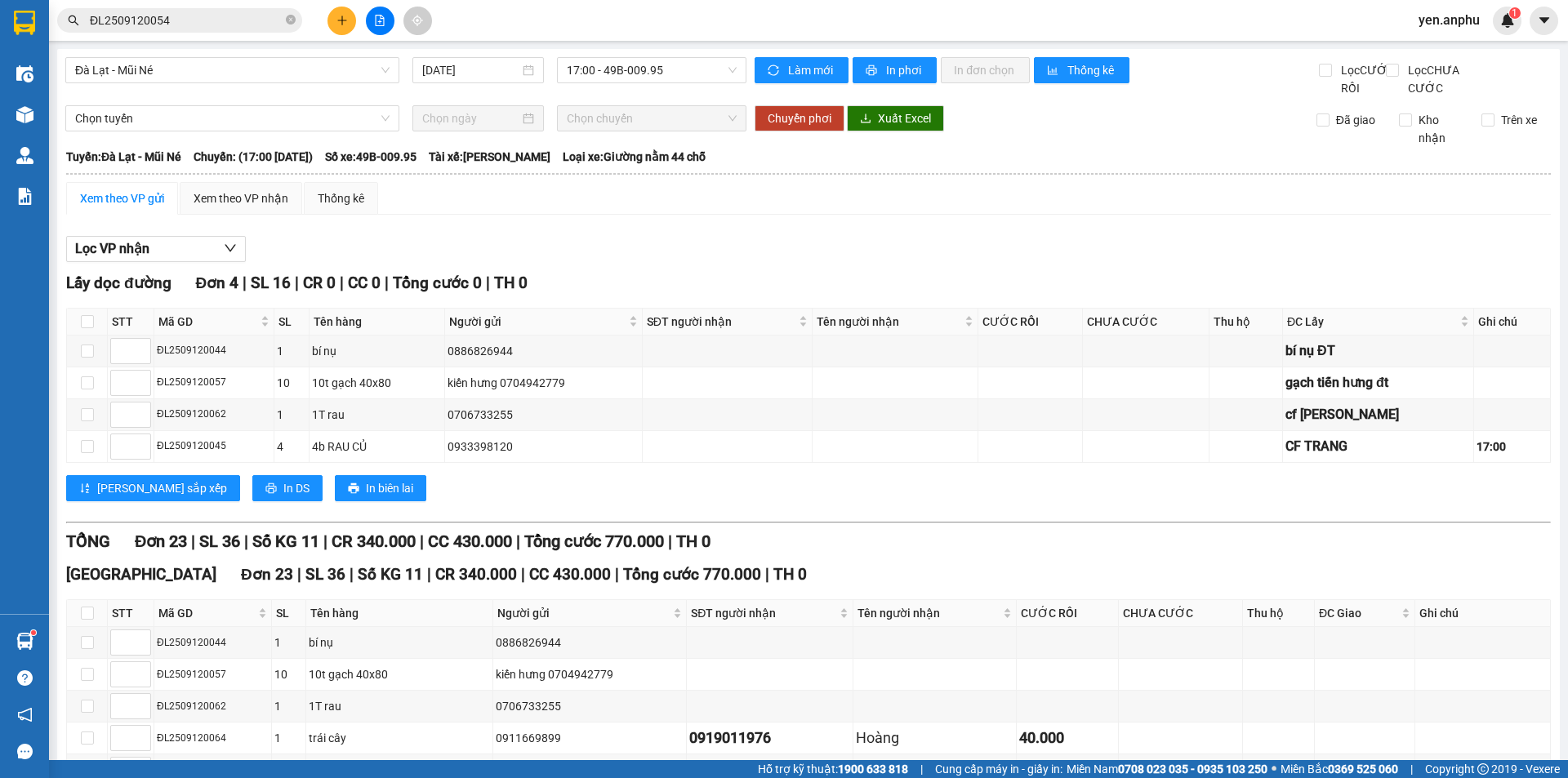
click at [220, 25] on input "ĐL2509120054" at bounding box center [186, 20] width 193 height 18
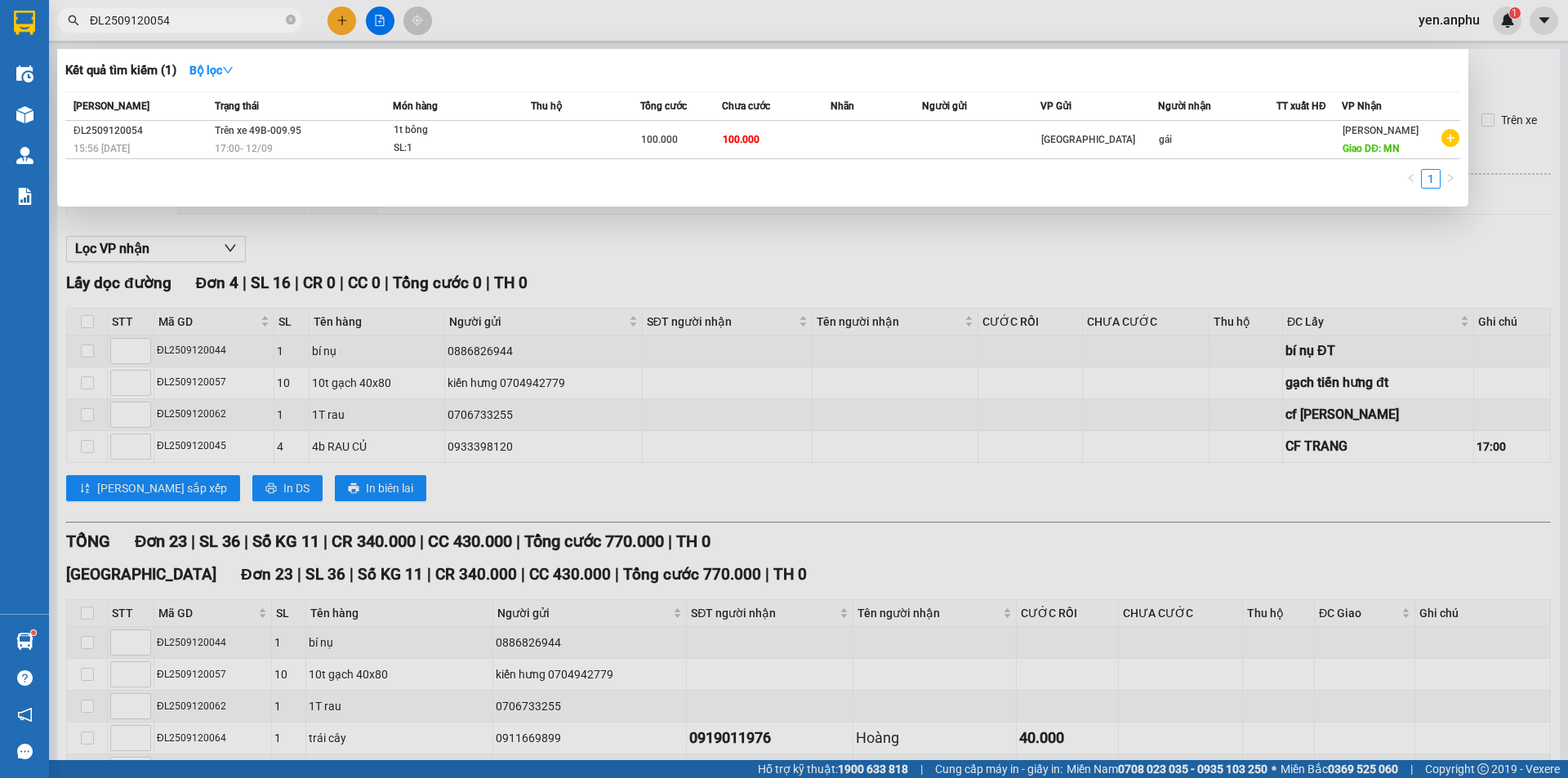
click at [220, 25] on input "ĐL2509120054" at bounding box center [186, 20] width 193 height 18
drag, startPoint x: 221, startPoint y: 26, endPoint x: 383, endPoint y: 18, distance: 162.2
click at [223, 25] on input "ĐL2509120054" at bounding box center [186, 20] width 193 height 18
click at [346, 23] on div at bounding box center [784, 389] width 1568 height 778
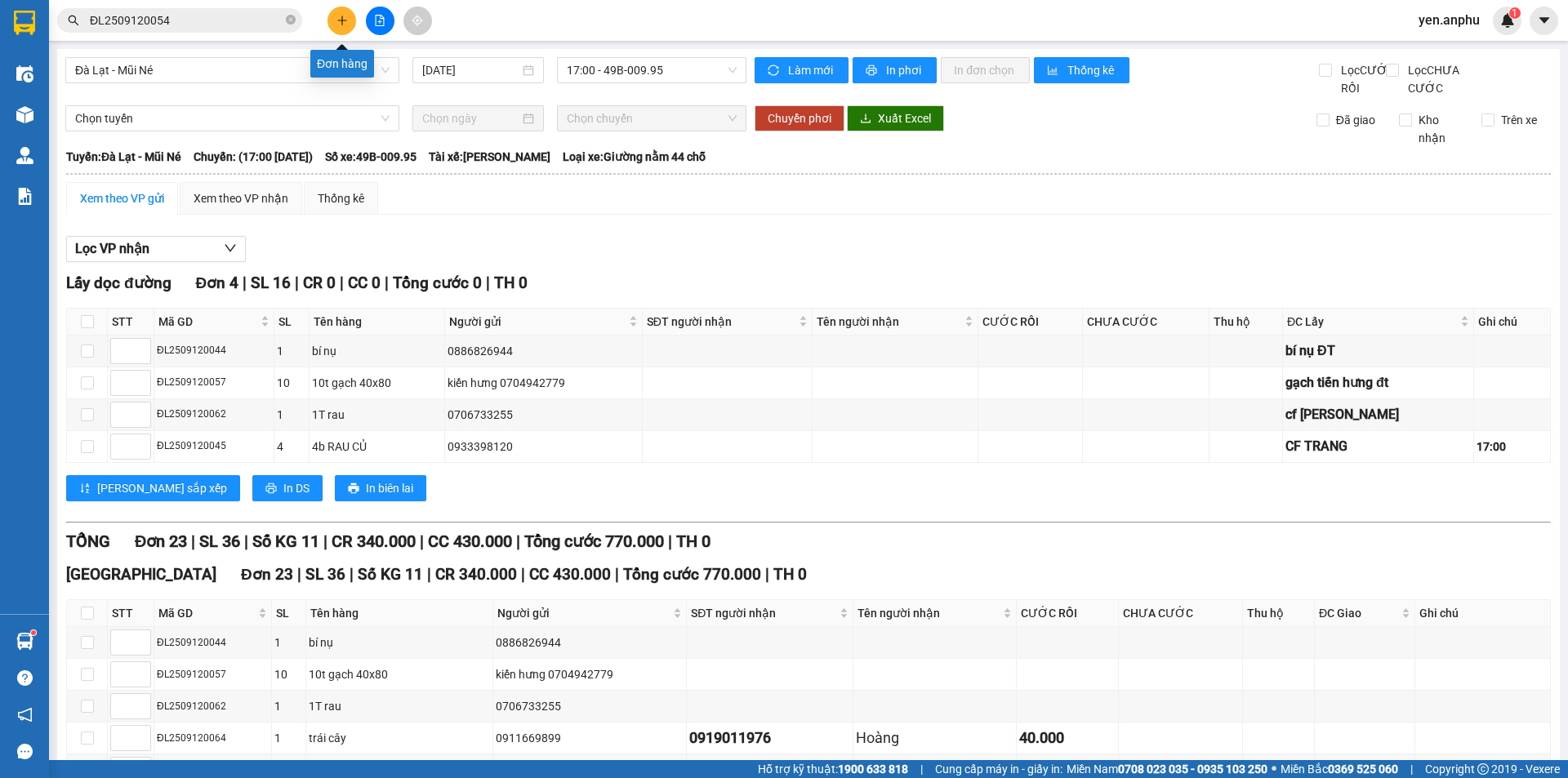
click at [346, 23] on icon "plus" at bounding box center [341, 20] width 11 height 11
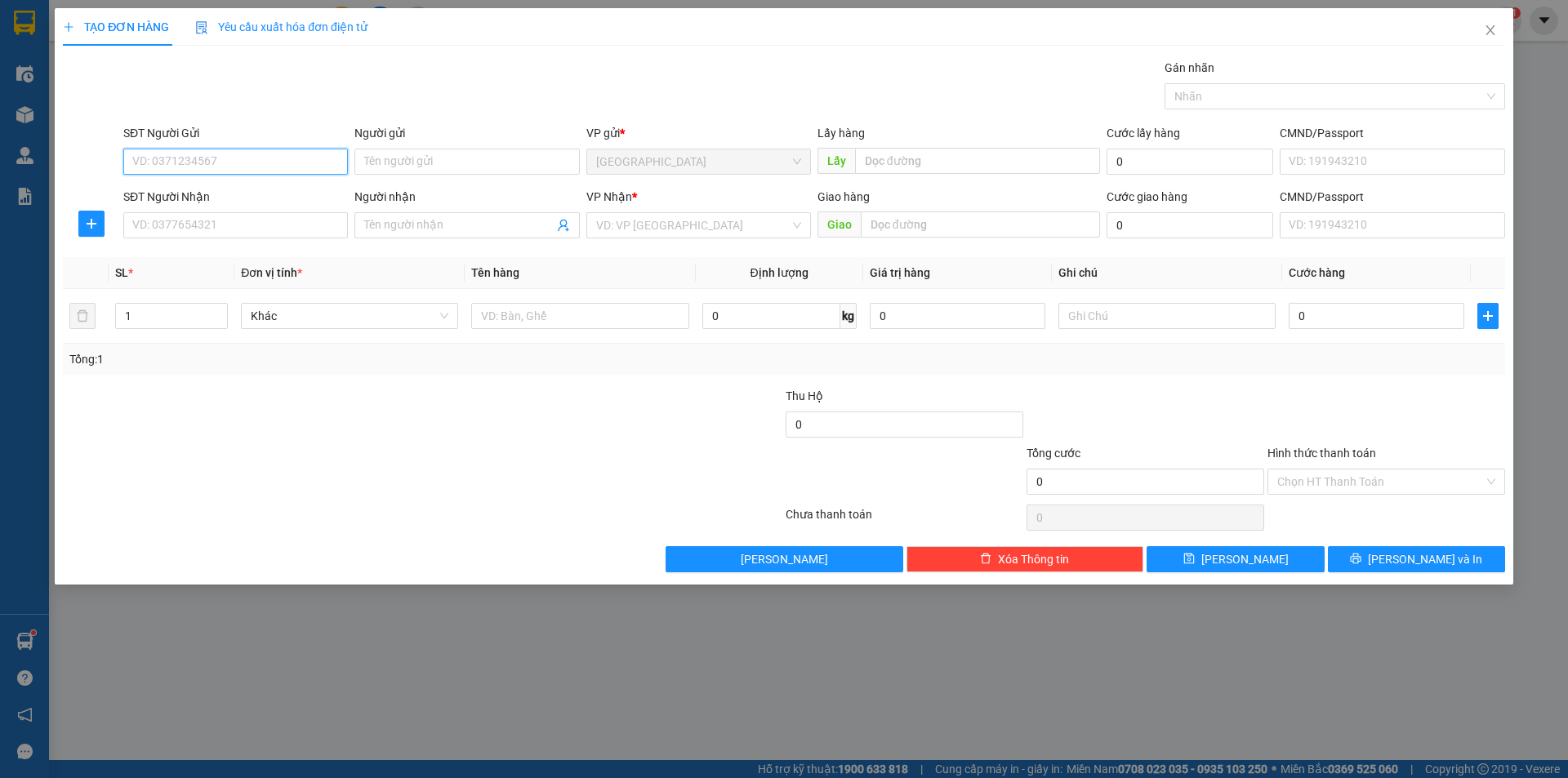
click at [254, 158] on input "SĐT Người Gửi" at bounding box center [235, 162] width 225 height 26
click at [256, 193] on div "0964998656" at bounding box center [235, 194] width 205 height 18
type input "0964998656"
type input "cty Ánh Dương 1- ĐỊNH AN"
click at [238, 161] on input "0964998656" at bounding box center [235, 162] width 225 height 26
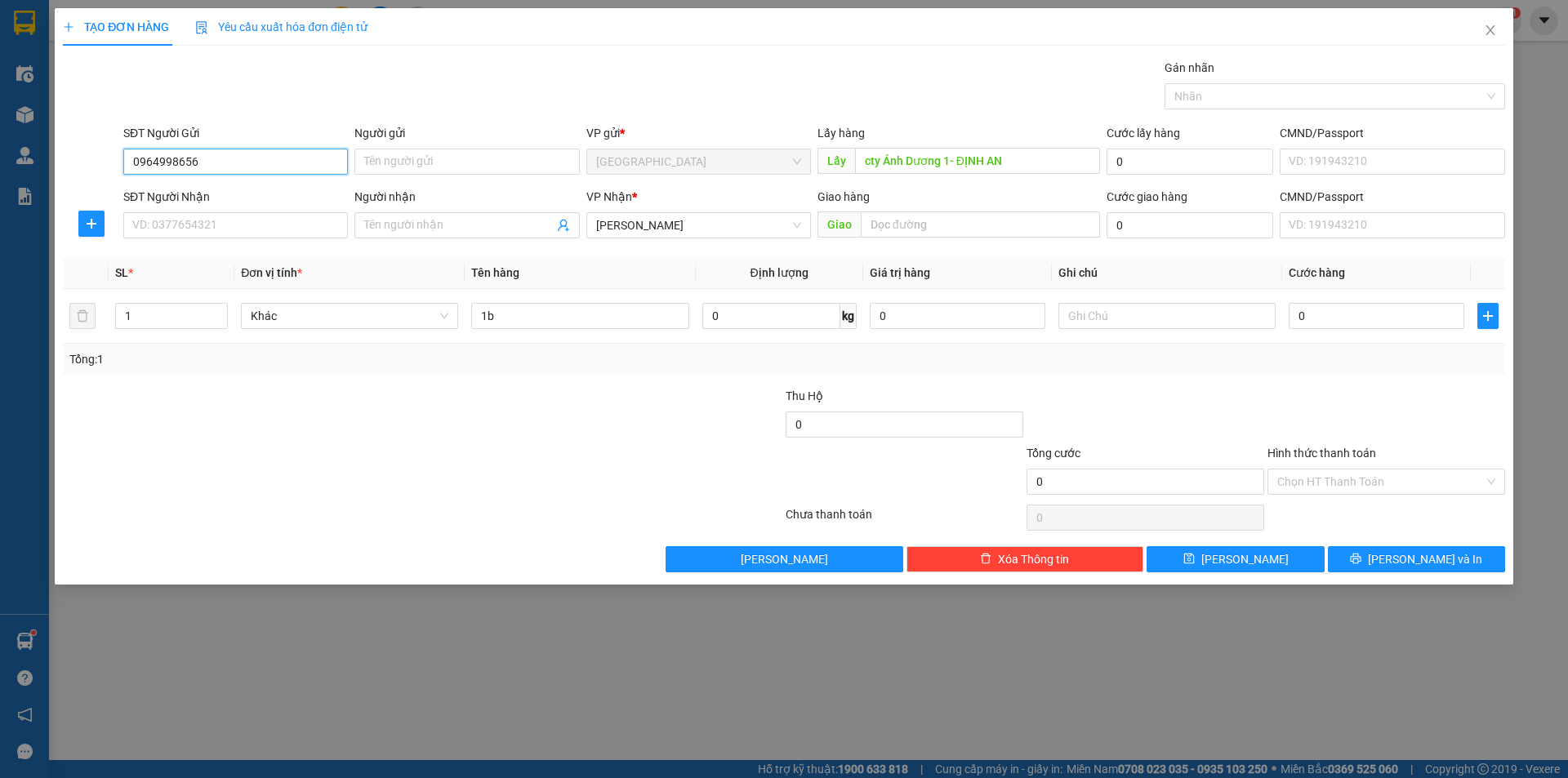
click at [238, 161] on input "0964998656" at bounding box center [235, 162] width 225 height 26
type input "0964998656"
click at [1431, 557] on span "[PERSON_NAME] và In" at bounding box center [1425, 559] width 115 height 18
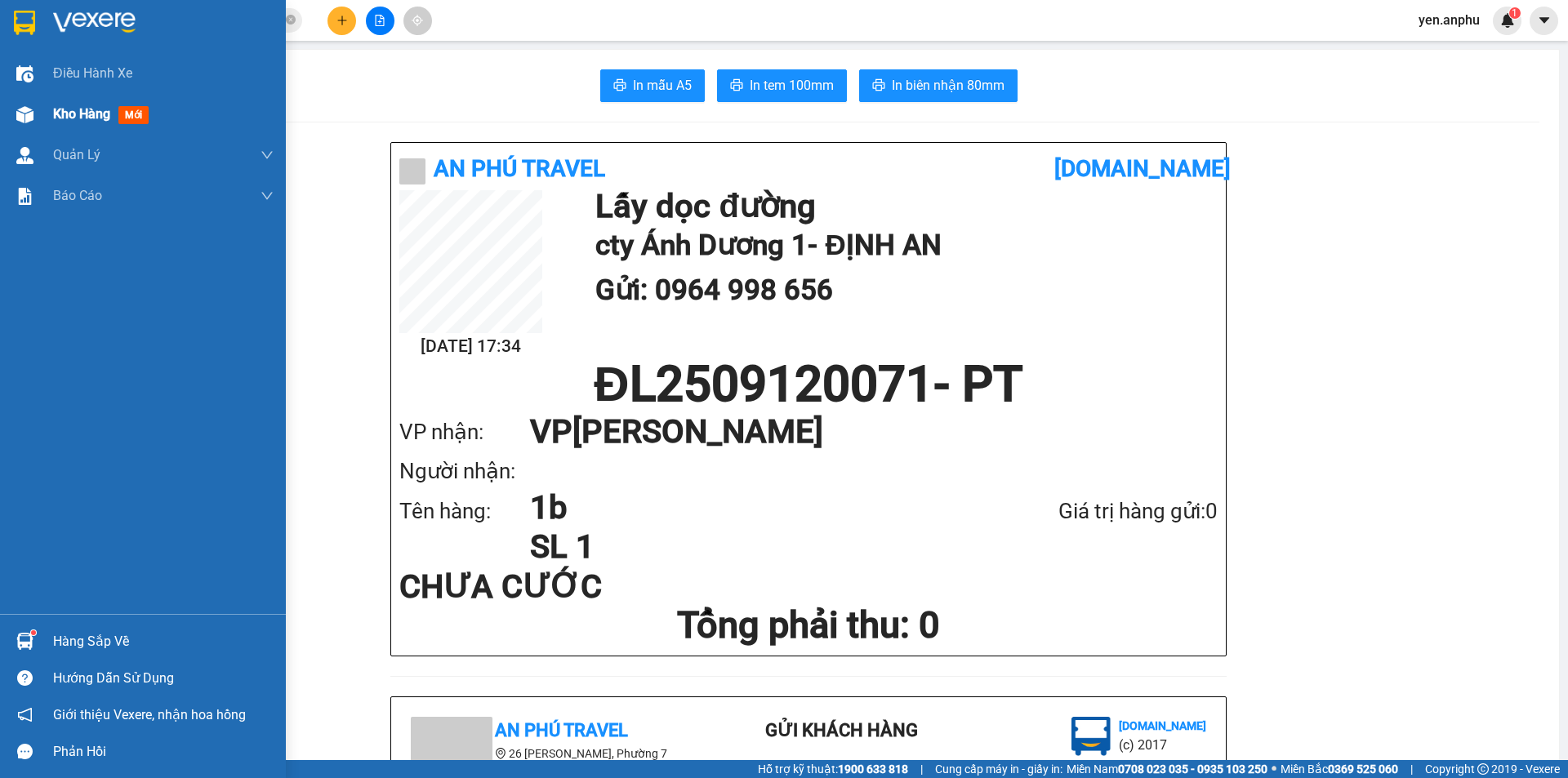
click at [94, 122] on span "Kho hàng" at bounding box center [82, 114] width 57 height 16
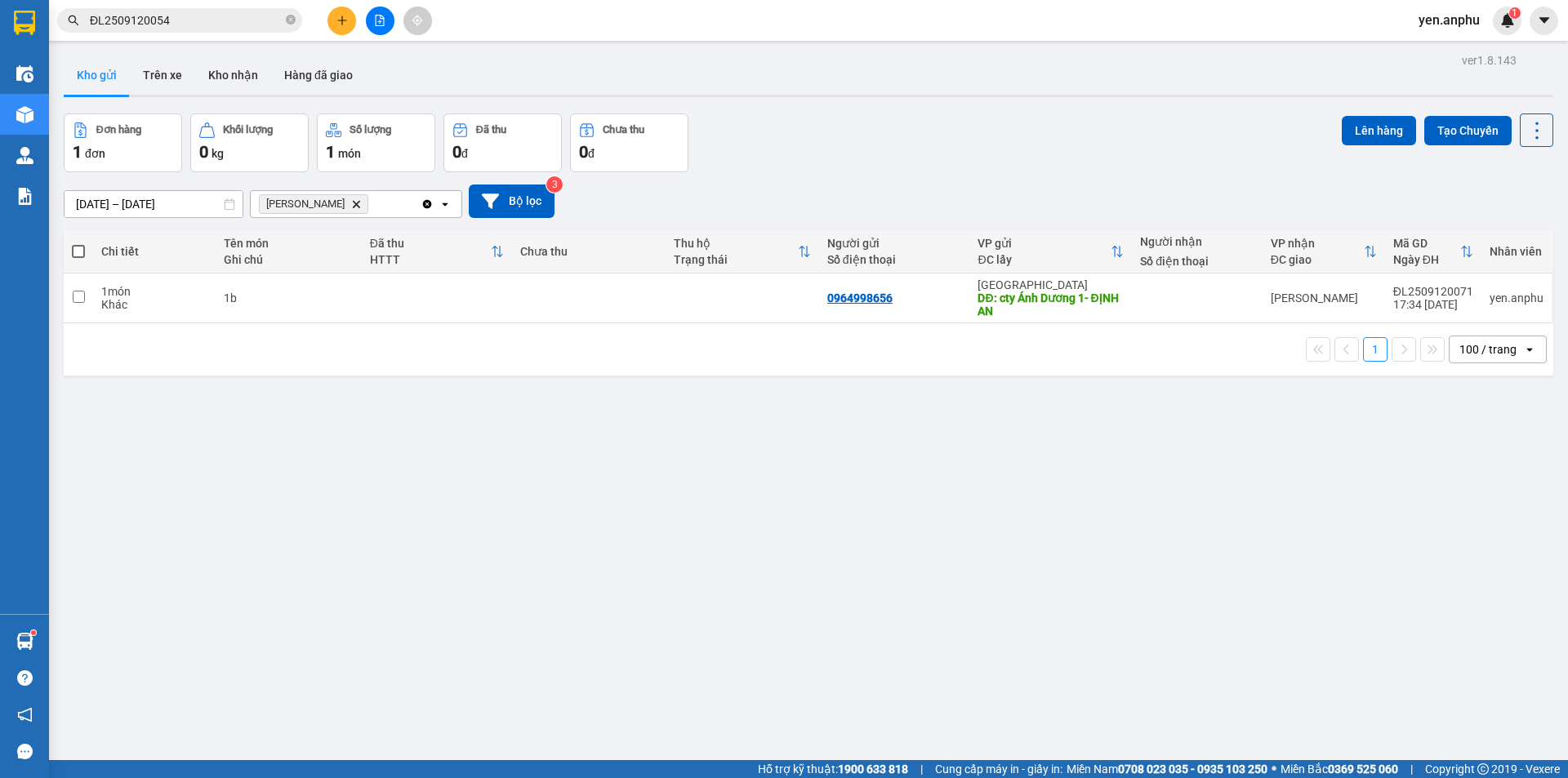
click at [352, 207] on icon "Phan Thiết, close by backspace" at bounding box center [356, 203] width 7 height 7
drag, startPoint x: 1010, startPoint y: 308, endPoint x: 1309, endPoint y: 251, distance: 304.4
click at [1011, 308] on div "DĐ: cty Ánh Dương 1- ĐỊNH AN" at bounding box center [1051, 305] width 146 height 26
checkbox input "true"
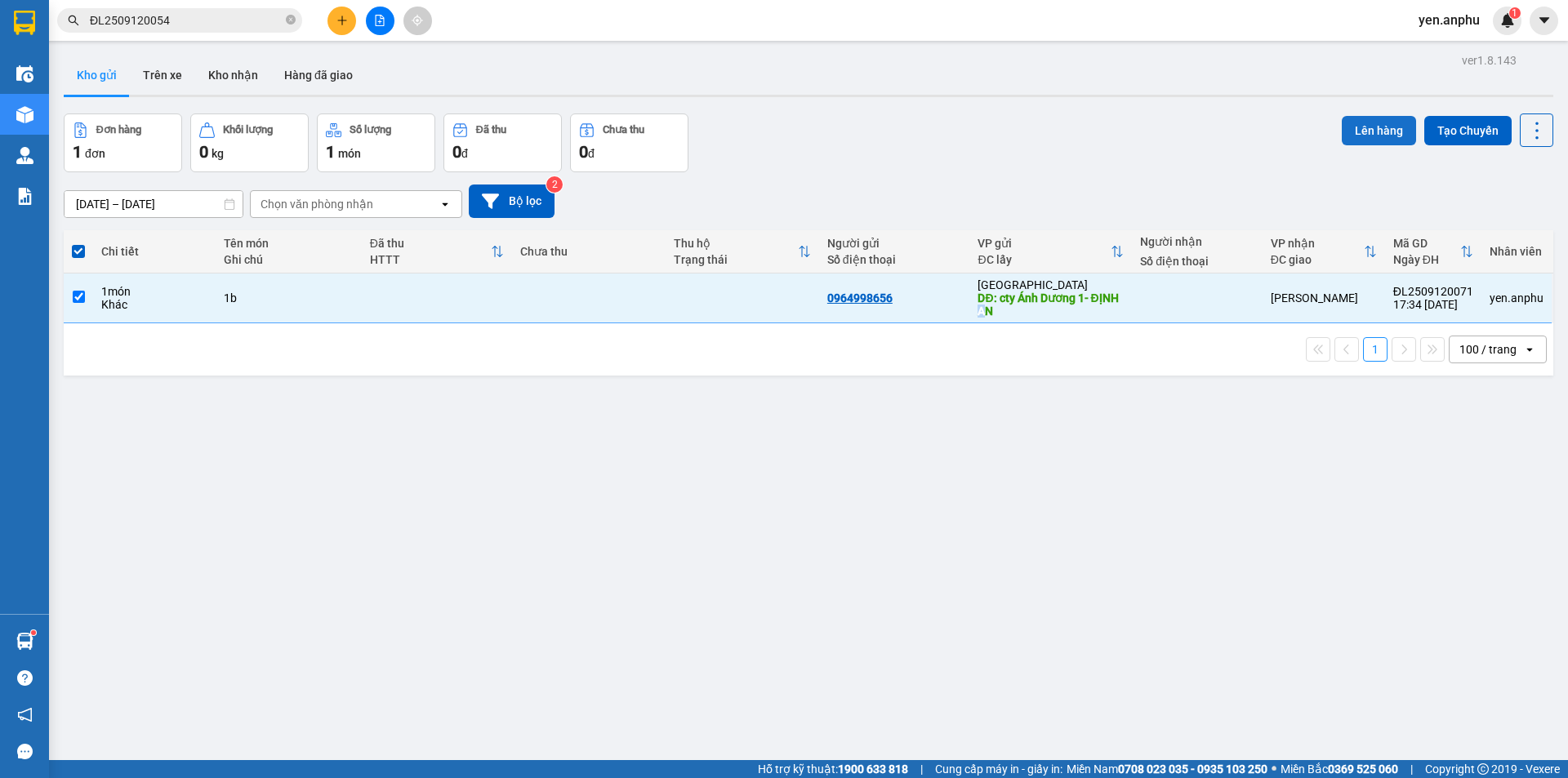
click at [1353, 131] on button "Lên hàng" at bounding box center [1379, 131] width 75 height 30
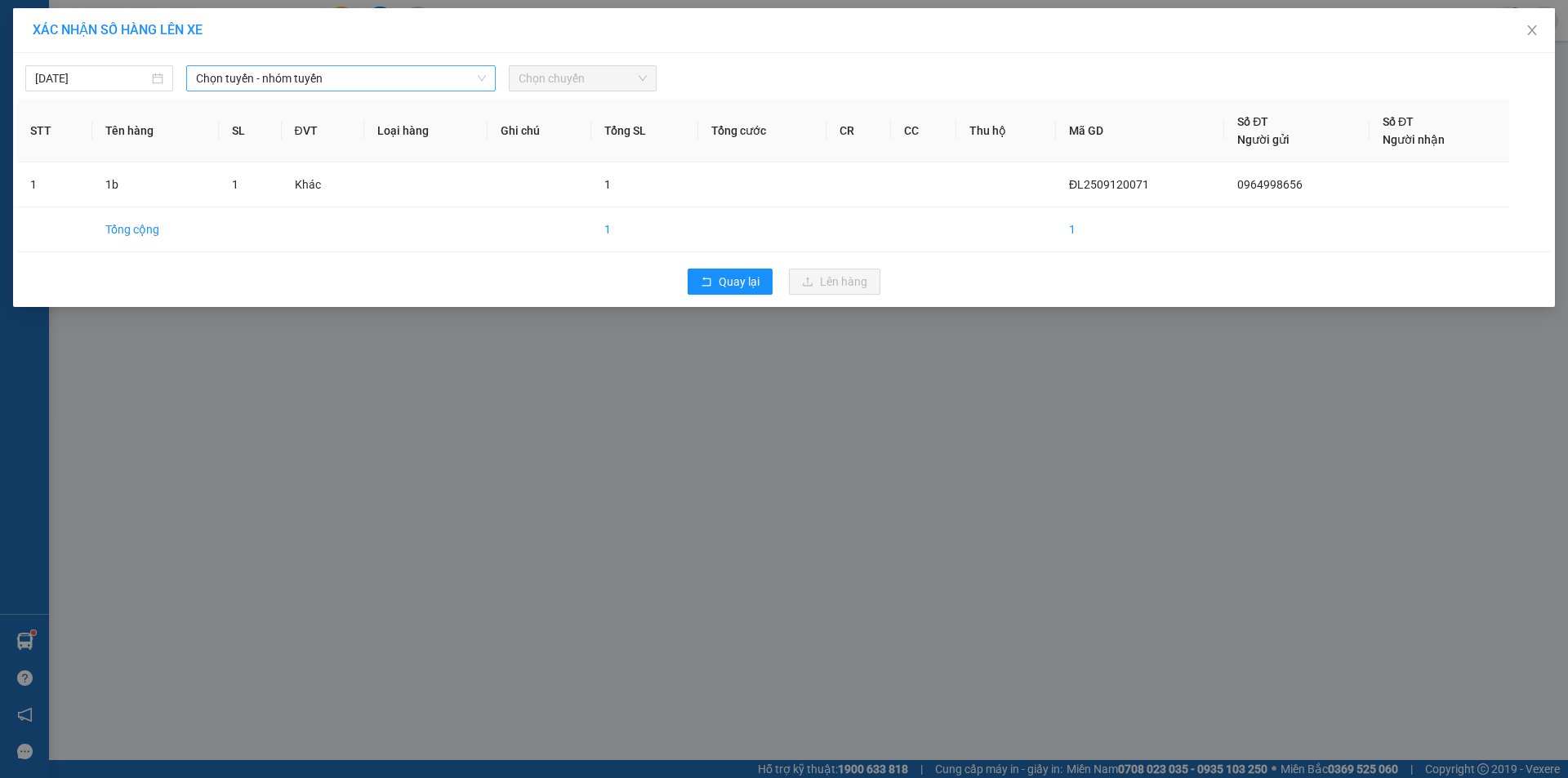
drag, startPoint x: 280, startPoint y: 82, endPoint x: 280, endPoint y: 90, distance: 8.0
click at [280, 90] on div "Chọn tuyến - nhóm tuyến" at bounding box center [340, 78] width 309 height 26
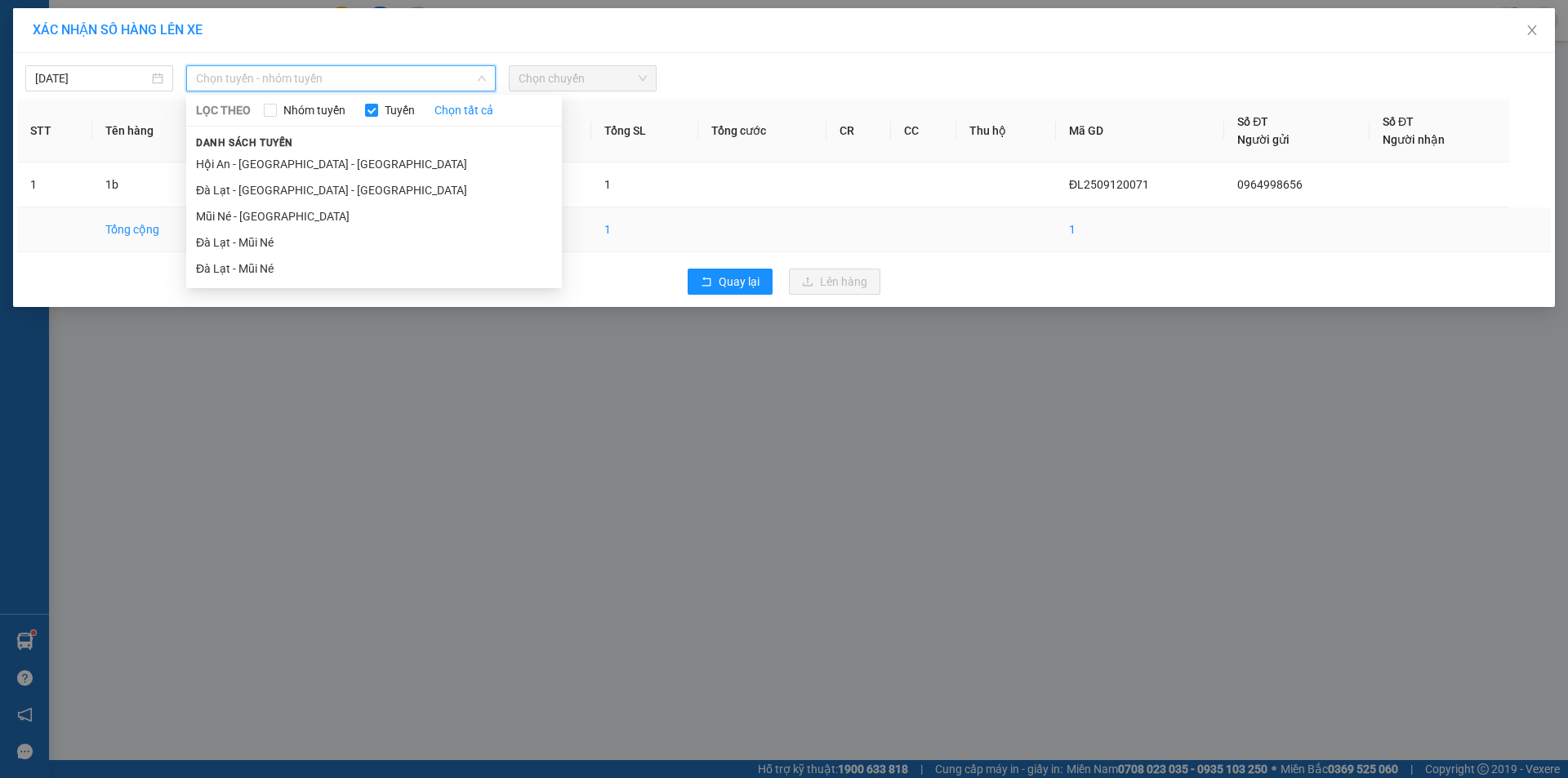
click at [254, 243] on li "Đà Lạt - Mũi Né" at bounding box center [373, 242] width 376 height 26
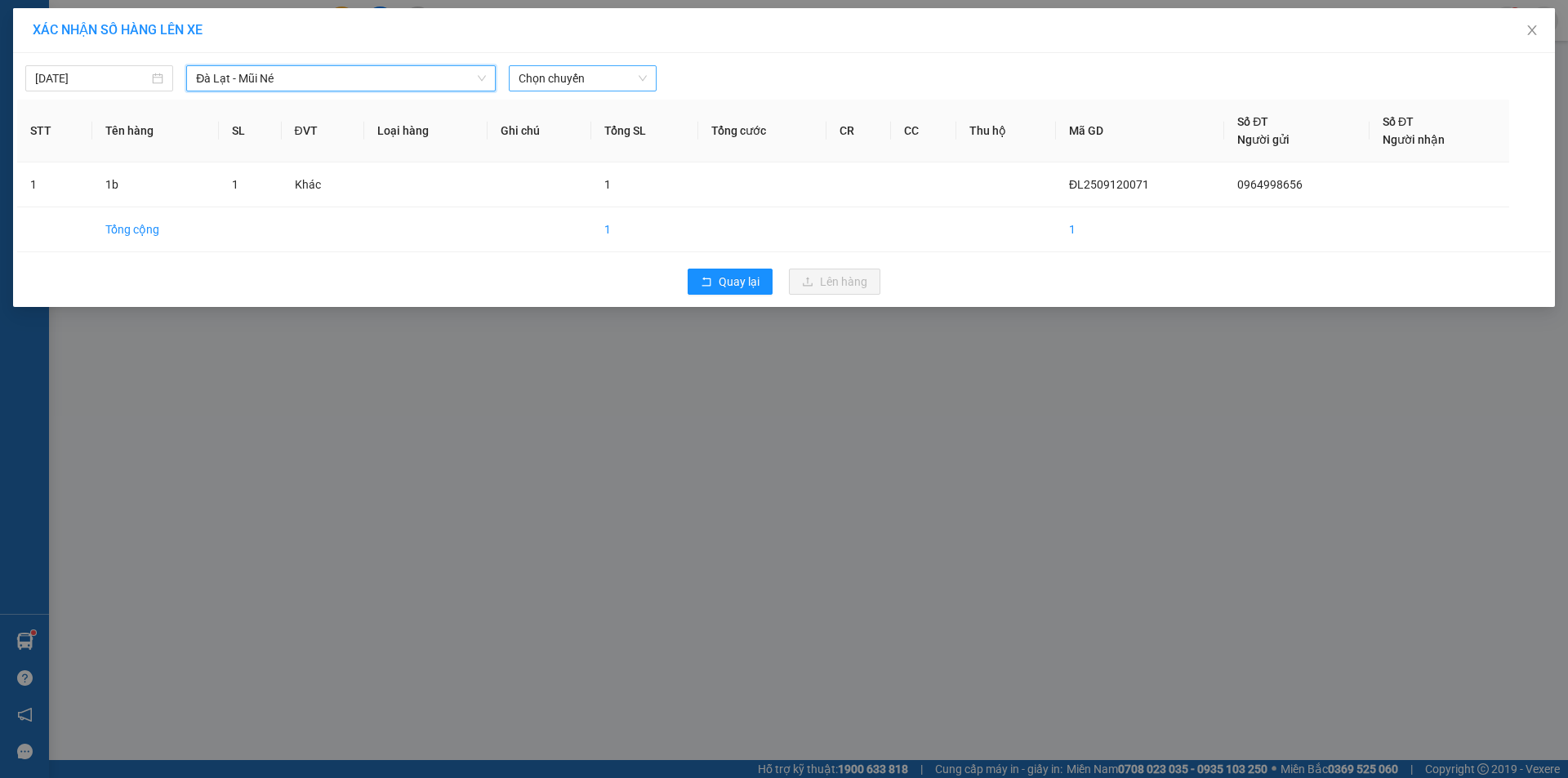
click at [601, 86] on span "Chọn chuyến" at bounding box center [583, 78] width 128 height 24
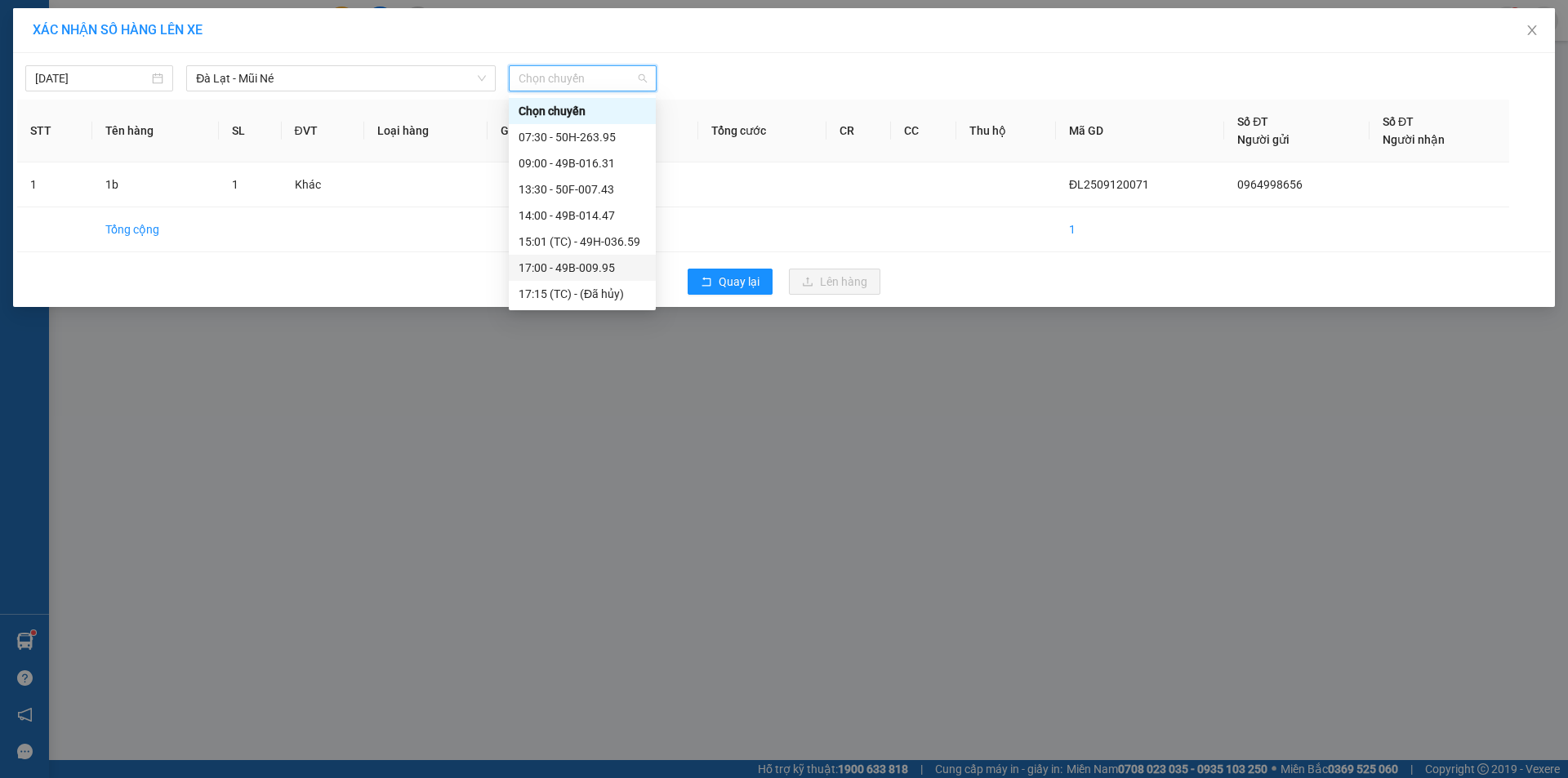
click at [583, 263] on div "17:00 - 49B-009.95" at bounding box center [582, 267] width 128 height 18
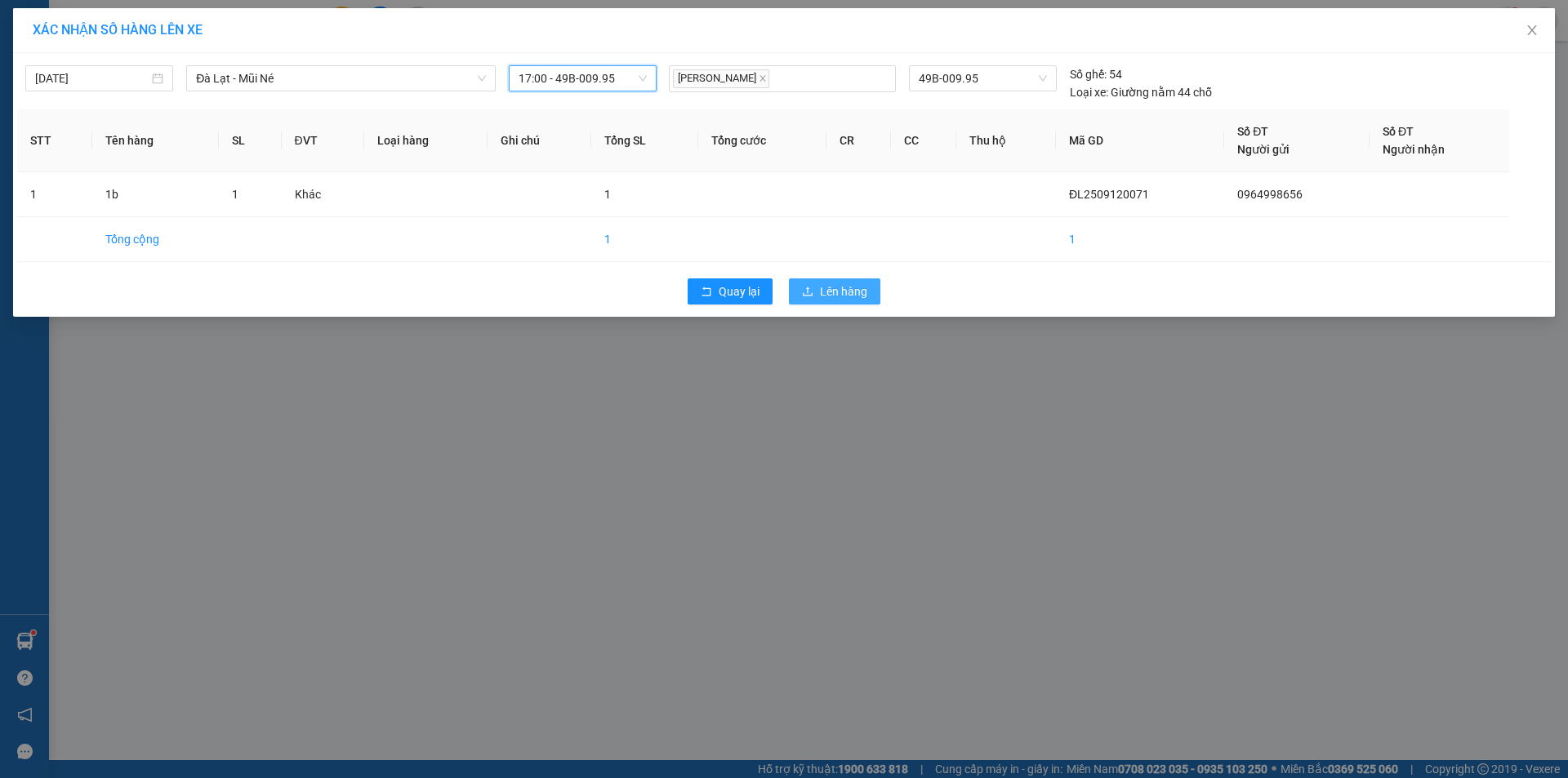
click at [807, 287] on icon "upload" at bounding box center [807, 291] width 11 height 11
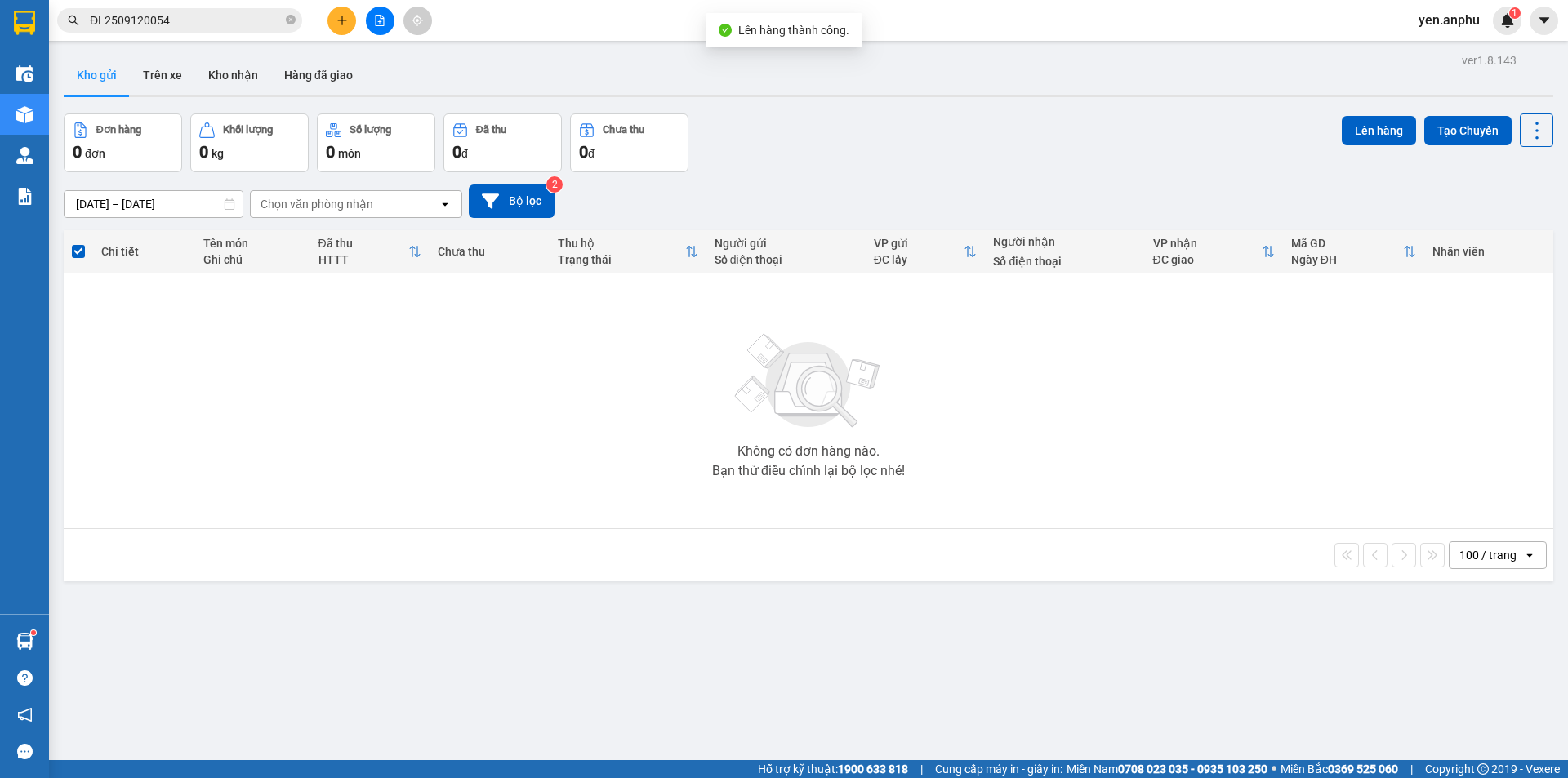
click at [375, 14] on button at bounding box center [379, 21] width 29 height 29
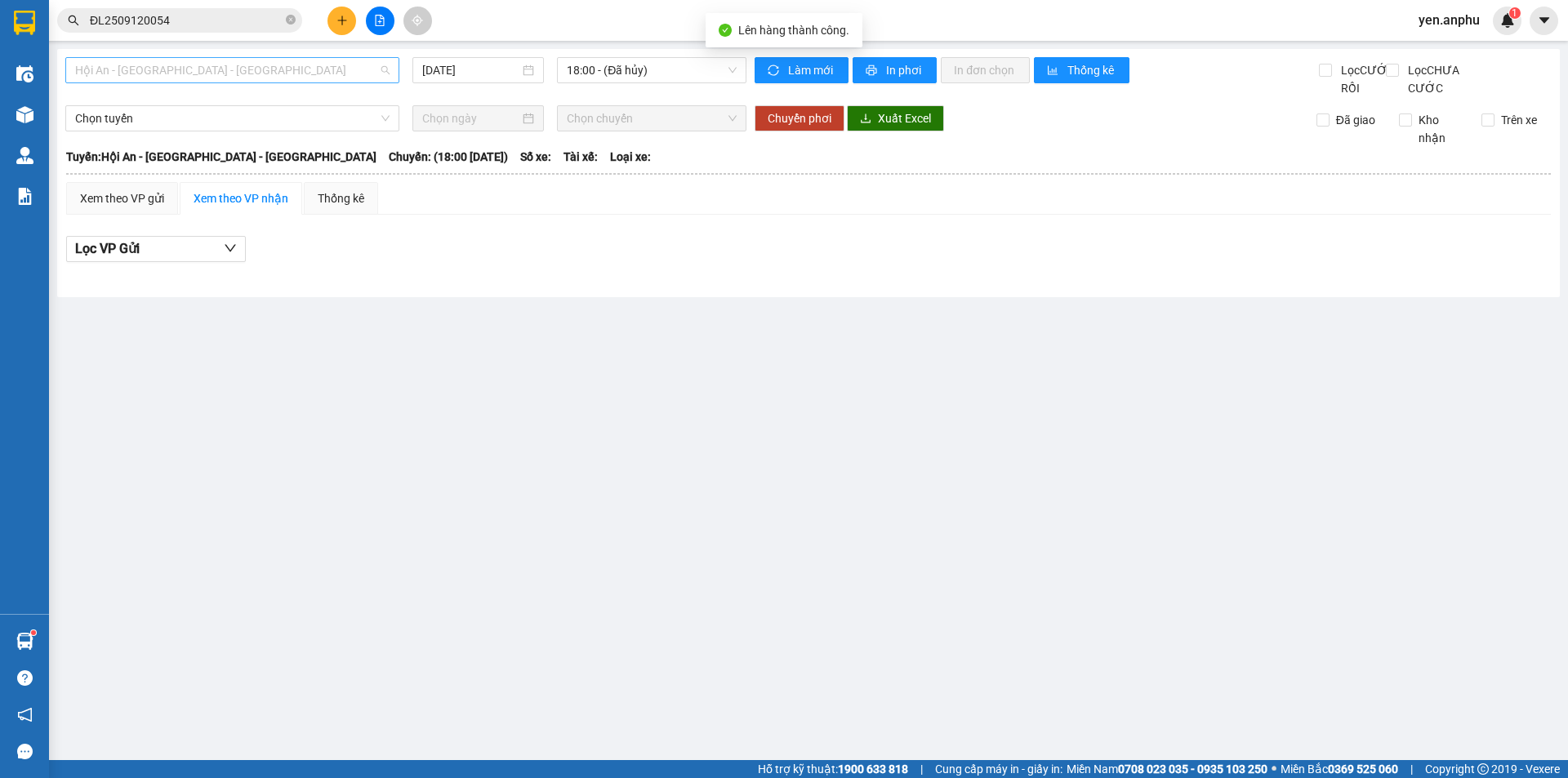
click at [168, 72] on span "Hội An - [GEOGRAPHIC_DATA] - [GEOGRAPHIC_DATA]" at bounding box center [233, 70] width 314 height 24
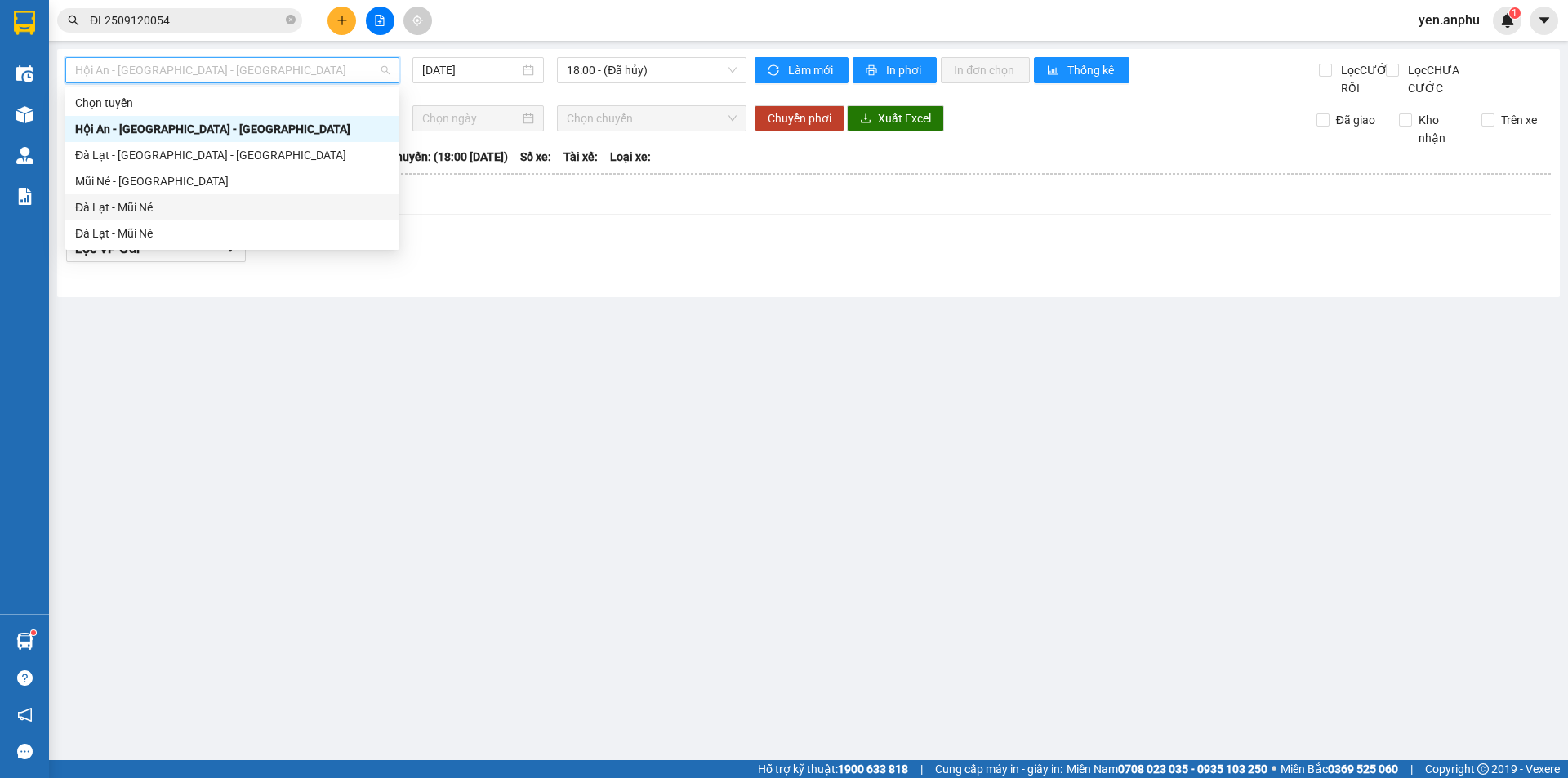
click at [141, 214] on div "Đà Lạt - Mũi Né" at bounding box center [233, 208] width 314 height 18
type input "[DATE]"
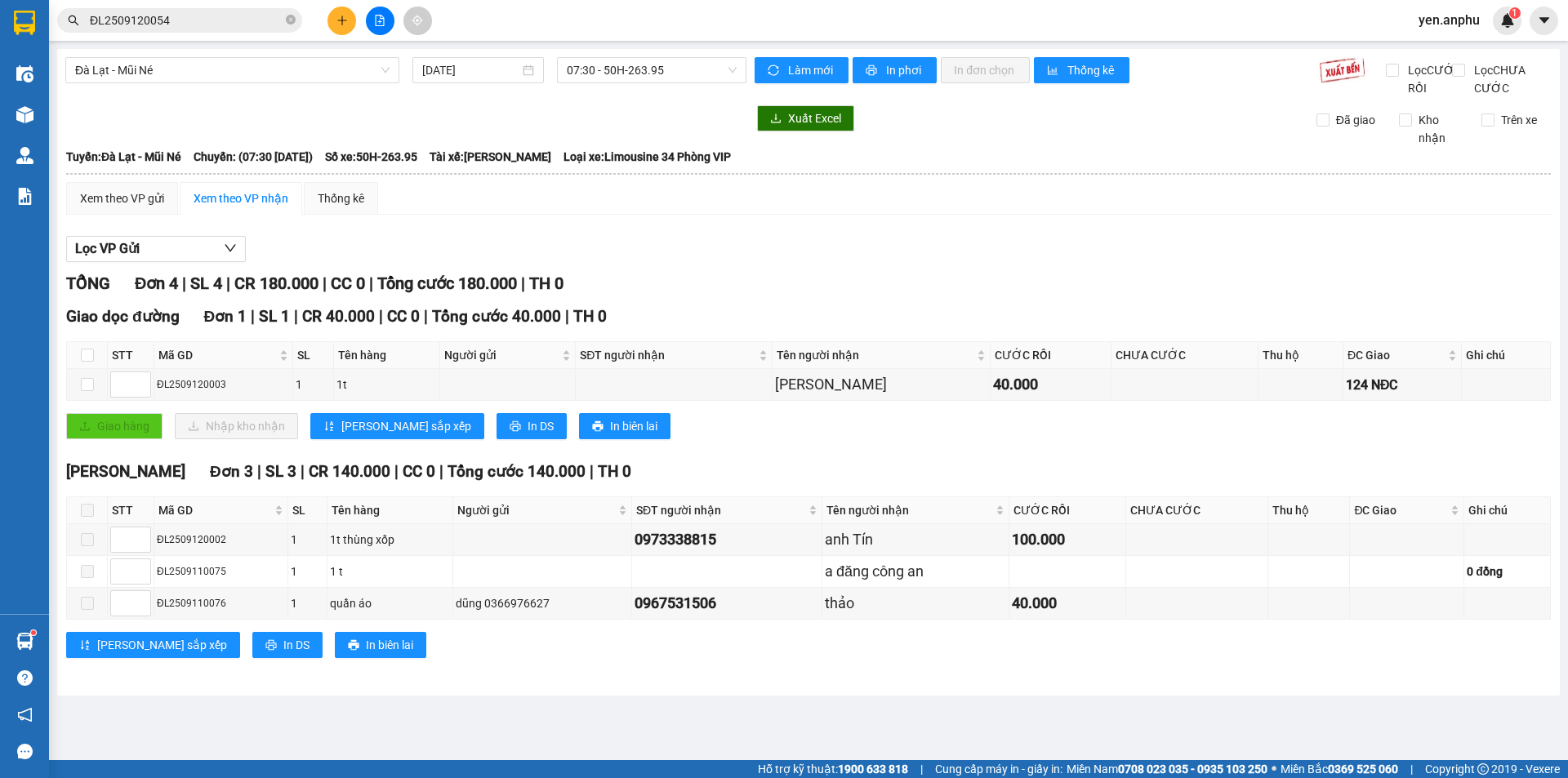
click at [582, 84] on div "Đà Lạt - Mũi Né [DATE] 07:30 - 50H-263.95" at bounding box center [405, 77] width 681 height 40
click at [586, 76] on span "07:30 - 50H-263.95" at bounding box center [652, 70] width 170 height 24
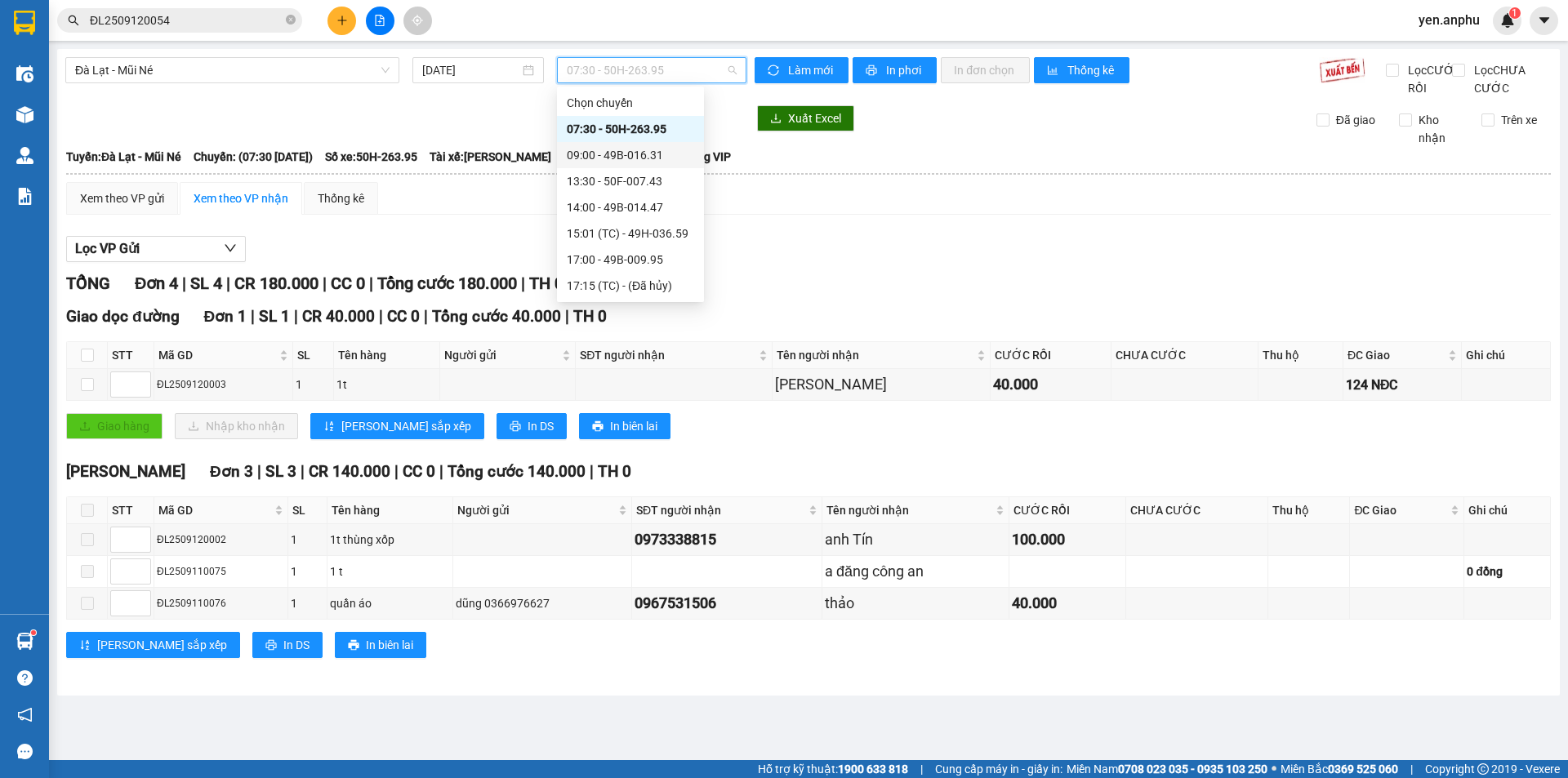
click at [607, 152] on div "09:00 - 49B-016.31" at bounding box center [630, 155] width 128 height 18
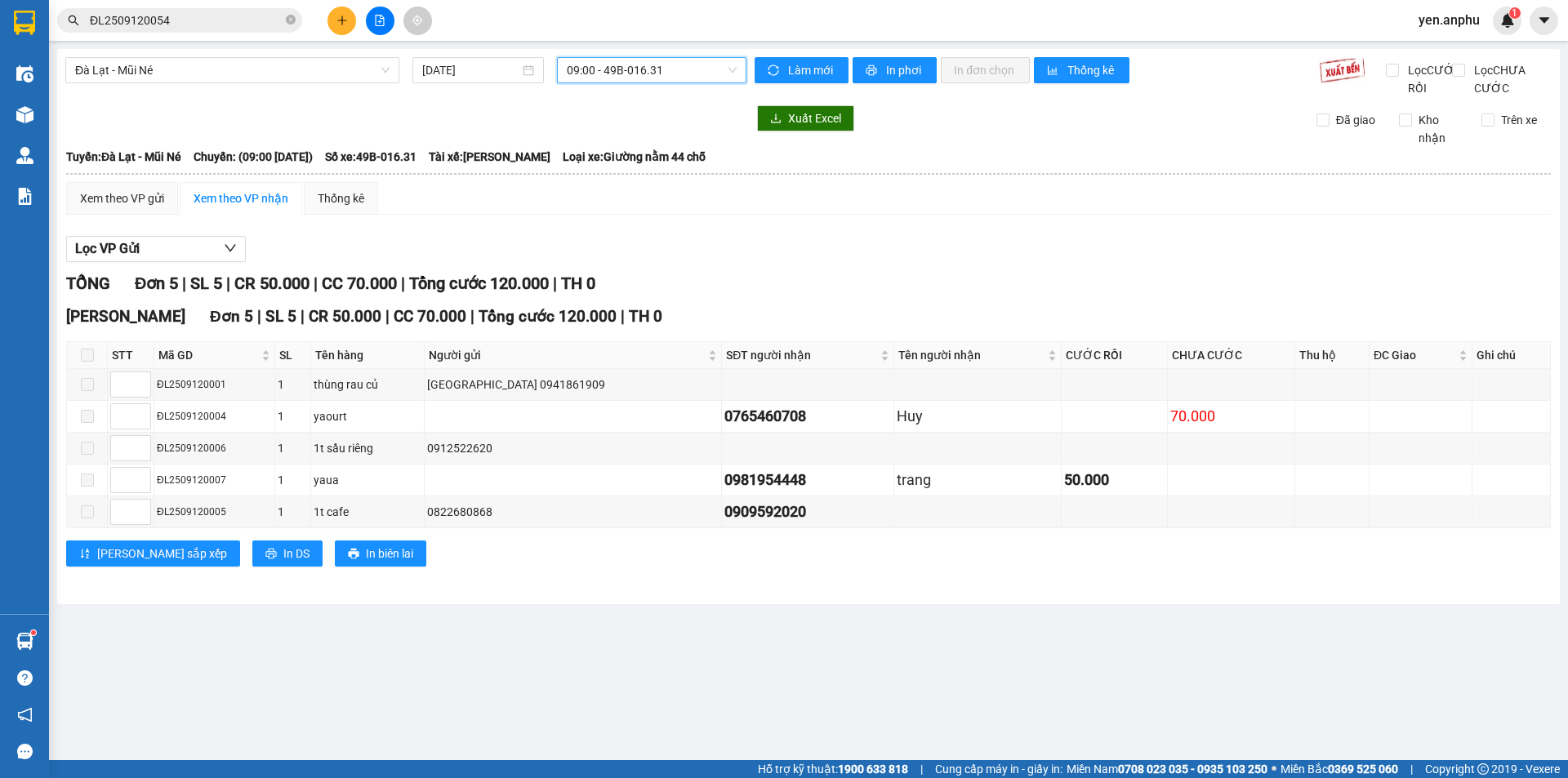
click at [674, 75] on span "09:00 - 49B-016.31" at bounding box center [652, 70] width 170 height 24
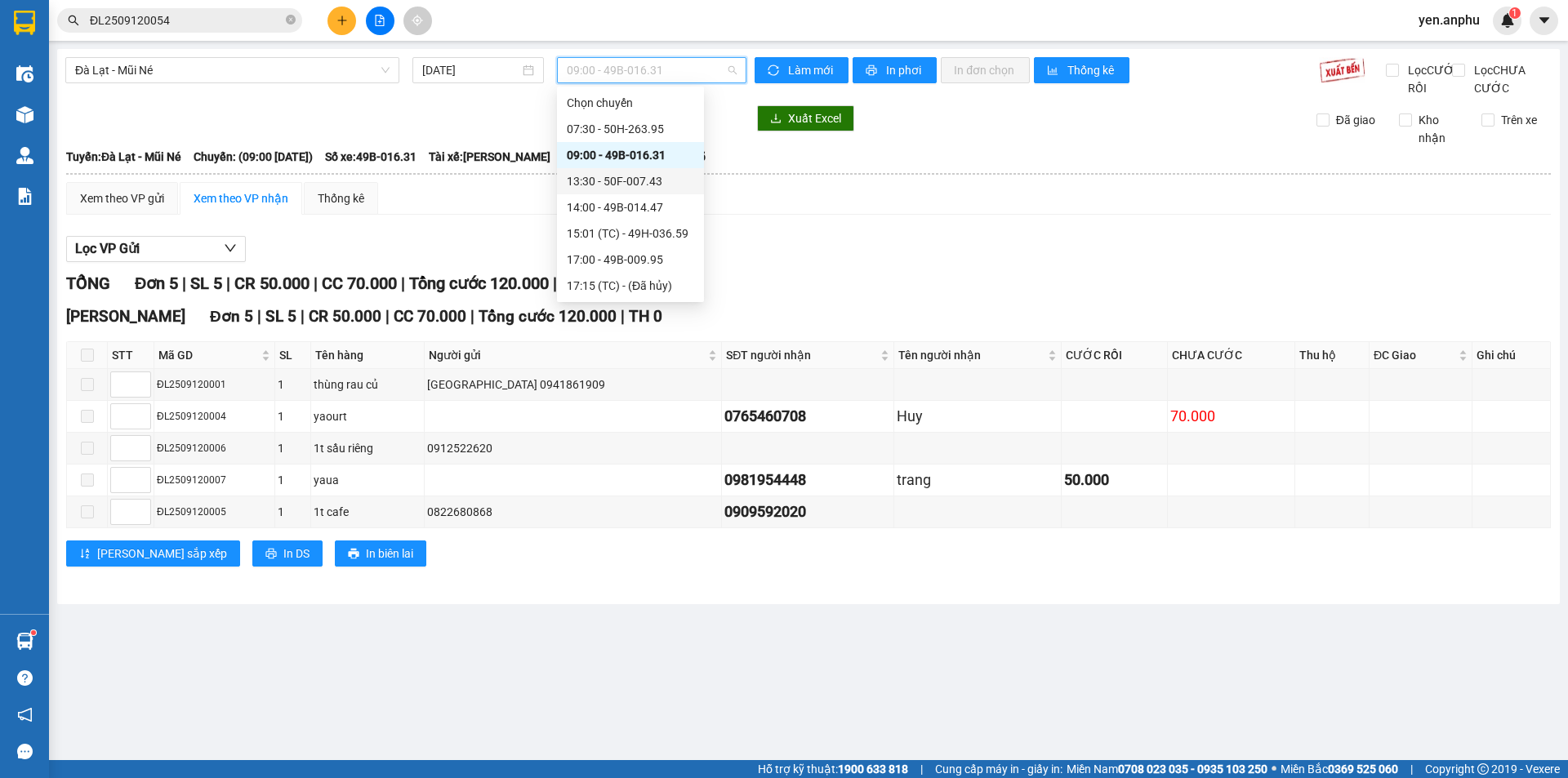
click at [643, 178] on div "13:30 - 50F-007.43" at bounding box center [630, 181] width 128 height 18
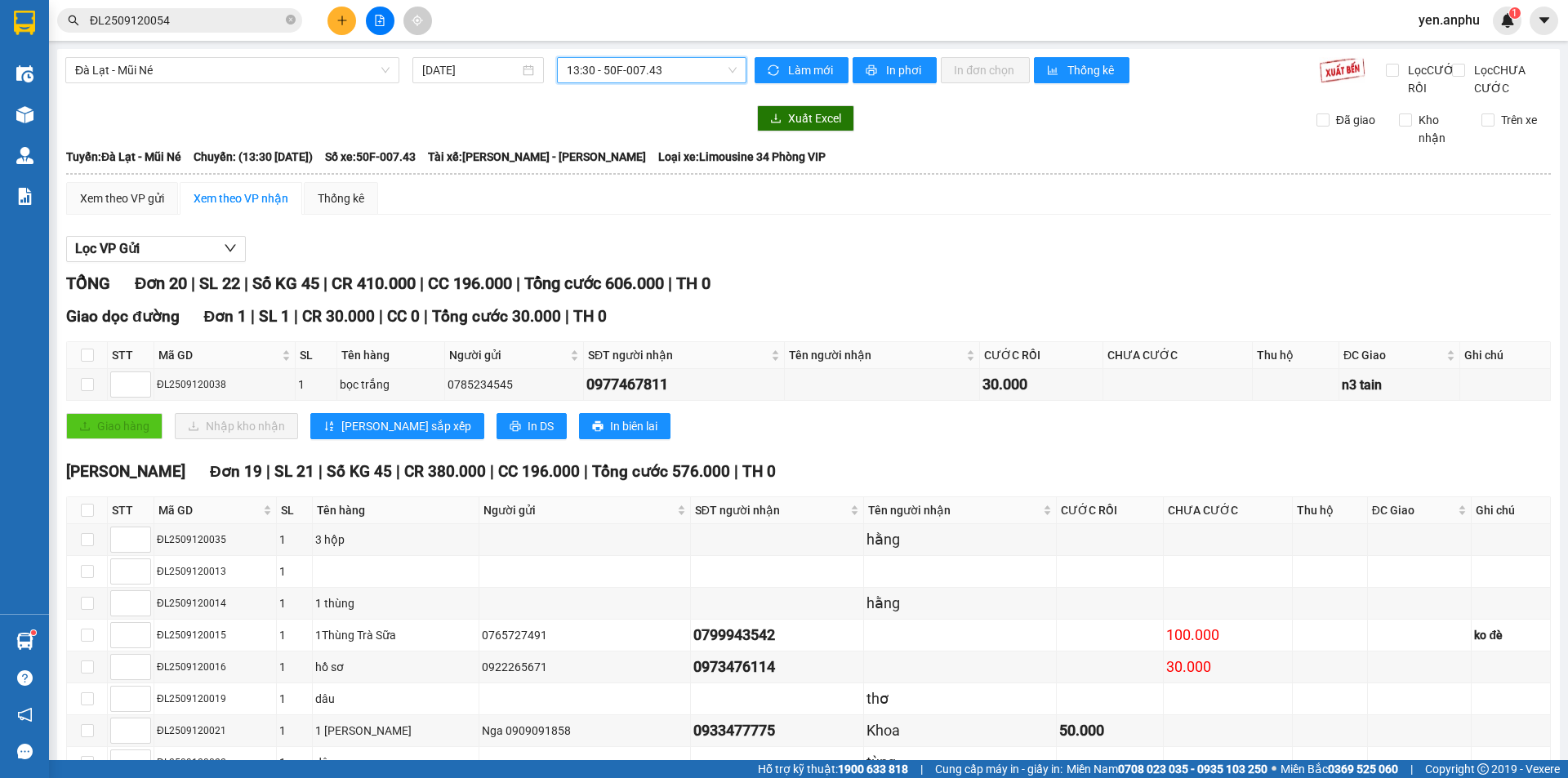
click at [609, 68] on span "13:30 - 50F-007.43" at bounding box center [652, 70] width 170 height 24
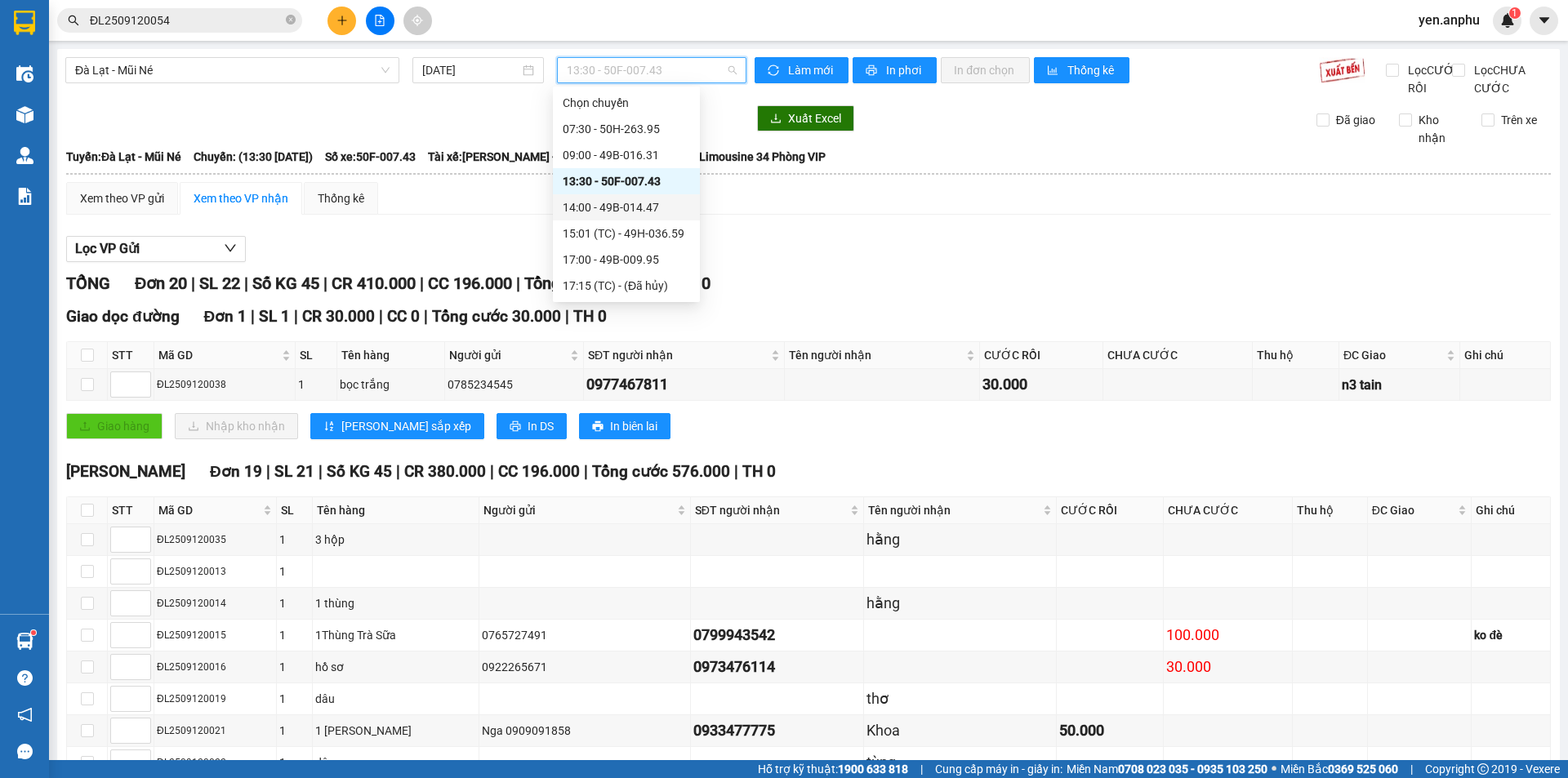
click at [608, 209] on div "14:00 - 49B-014.47" at bounding box center [626, 208] width 128 height 18
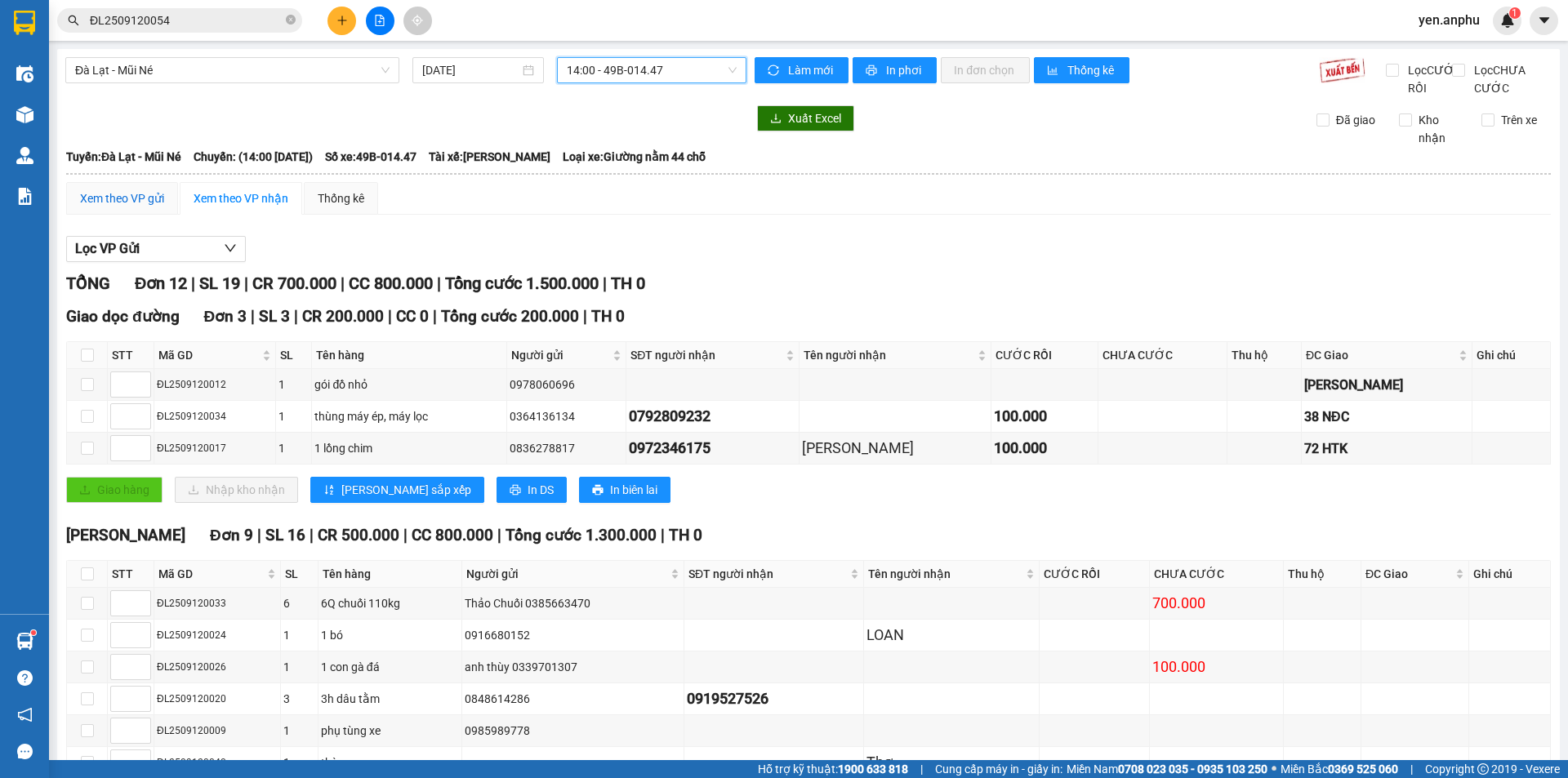
drag, startPoint x: 147, startPoint y: 218, endPoint x: 196, endPoint y: 247, distance: 56.9
click at [147, 208] on div "Xem theo VP gửi" at bounding box center [122, 198] width 84 height 18
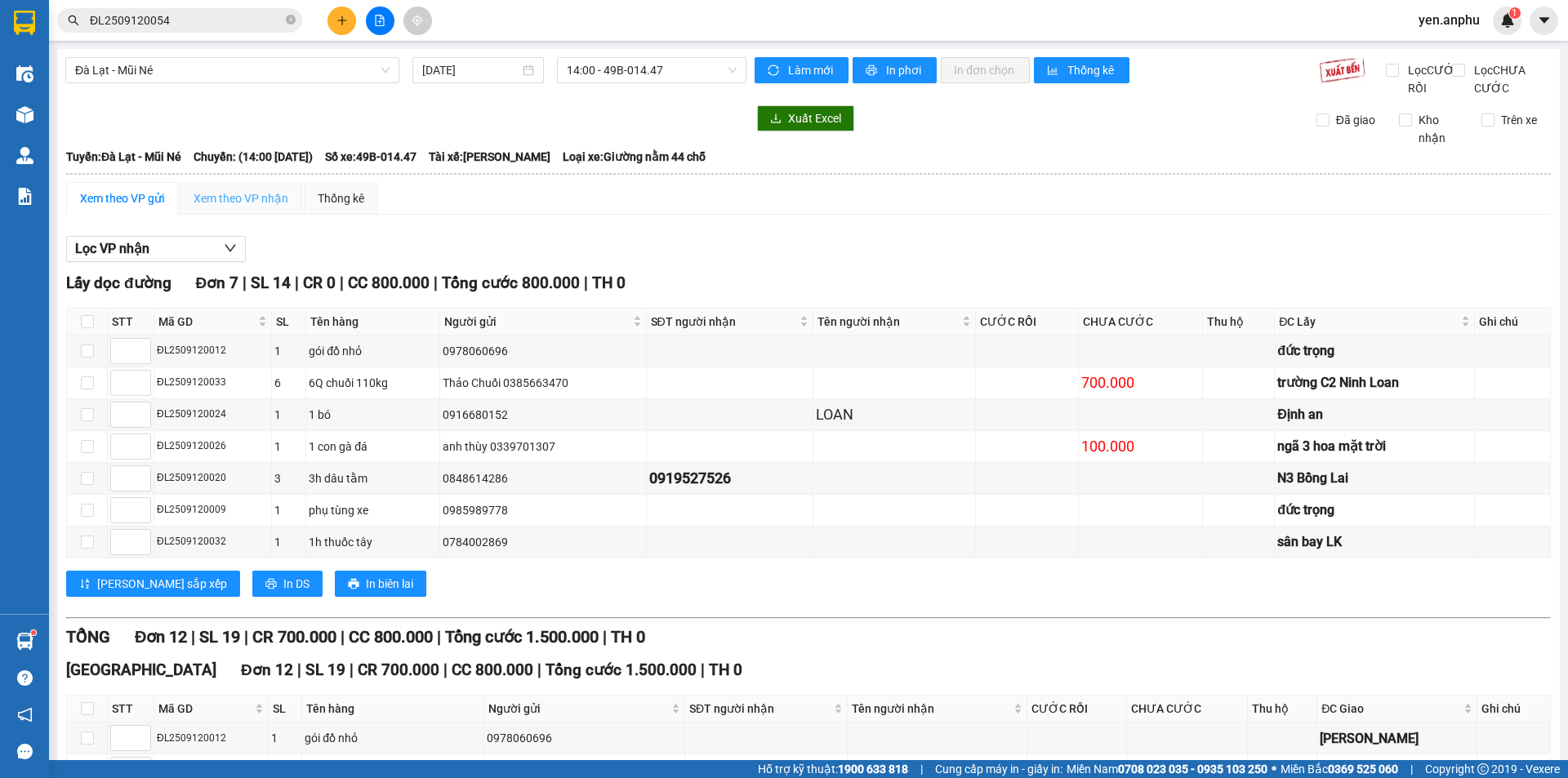
click at [282, 214] on div "Xem theo VP nhận" at bounding box center [240, 199] width 122 height 33
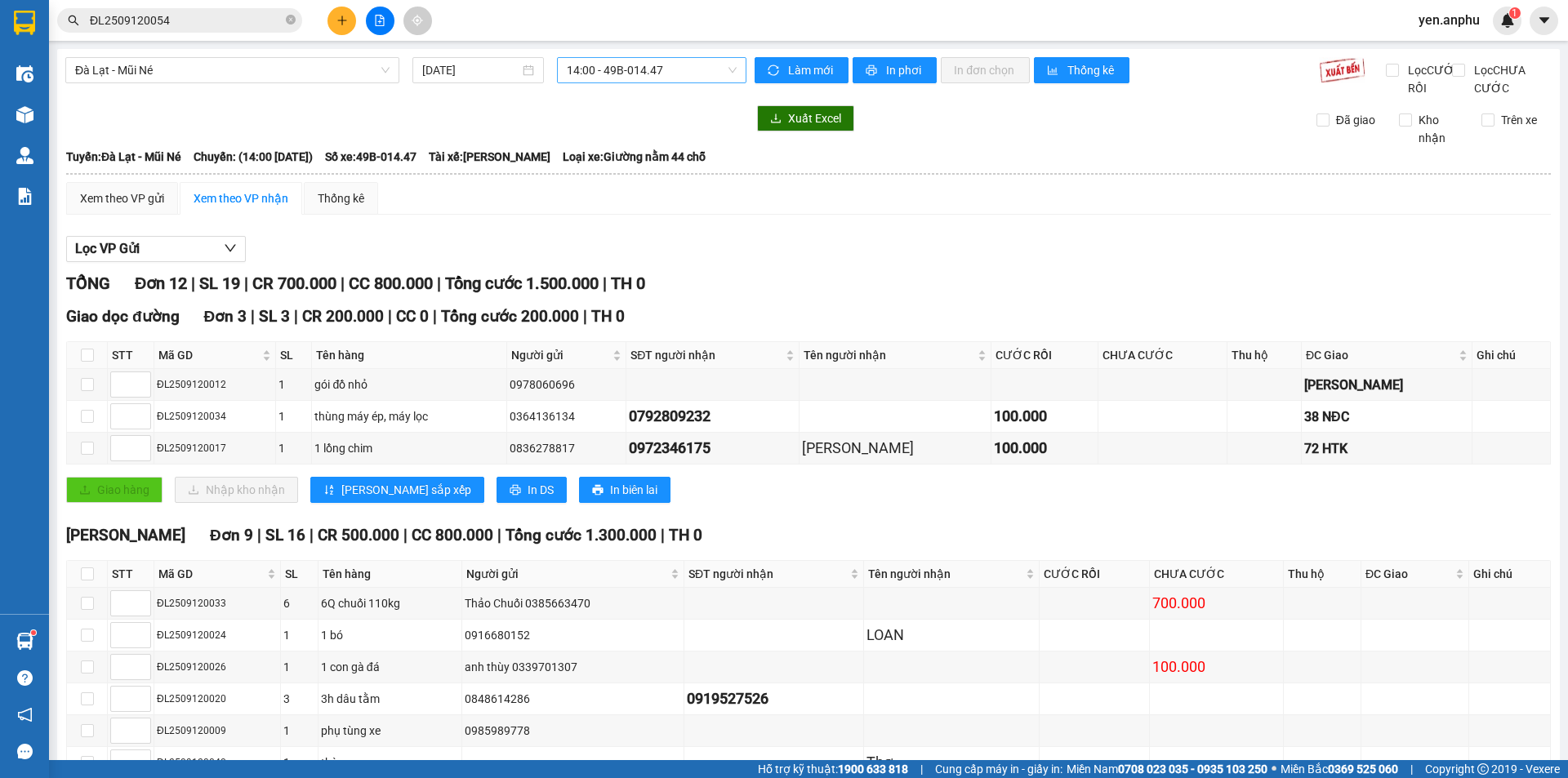
click at [596, 71] on span "14:00 - 49B-014.47" at bounding box center [652, 70] width 170 height 24
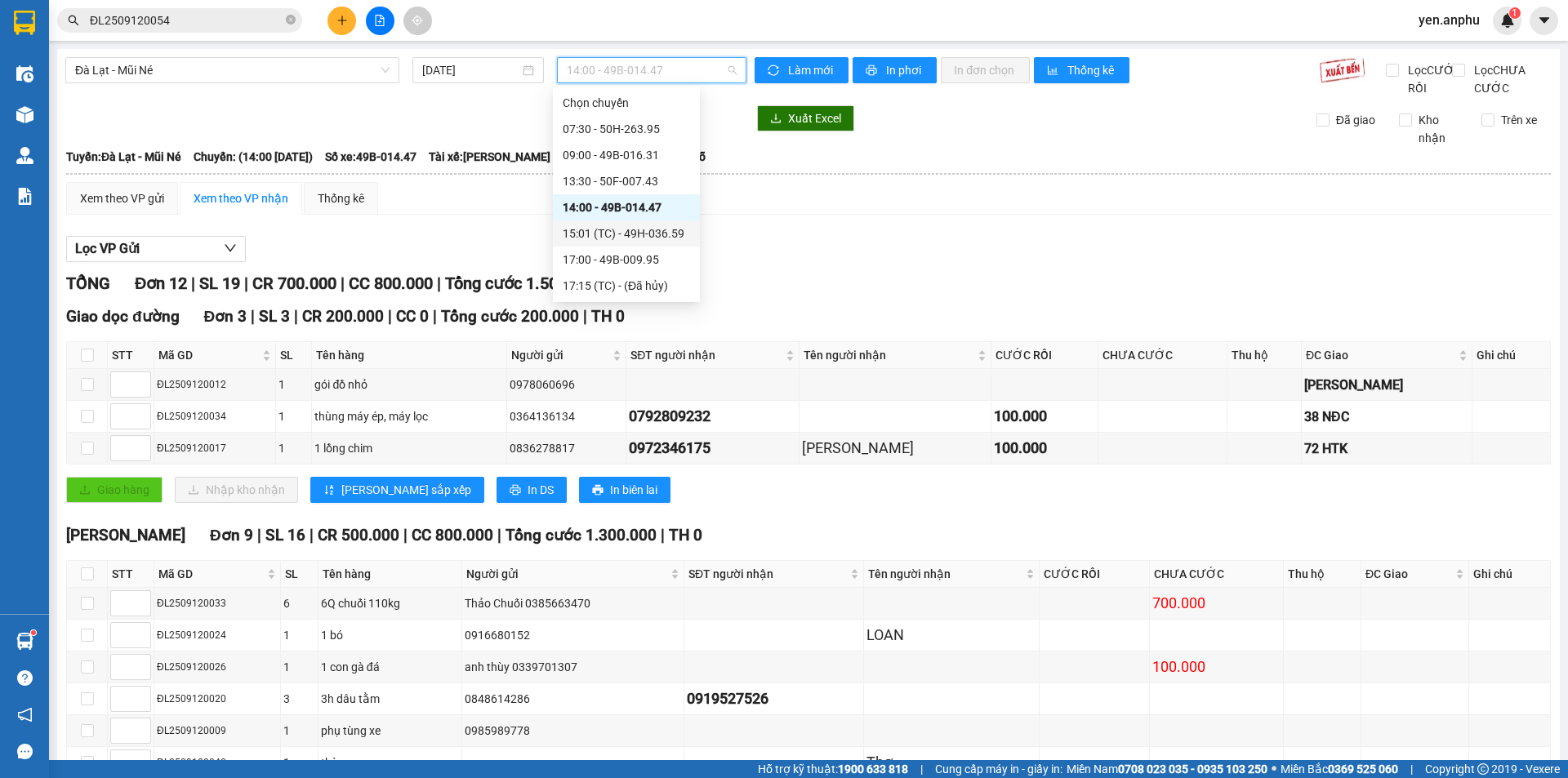
click at [603, 241] on div "15:01 (TC) - 49H-036.59" at bounding box center [626, 234] width 128 height 18
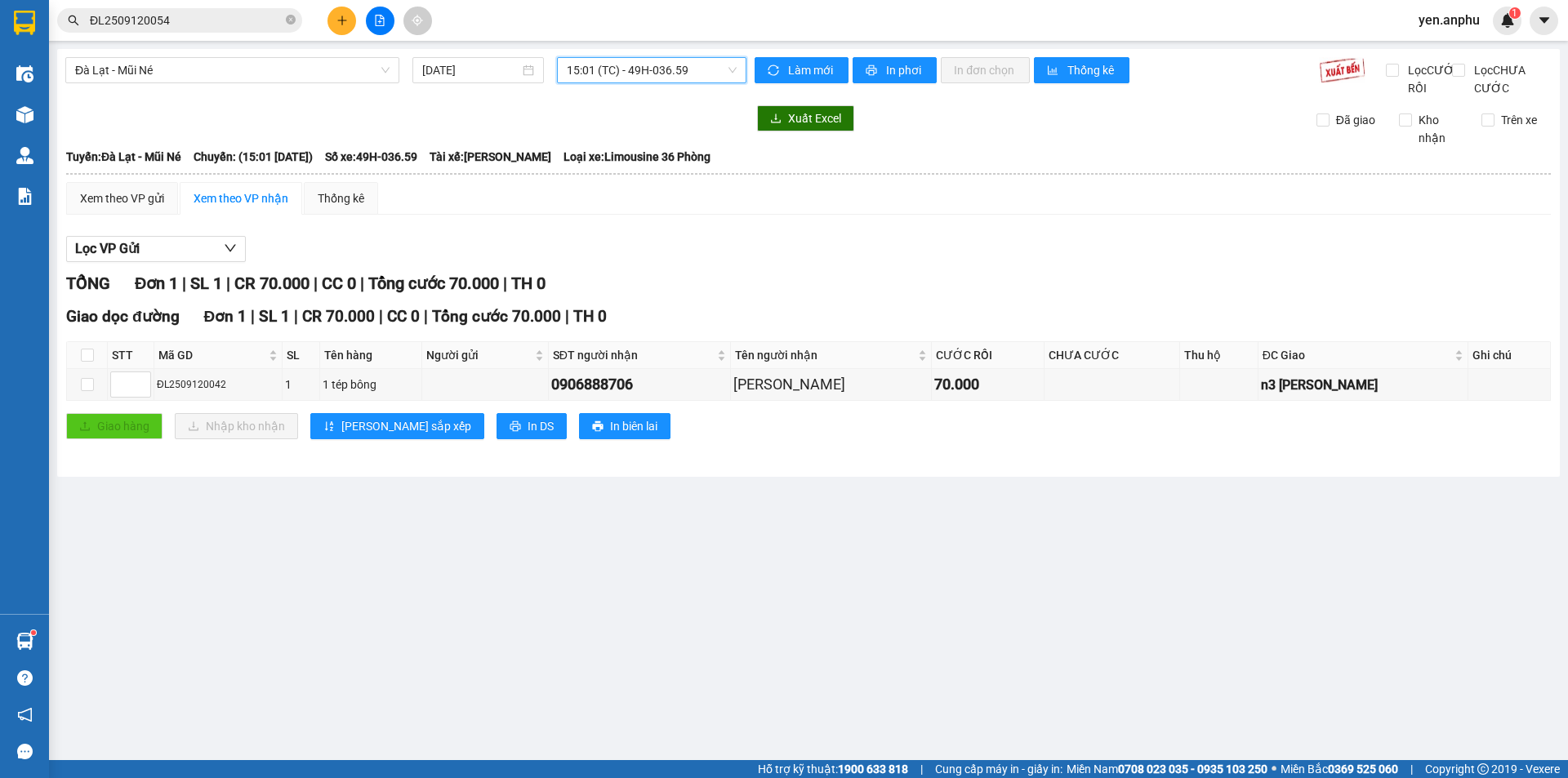
click at [601, 72] on span "15:01 (TC) - 49H-036.59" at bounding box center [652, 70] width 170 height 24
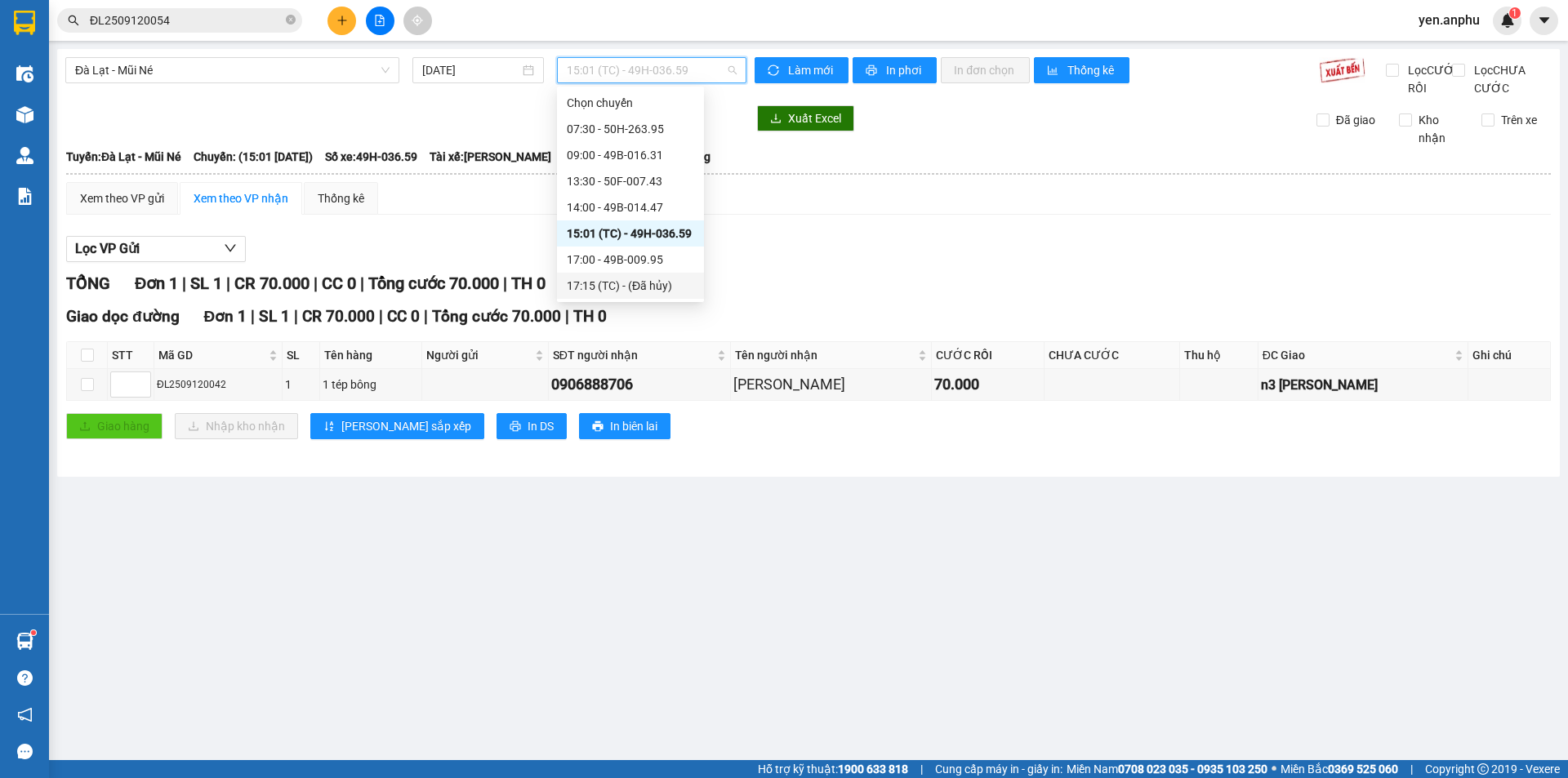
click at [636, 285] on div "17:15 (TC) - (Đã hủy)" at bounding box center [630, 286] width 128 height 18
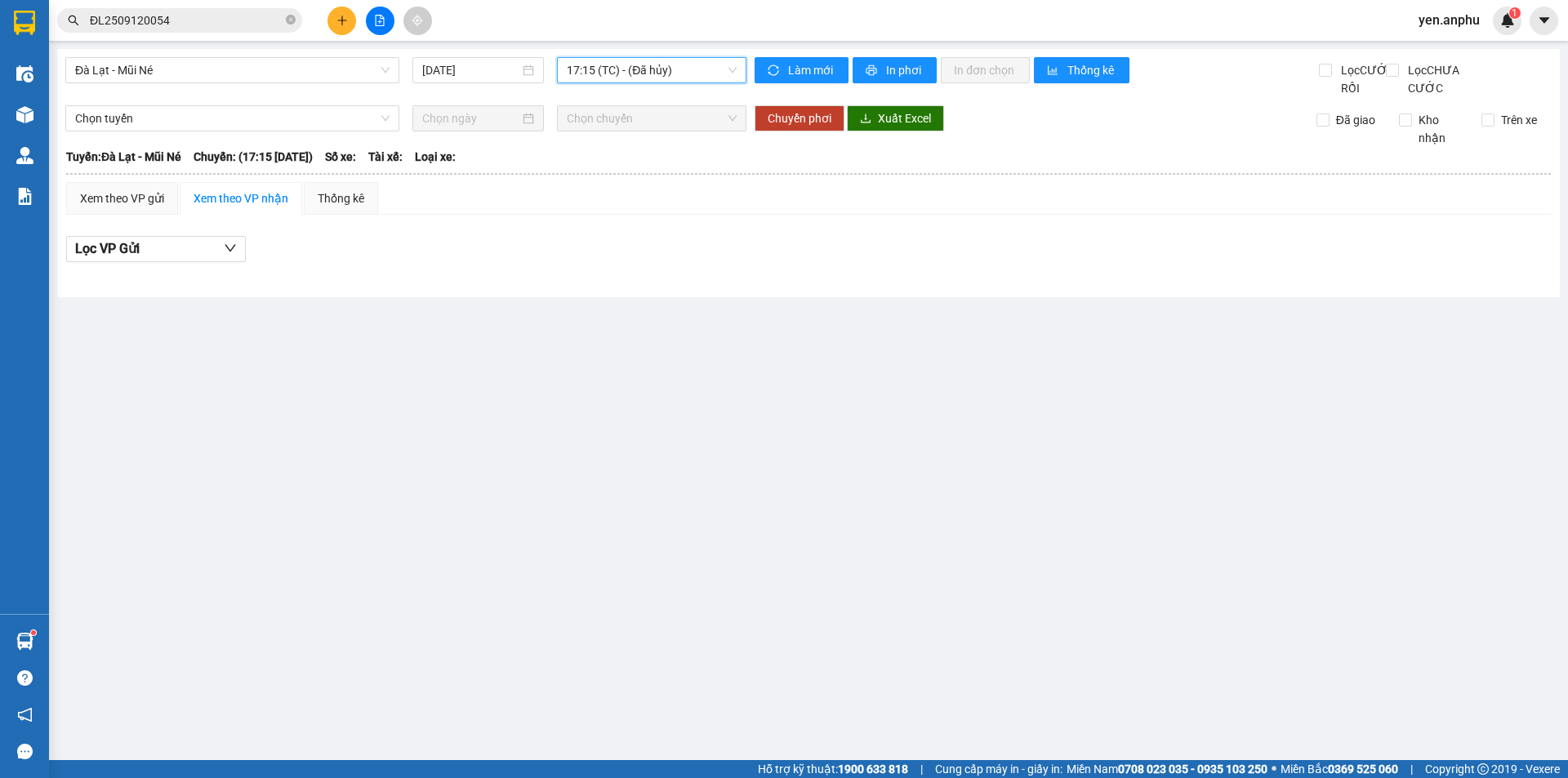
click at [605, 79] on span "17:15 (TC) - (Đã hủy)" at bounding box center [652, 70] width 170 height 24
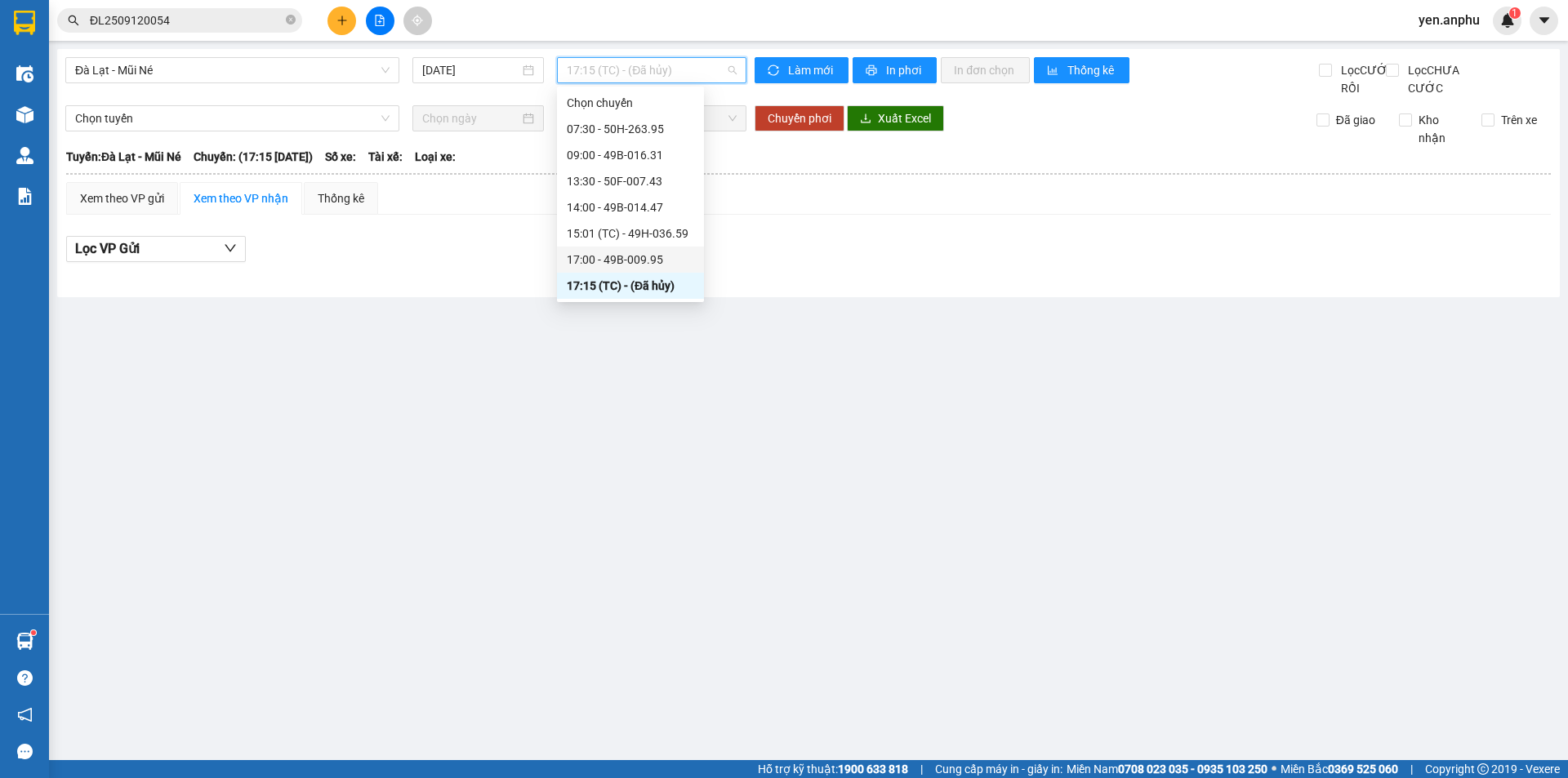
click at [596, 260] on div "17:00 - 49B-009.95" at bounding box center [630, 260] width 128 height 18
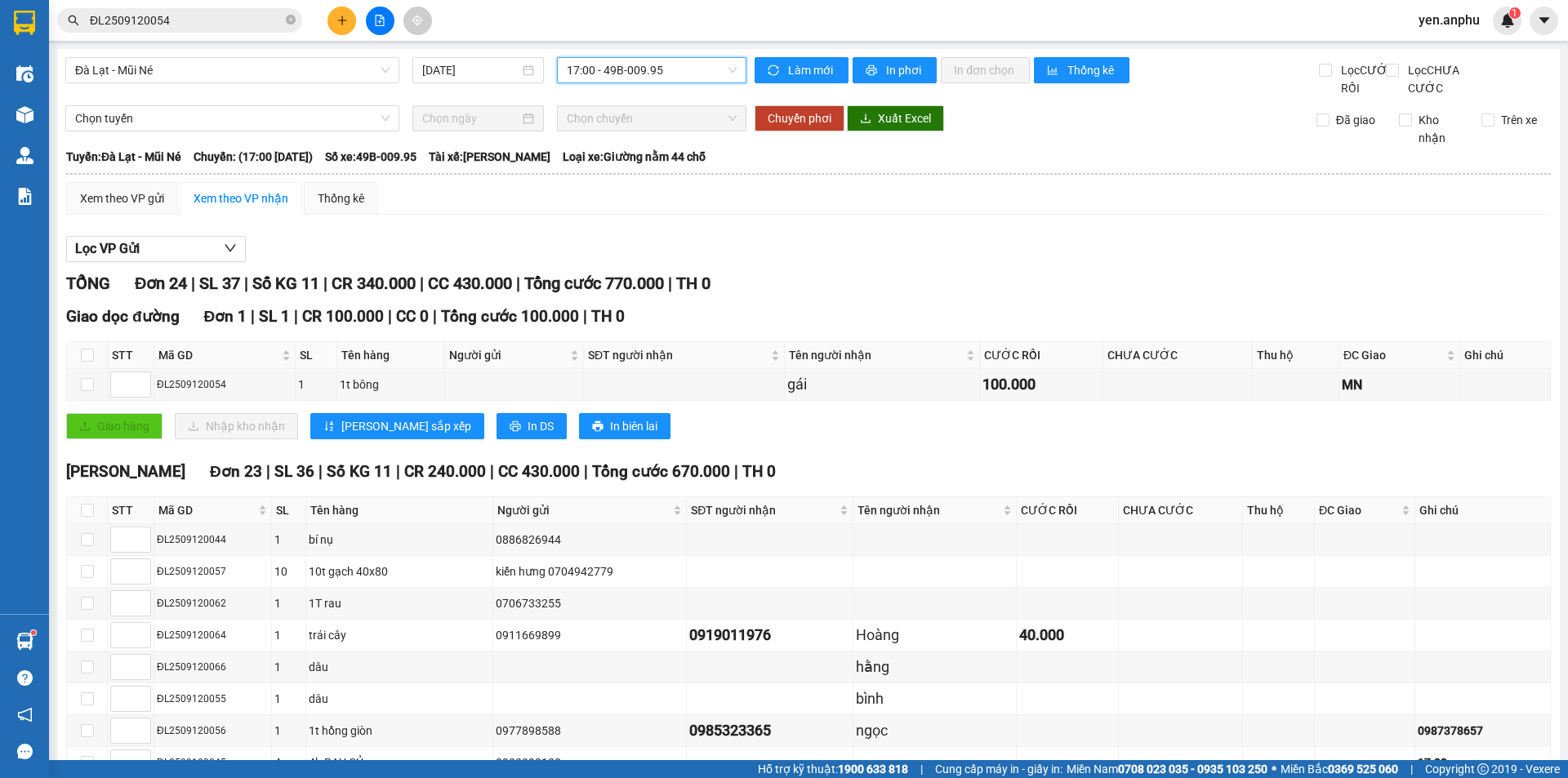
click at [162, 21] on input "ĐL2509120054" at bounding box center [186, 20] width 193 height 18
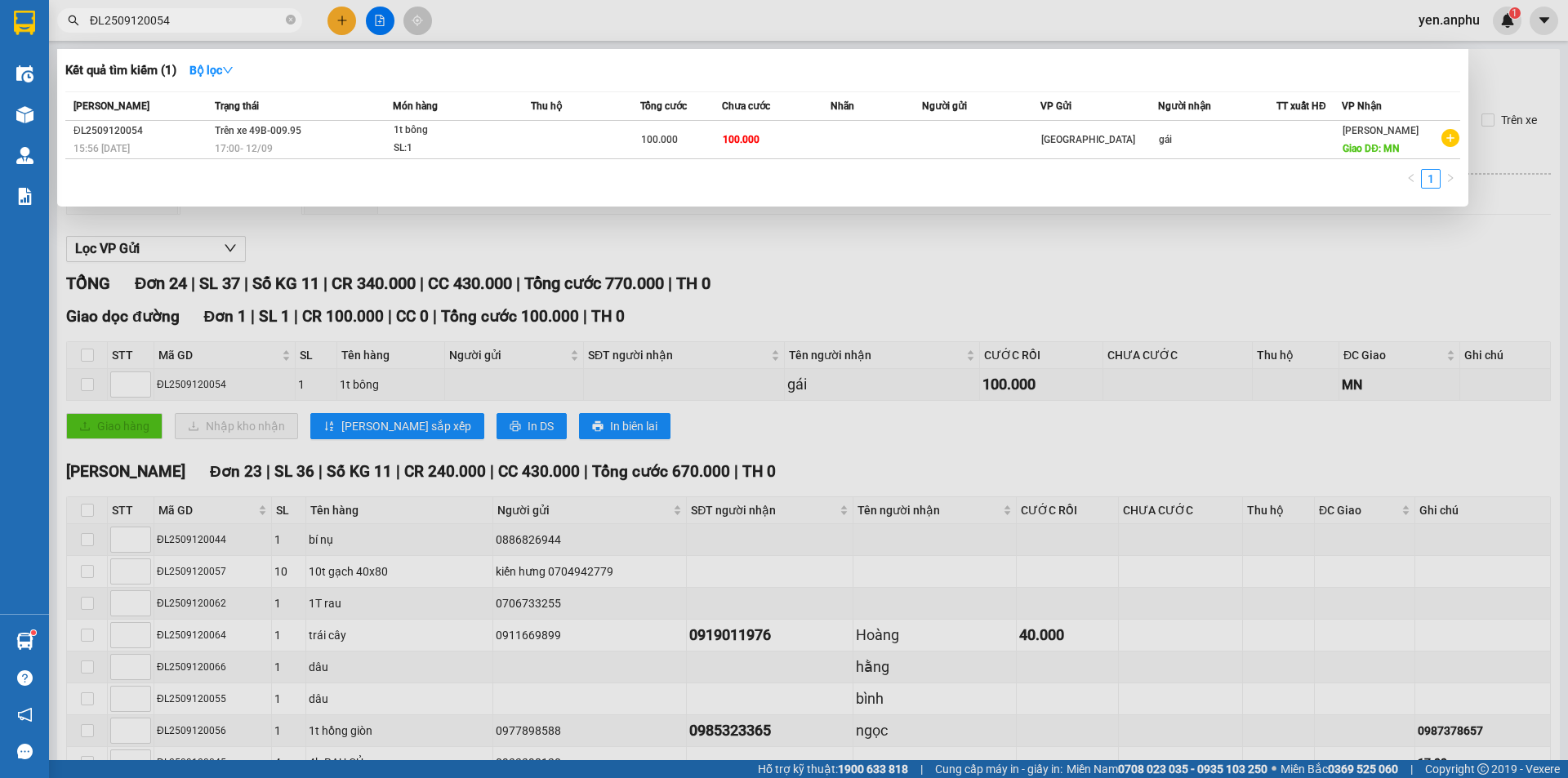
click at [162, 21] on input "ĐL2509120054" at bounding box center [186, 20] width 193 height 18
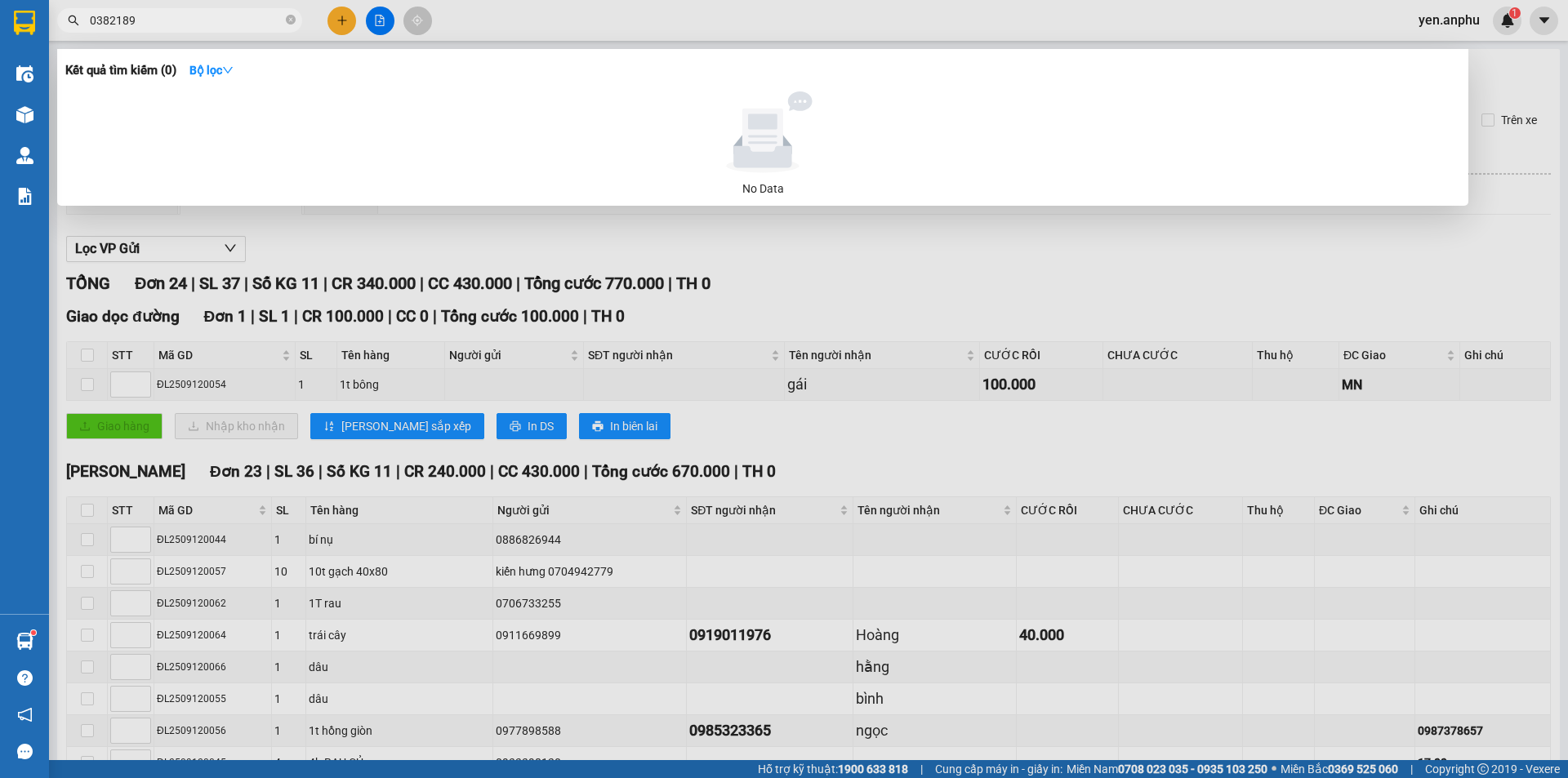
click at [162, 21] on input "0382189" at bounding box center [186, 20] width 193 height 18
click at [185, 26] on input "03821896768" at bounding box center [186, 20] width 193 height 18
type input "03821896768"
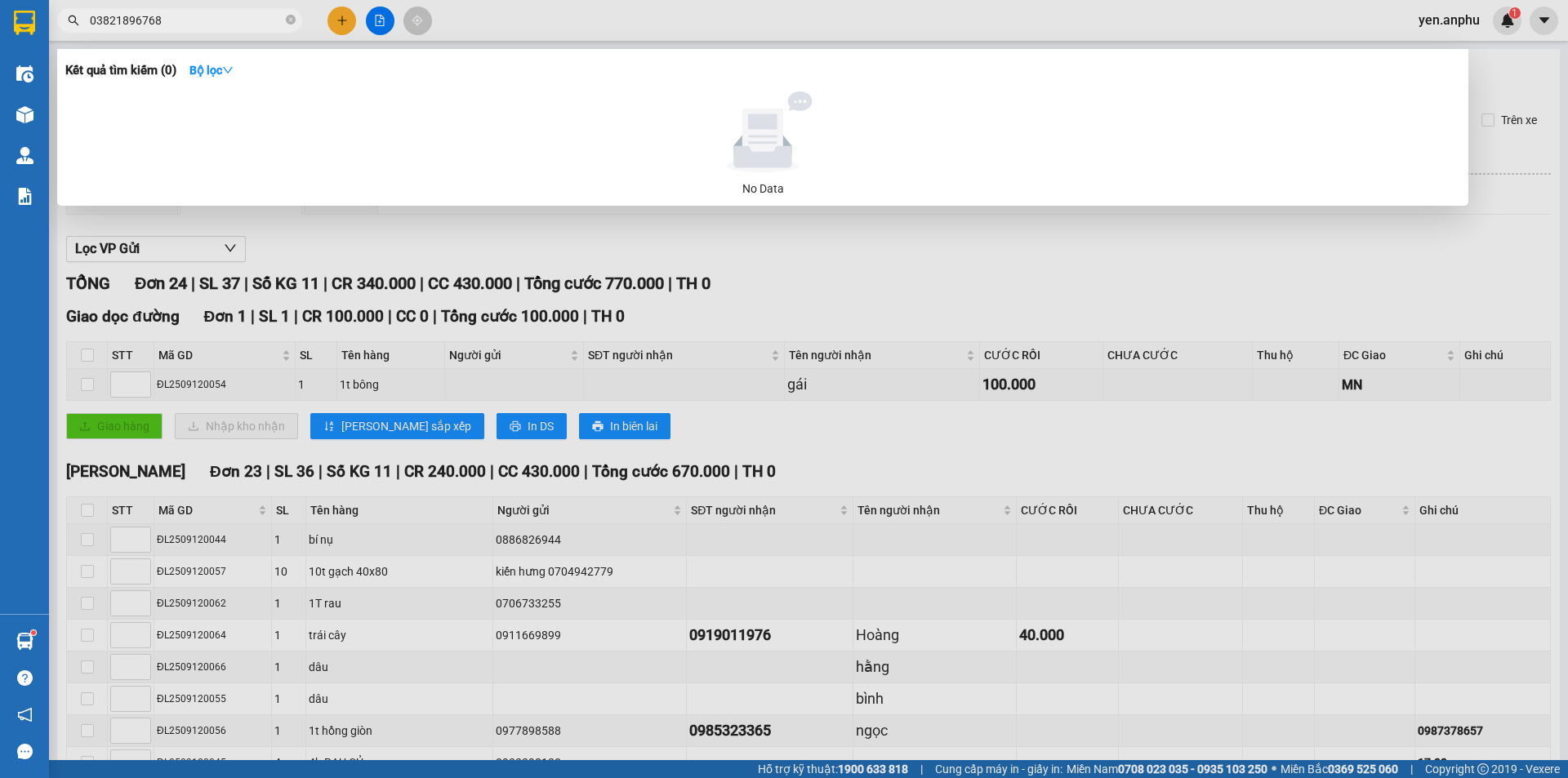
click at [1026, 286] on div at bounding box center [784, 389] width 1568 height 778
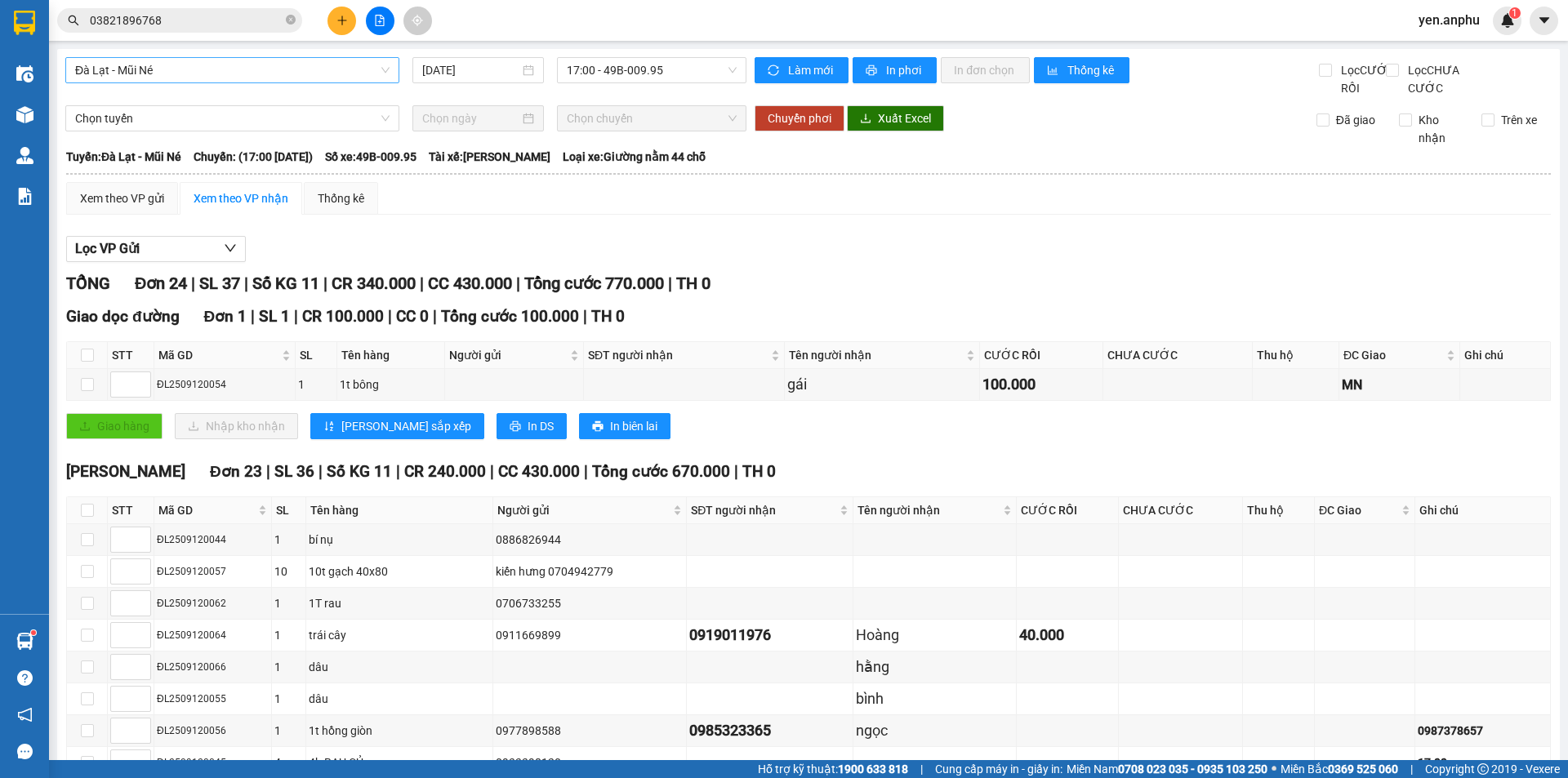
click at [212, 58] on span "Đà Lạt - Mũi Né" at bounding box center [233, 70] width 314 height 24
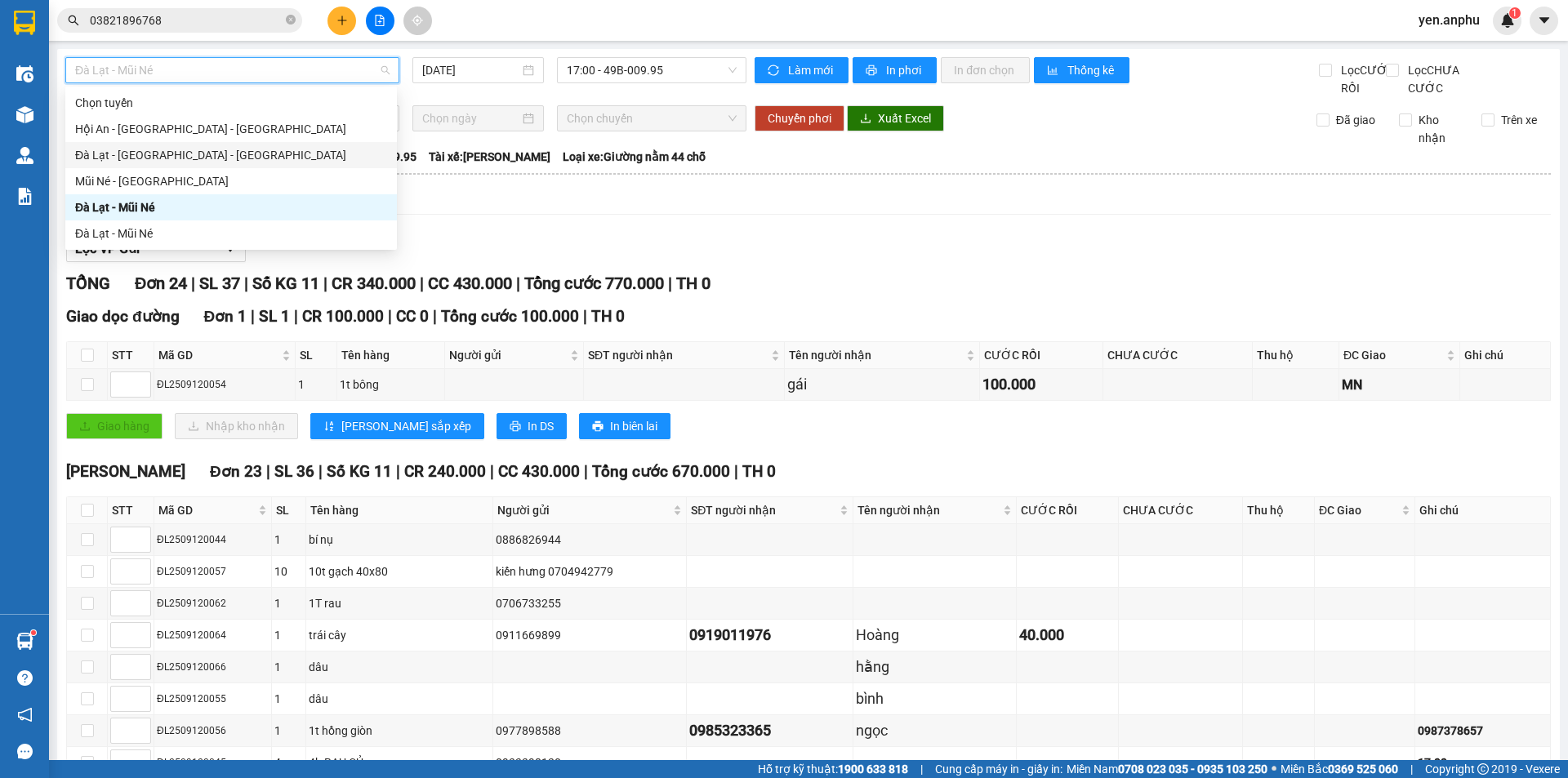
click at [130, 152] on div "Đà Lạt - [GEOGRAPHIC_DATA] - [GEOGRAPHIC_DATA]" at bounding box center [231, 155] width 312 height 18
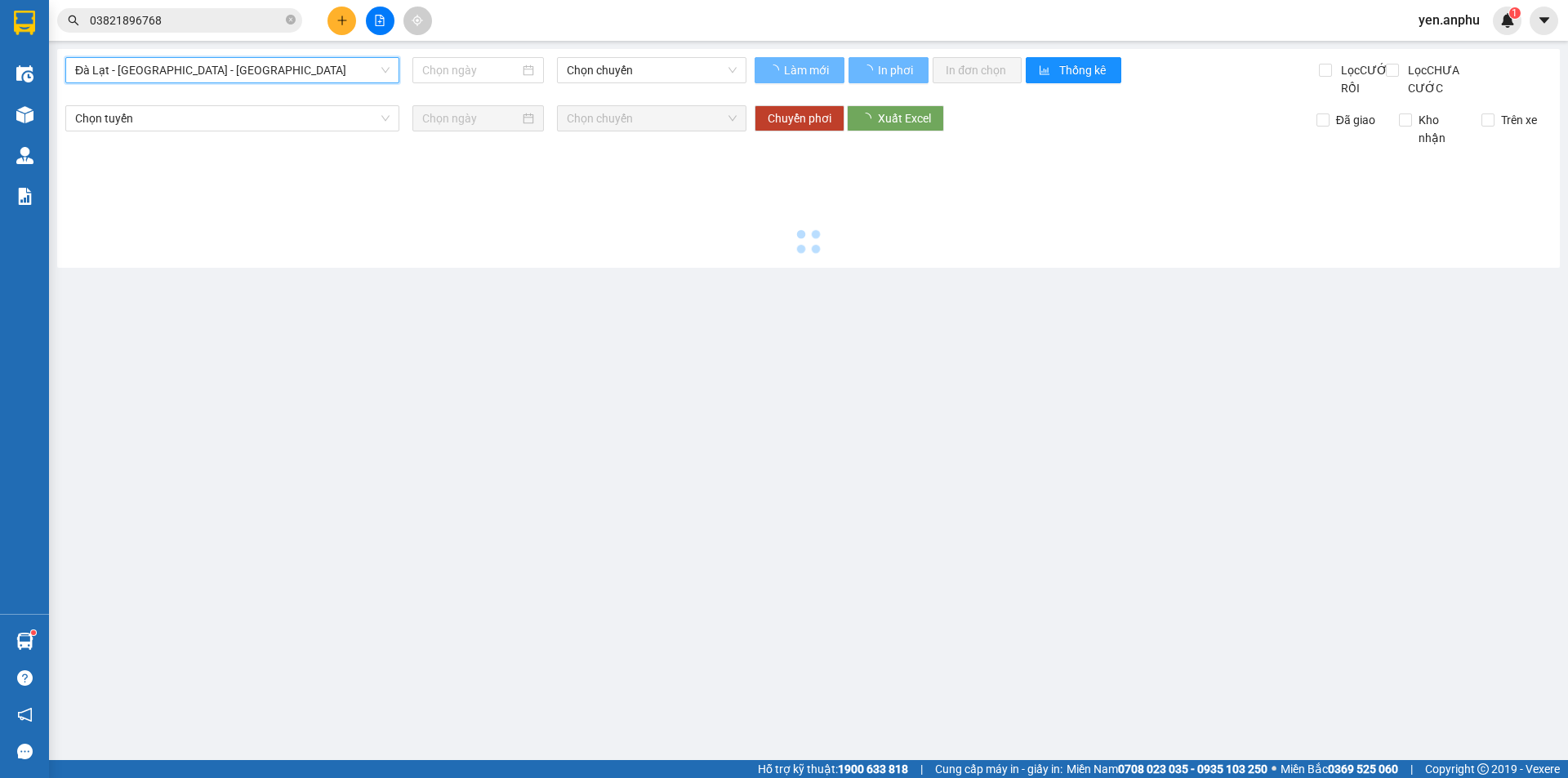
type input "[DATE]"
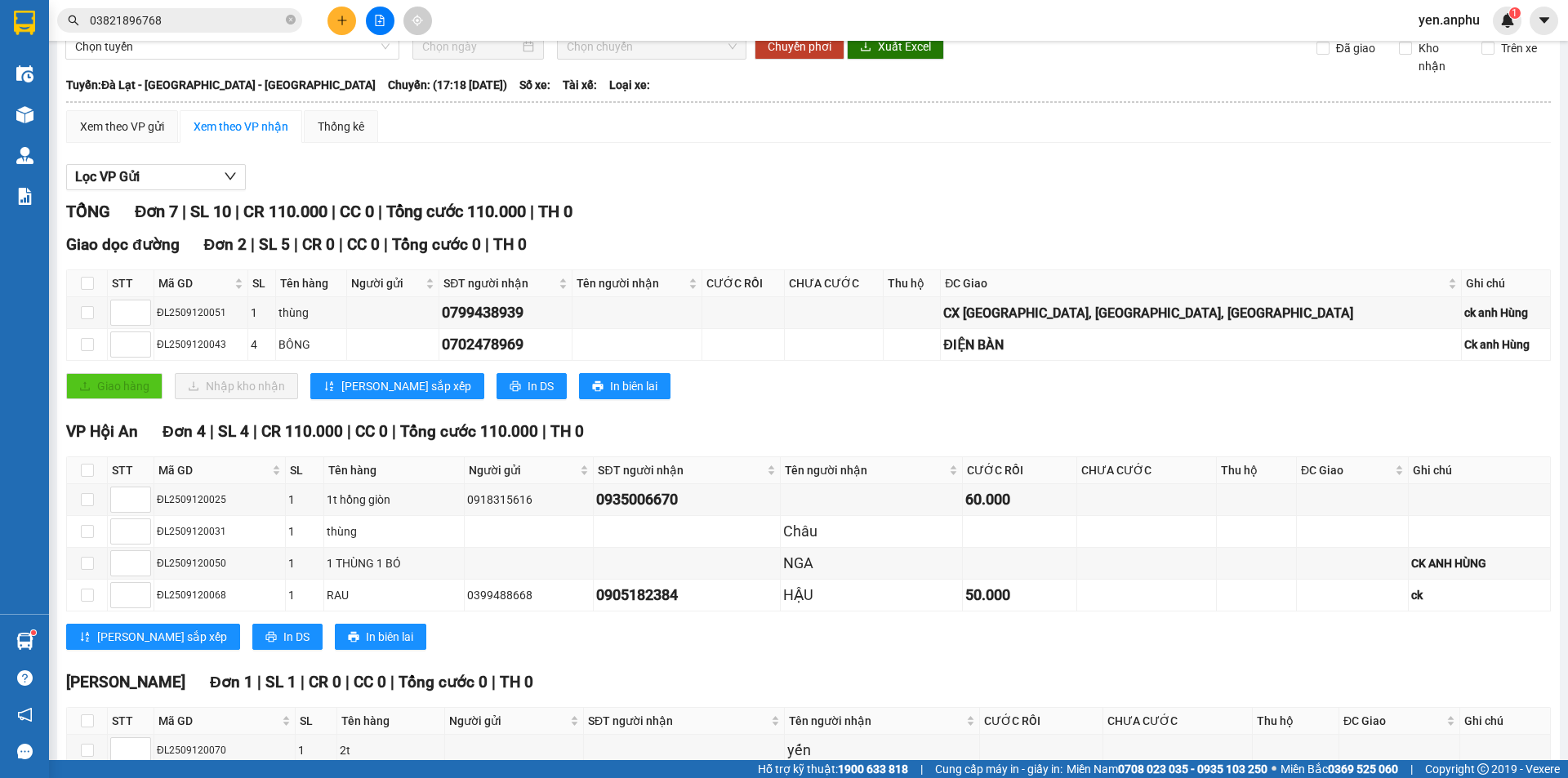
scroll to position [163, 0]
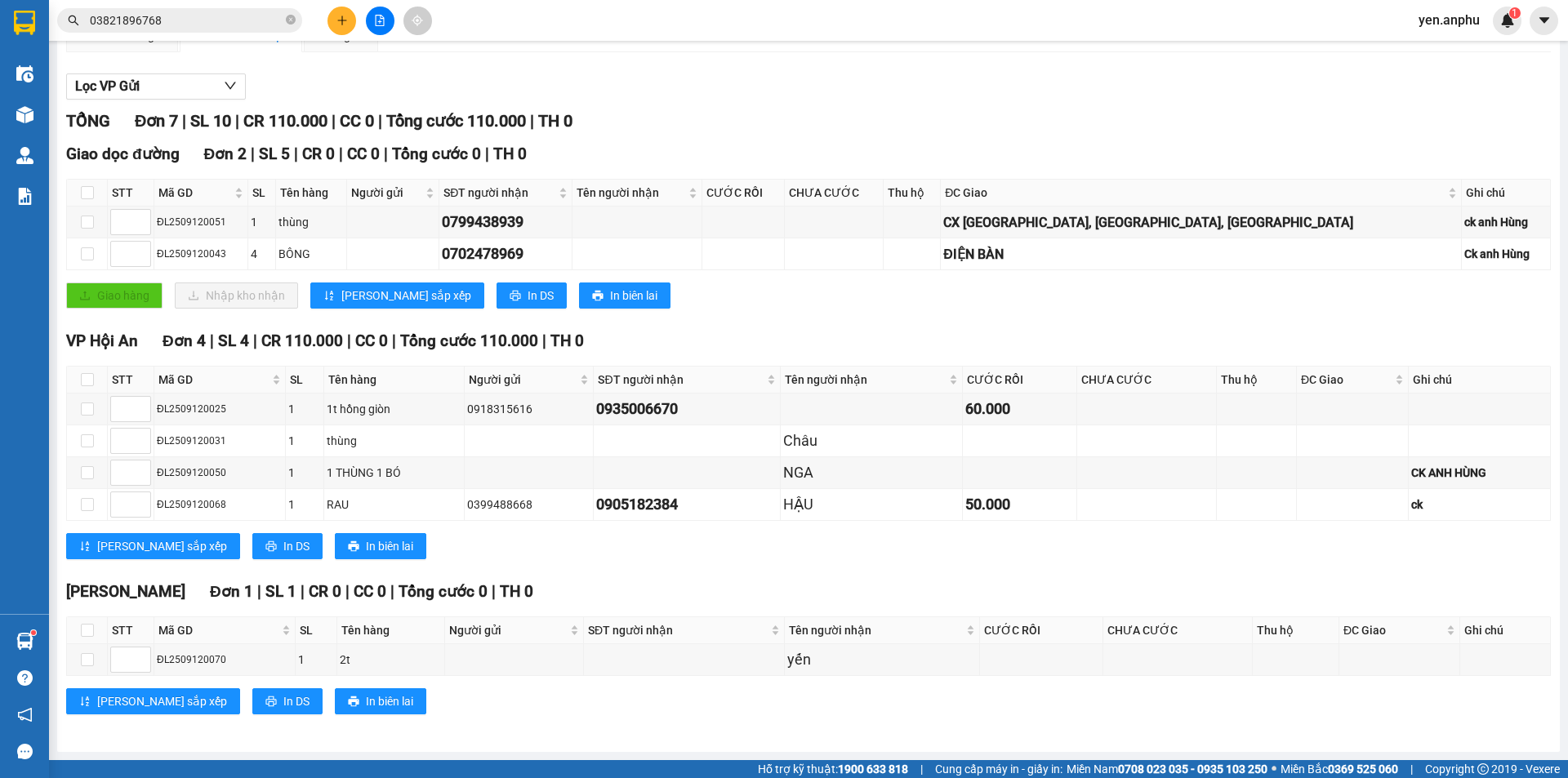
click at [1453, 21] on span "yen.anphu" at bounding box center [1448, 20] width 88 height 21
click at [1432, 51] on span "Đăng xuất" at bounding box center [1465, 50] width 69 height 18
